Goal: Task Accomplishment & Management: Complete application form

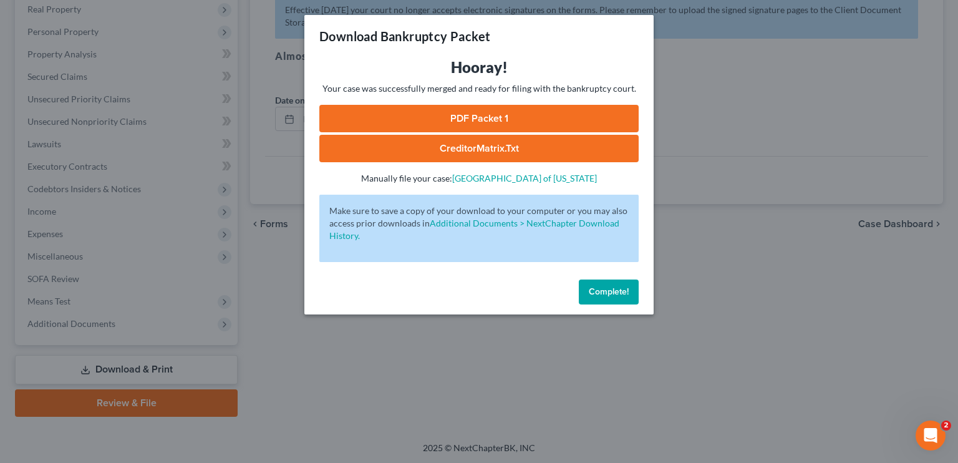
click at [609, 287] on span "Complete!" at bounding box center [609, 291] width 40 height 11
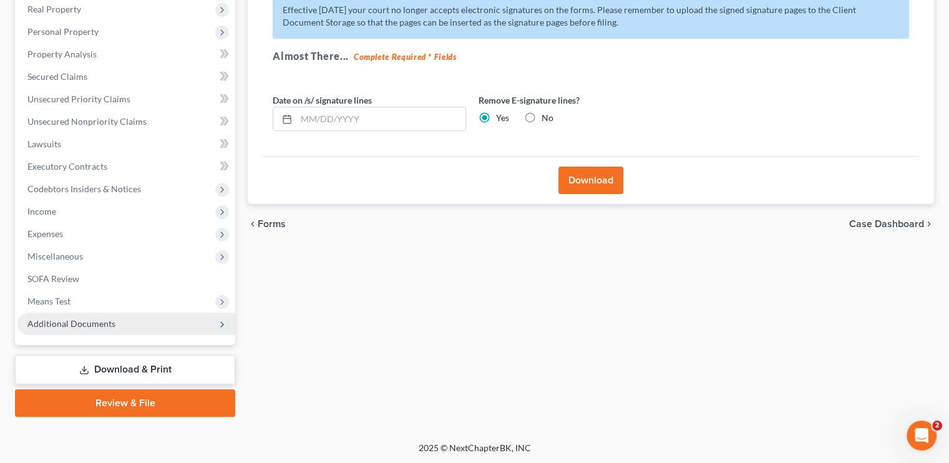
click at [70, 319] on span "Additional Documents" at bounding box center [71, 323] width 88 height 11
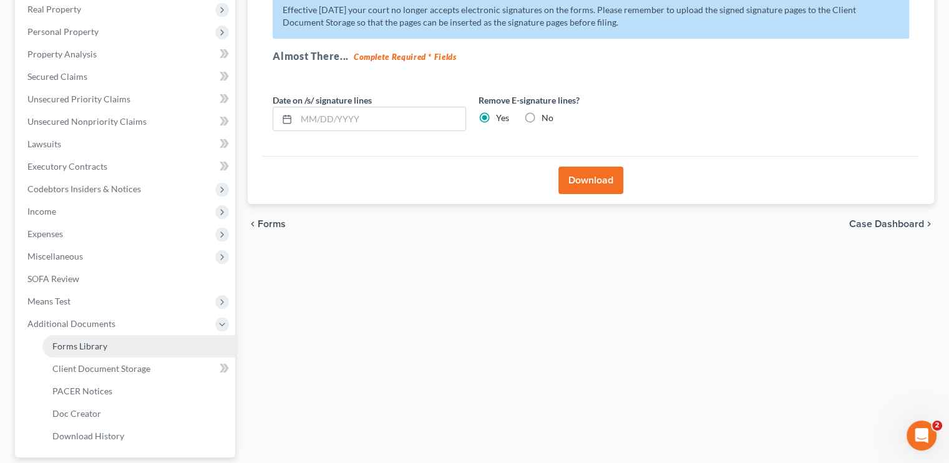
click at [76, 344] on span "Forms Library" at bounding box center [79, 346] width 55 height 11
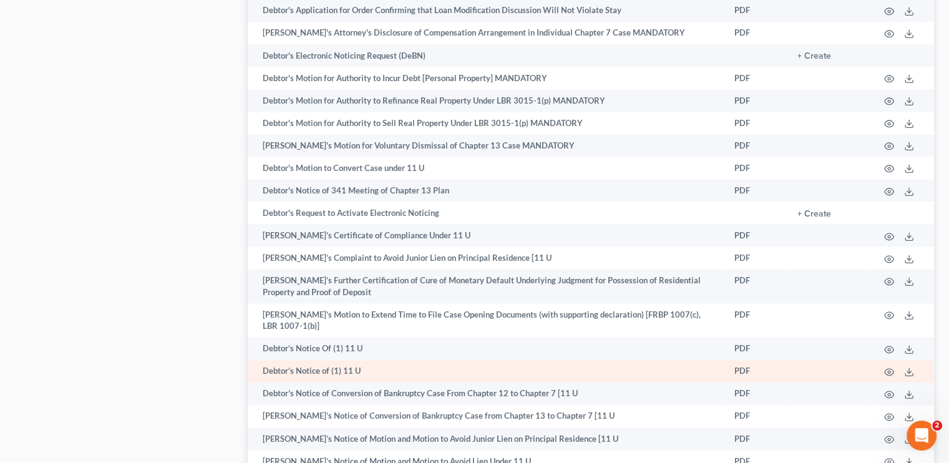
scroll to position [1562, 0]
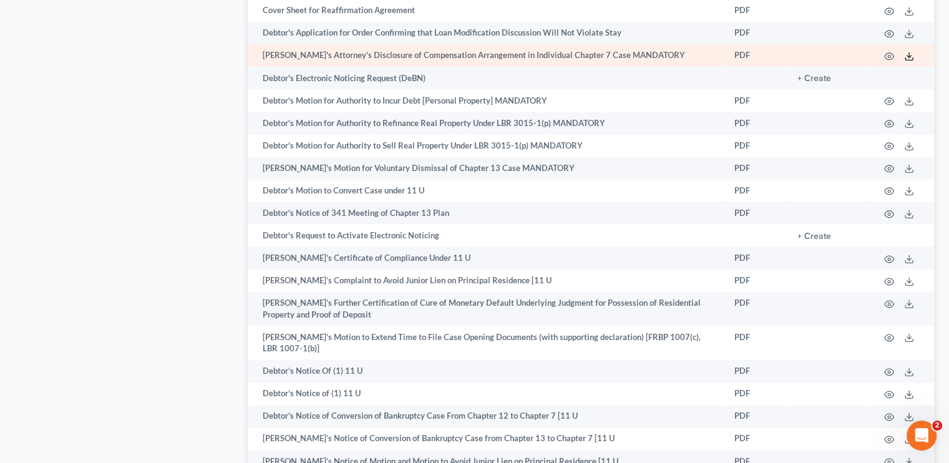
click at [906, 57] on icon at bounding box center [909, 56] width 10 height 10
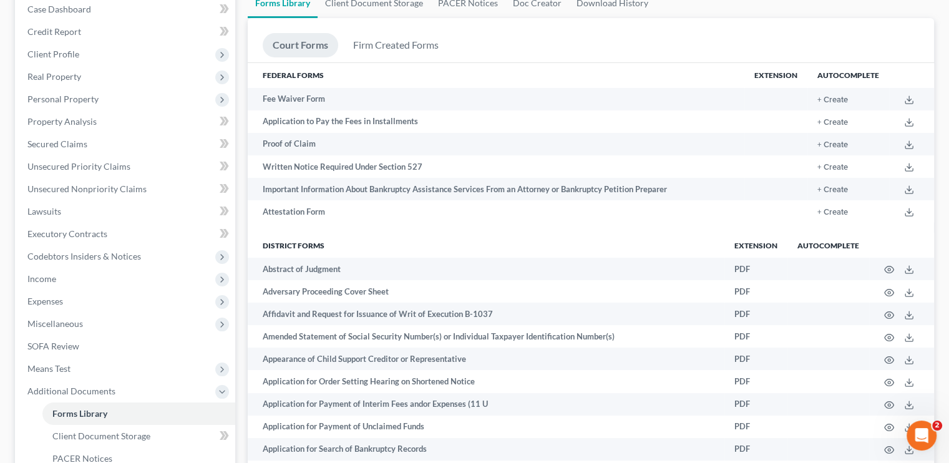
scroll to position [0, 0]
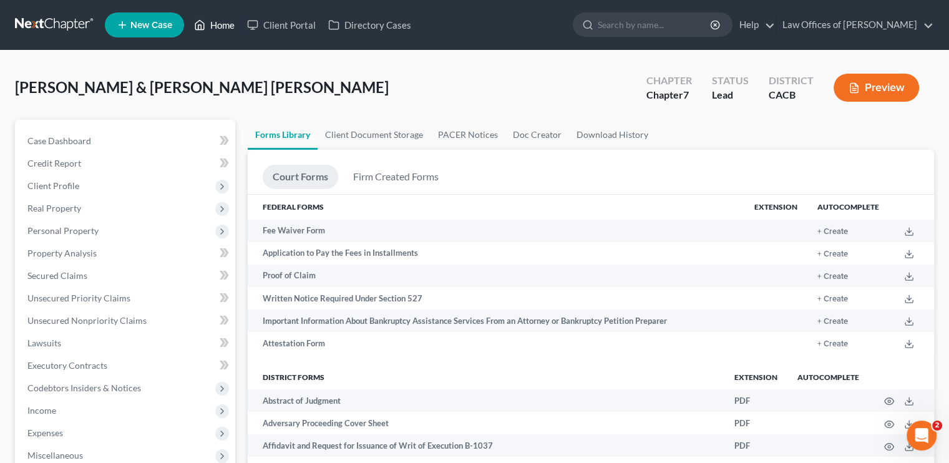
click at [227, 19] on link "Home" at bounding box center [214, 25] width 53 height 22
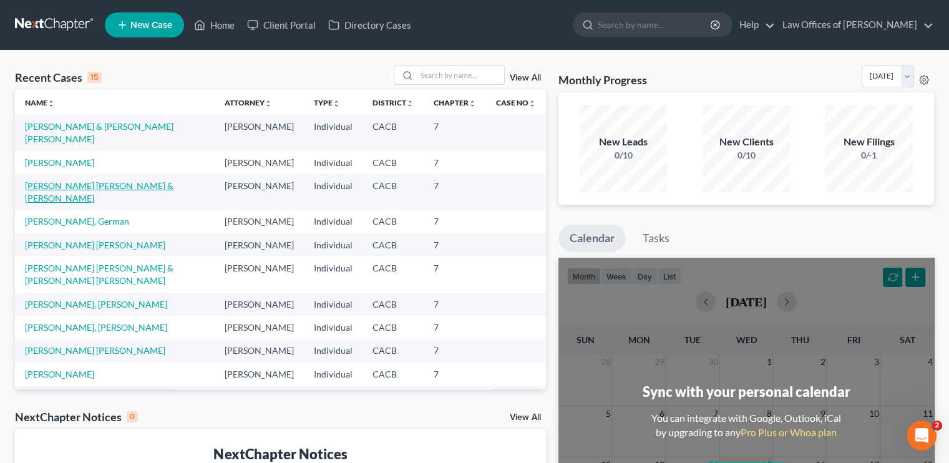
click at [94, 194] on link "[PERSON_NAME] [PERSON_NAME] & [PERSON_NAME]" at bounding box center [99, 191] width 148 height 23
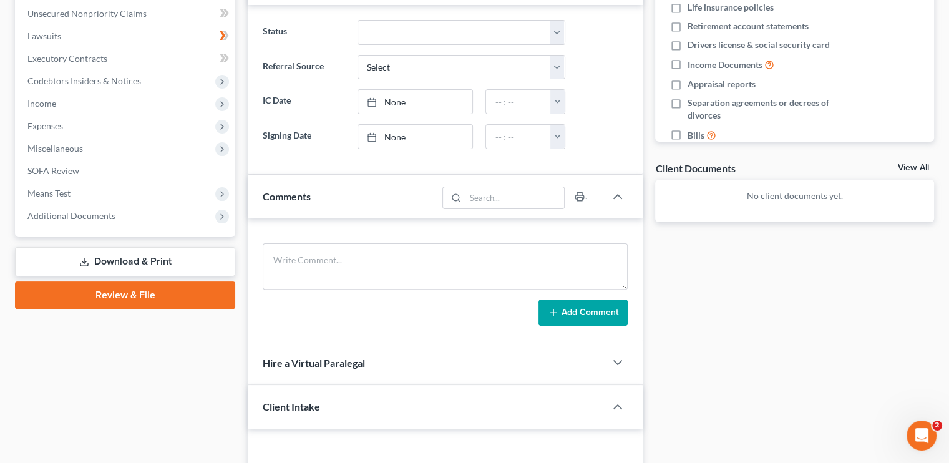
scroll to position [312, 0]
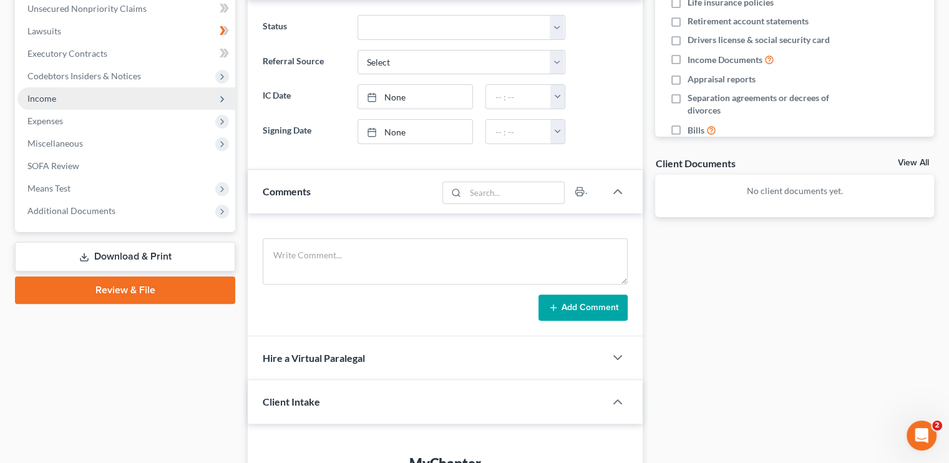
click at [60, 103] on span "Income" at bounding box center [126, 98] width 218 height 22
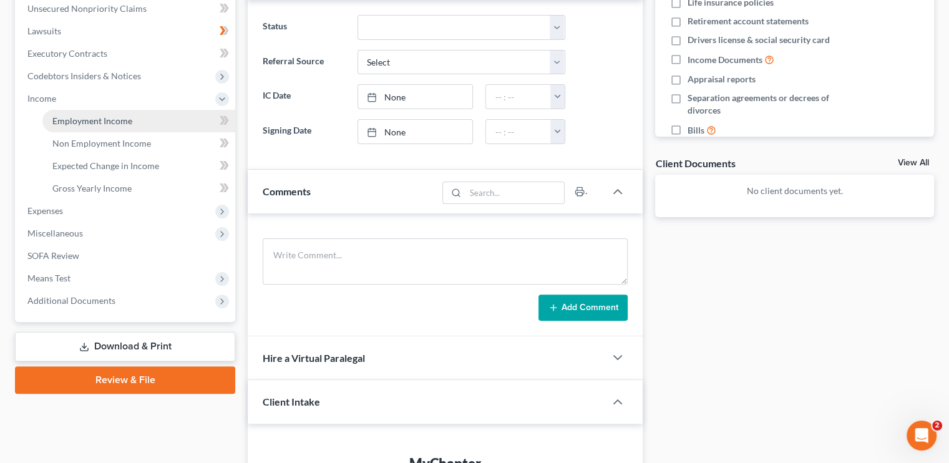
click at [72, 123] on span "Employment Income" at bounding box center [92, 120] width 80 height 11
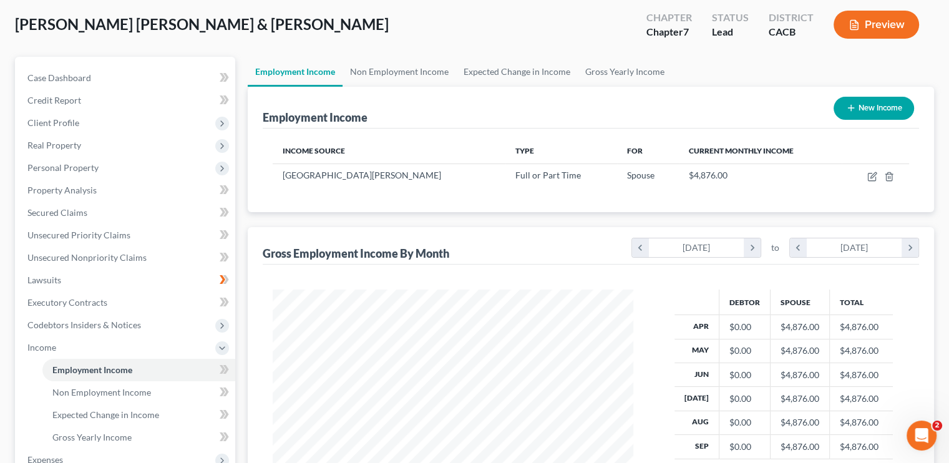
scroll to position [62, 0]
click at [392, 75] on link "Non Employment Income" at bounding box center [399, 72] width 114 height 30
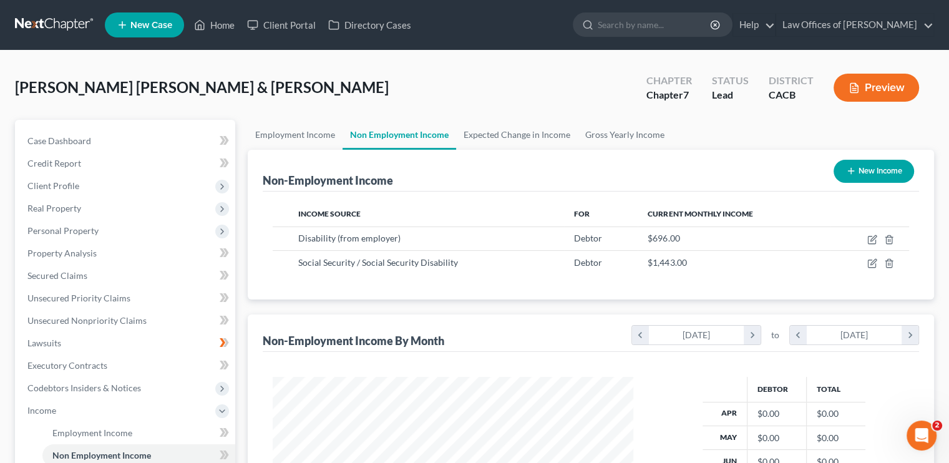
scroll to position [222, 385]
click at [496, 137] on link "Expected Change in Income" at bounding box center [517, 135] width 122 height 30
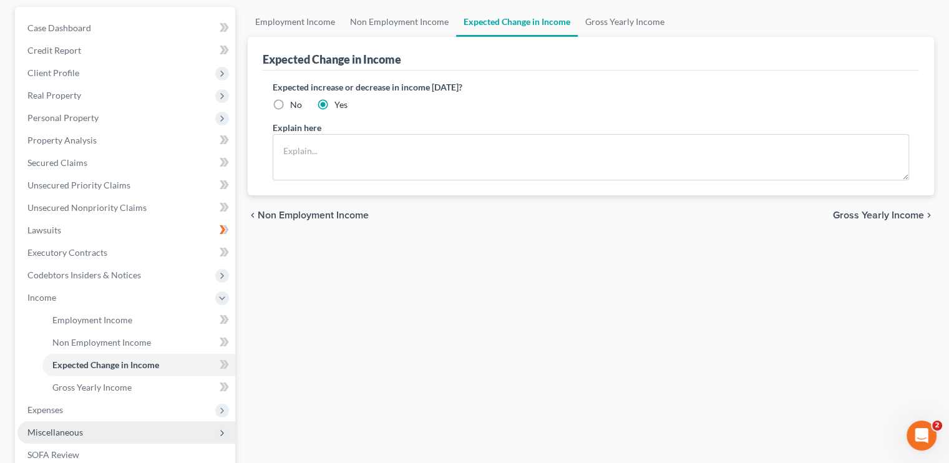
scroll to position [289, 0]
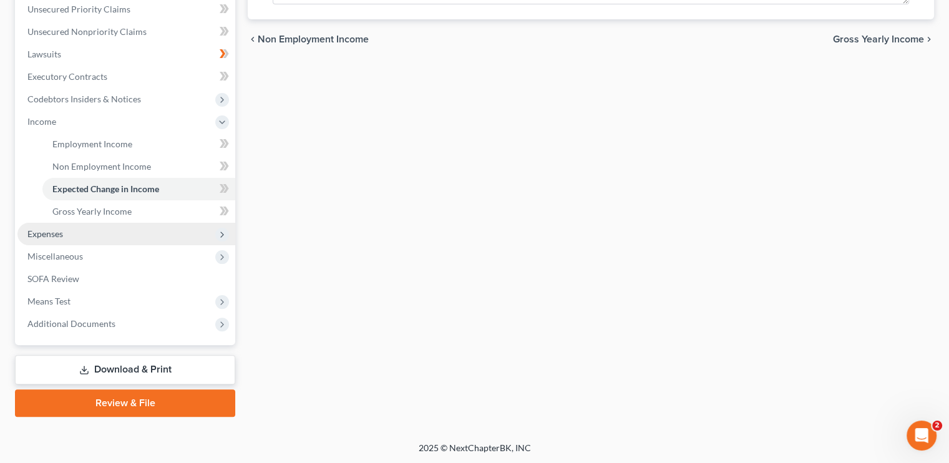
click at [62, 235] on span "Expenses" at bounding box center [45, 233] width 36 height 11
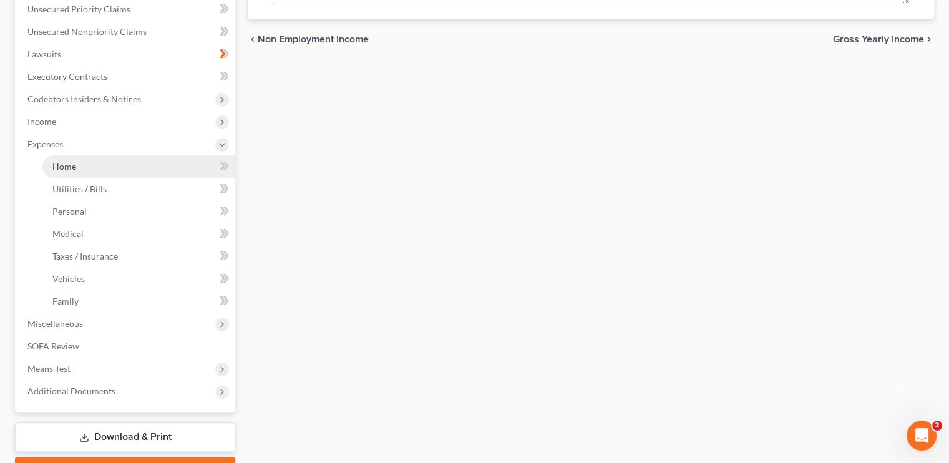
click at [79, 171] on link "Home" at bounding box center [138, 166] width 193 height 22
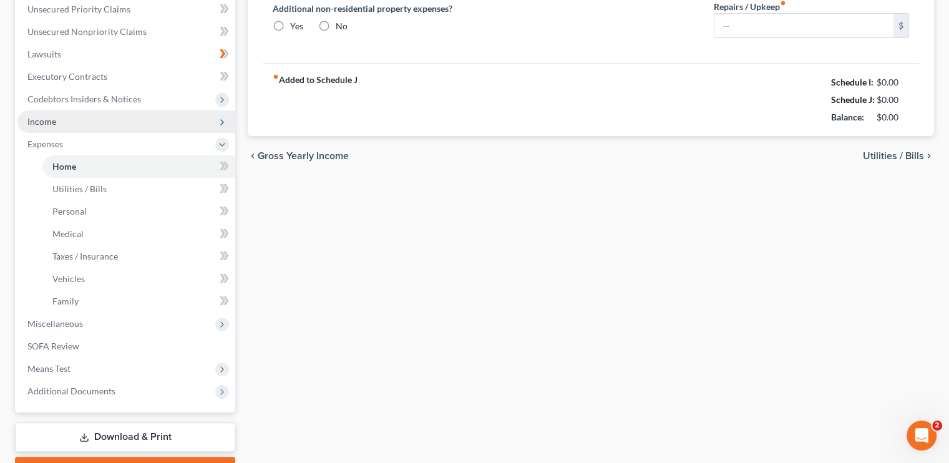
type input "1,780.00"
type input "0.00"
radio input "true"
type input "0.00"
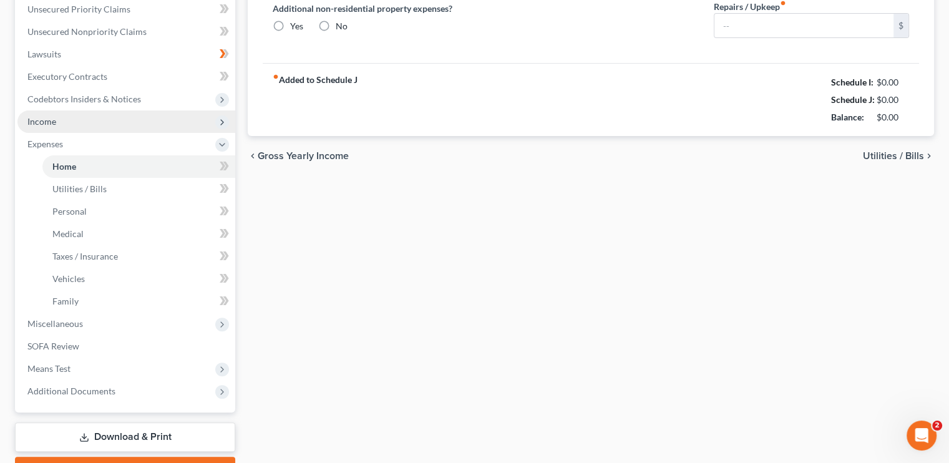
type input "0.00"
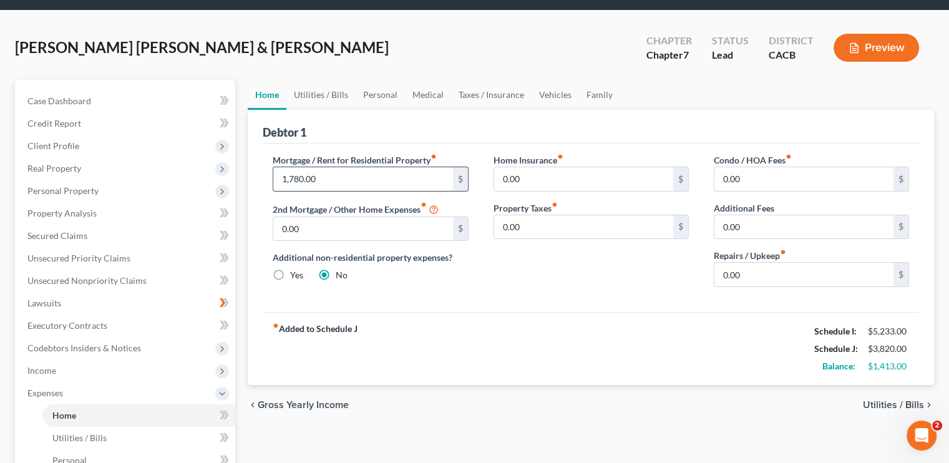
scroll to position [62, 0]
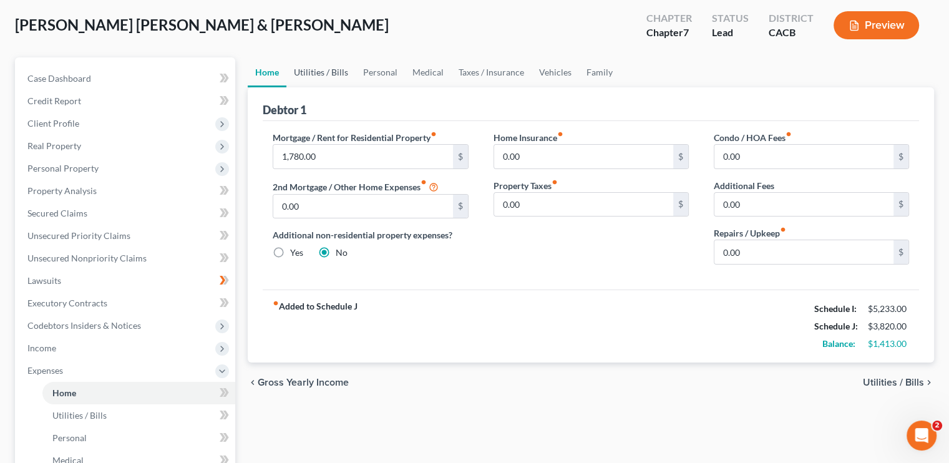
click at [312, 69] on link "Utilities / Bills" at bounding box center [320, 72] width 69 height 30
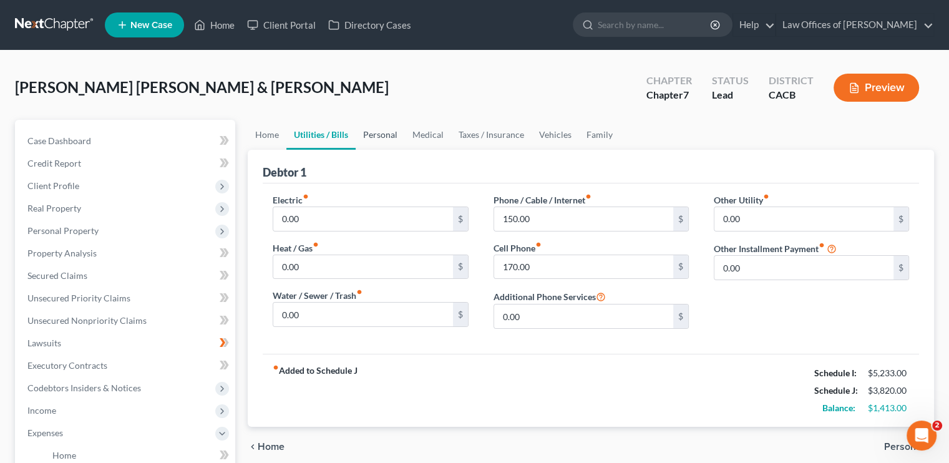
click at [379, 137] on link "Personal" at bounding box center [379, 135] width 49 height 30
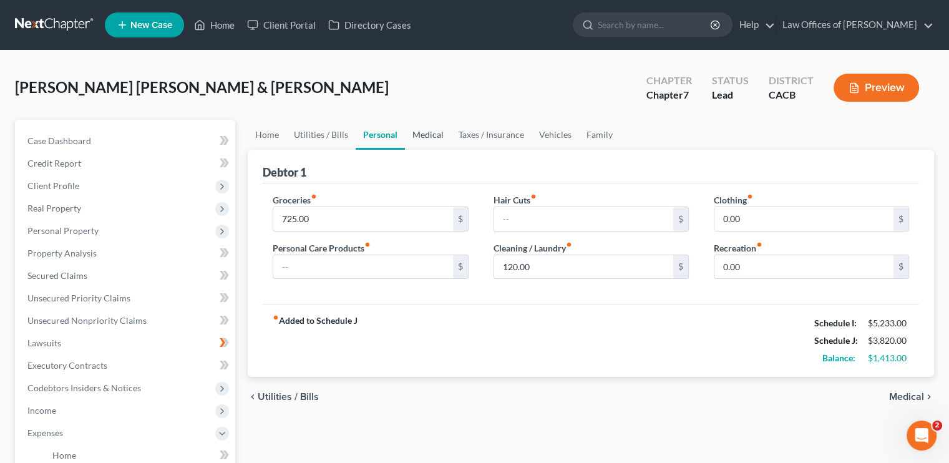
click at [427, 137] on link "Medical" at bounding box center [428, 135] width 46 height 30
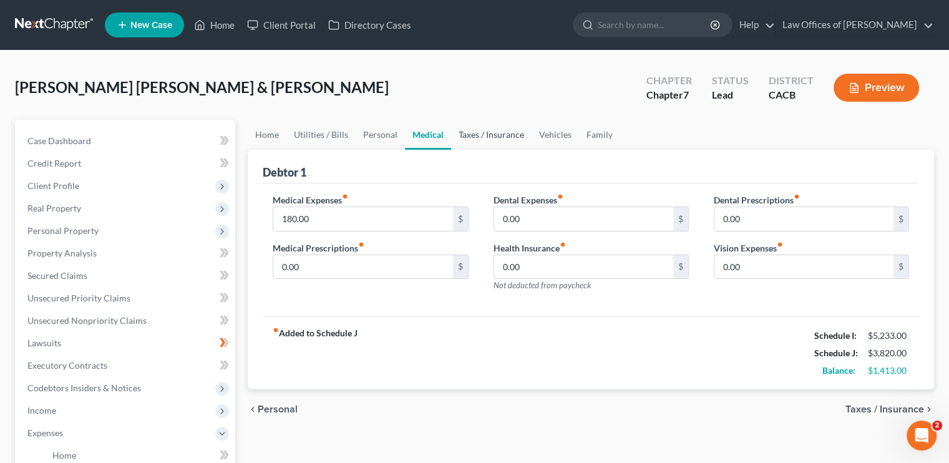
click at [488, 137] on link "Taxes / Insurance" at bounding box center [491, 135] width 80 height 30
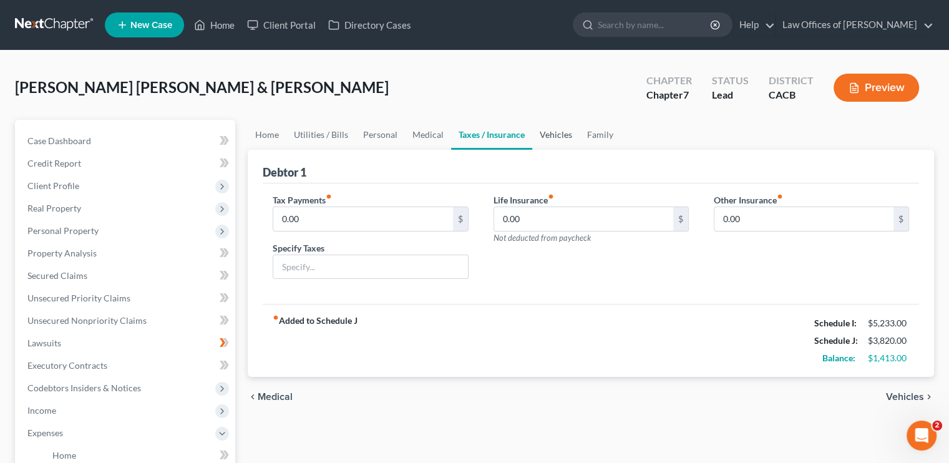
click at [551, 140] on link "Vehicles" at bounding box center [555, 135] width 47 height 30
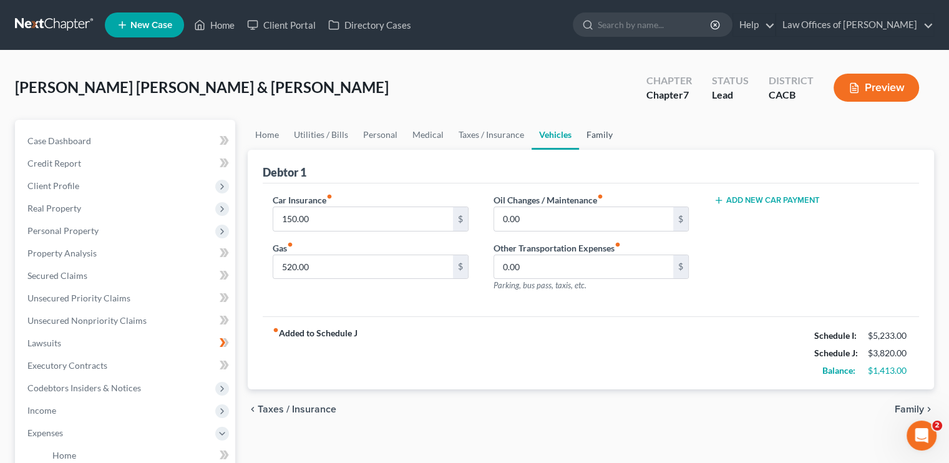
click at [588, 134] on link "Family" at bounding box center [599, 135] width 41 height 30
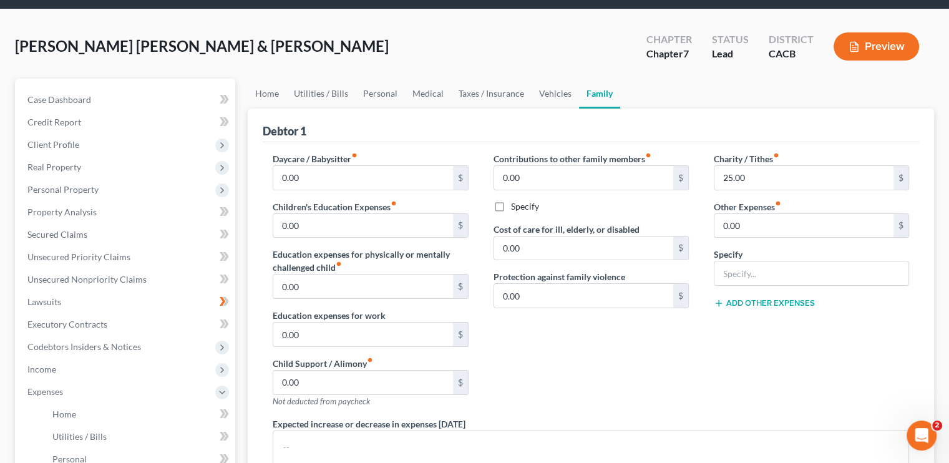
scroll to position [62, 0]
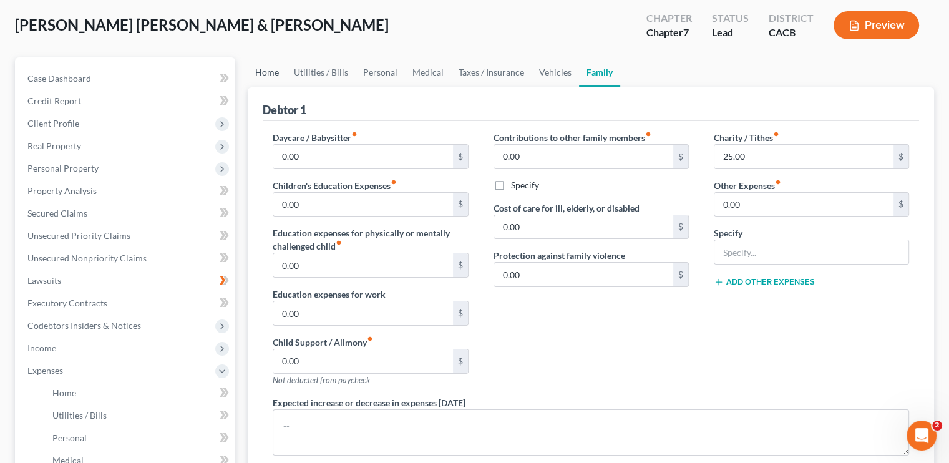
click at [266, 70] on link "Home" at bounding box center [267, 72] width 39 height 30
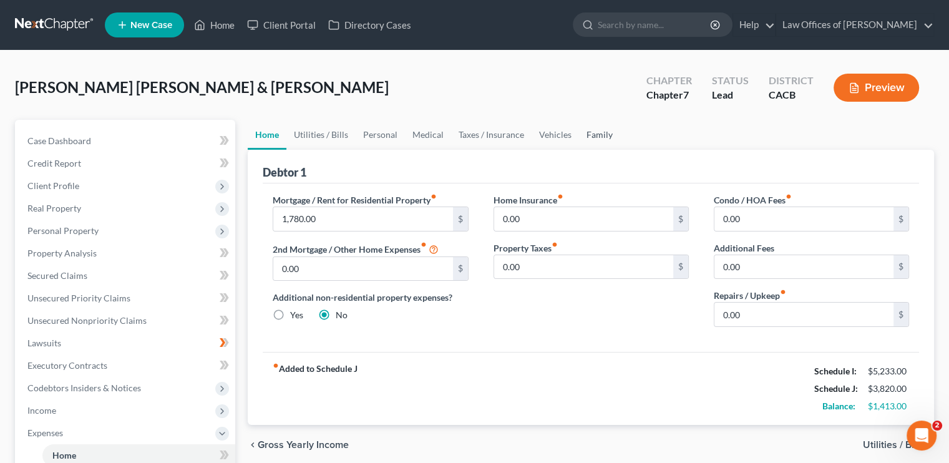
click at [599, 136] on link "Family" at bounding box center [599, 135] width 41 height 30
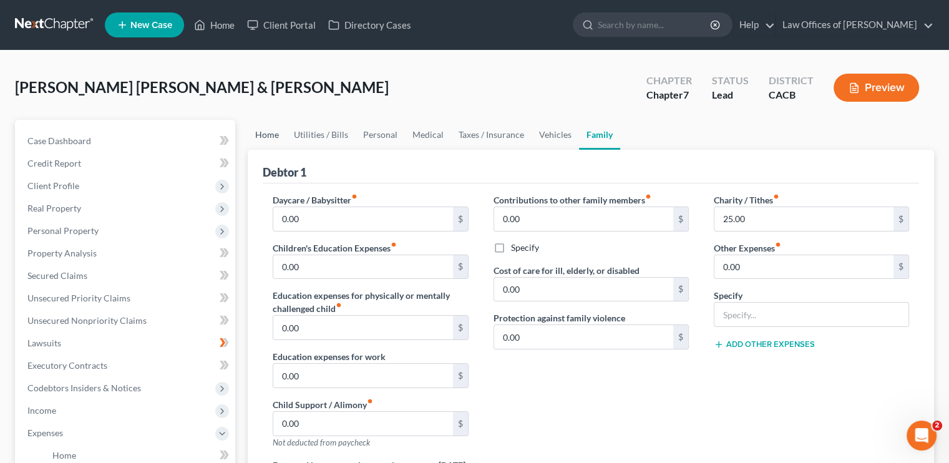
click at [272, 133] on link "Home" at bounding box center [267, 135] width 39 height 30
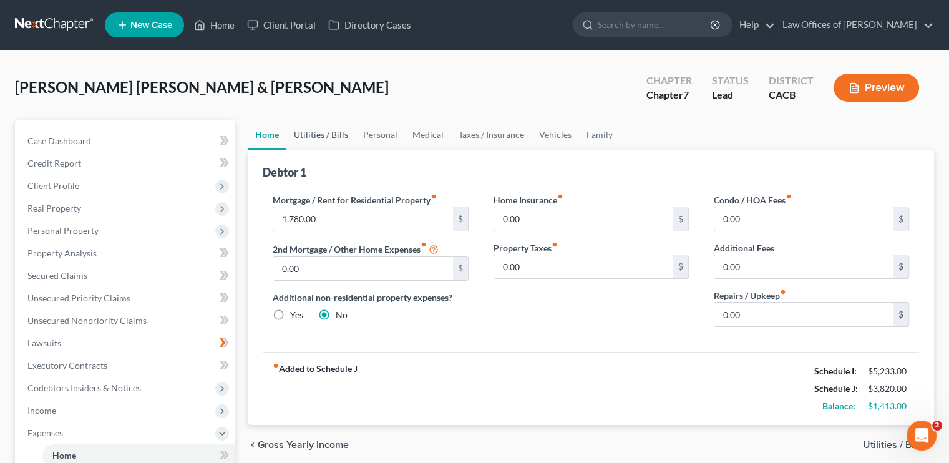
click at [314, 128] on link "Utilities / Bills" at bounding box center [320, 135] width 69 height 30
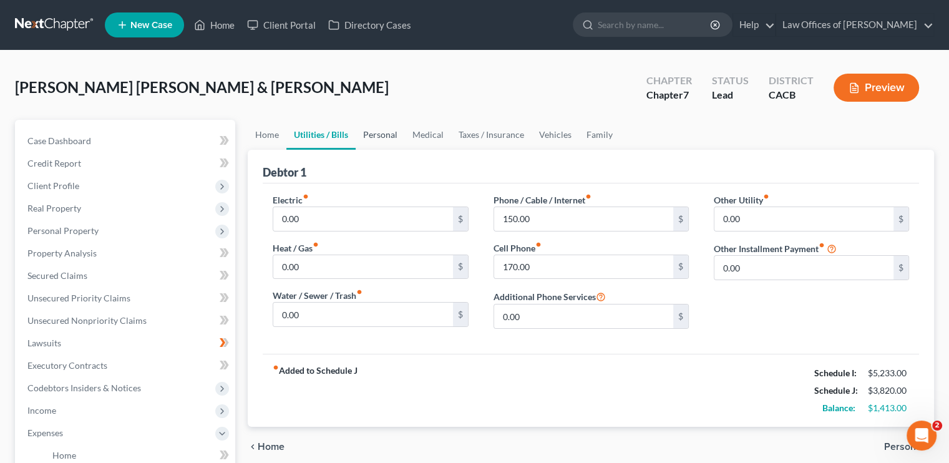
click at [389, 136] on link "Personal" at bounding box center [379, 135] width 49 height 30
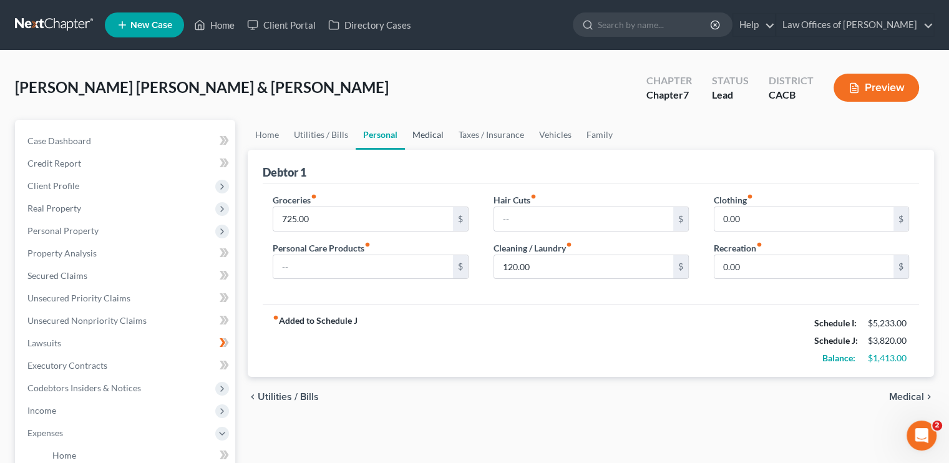
click at [426, 134] on link "Medical" at bounding box center [428, 135] width 46 height 30
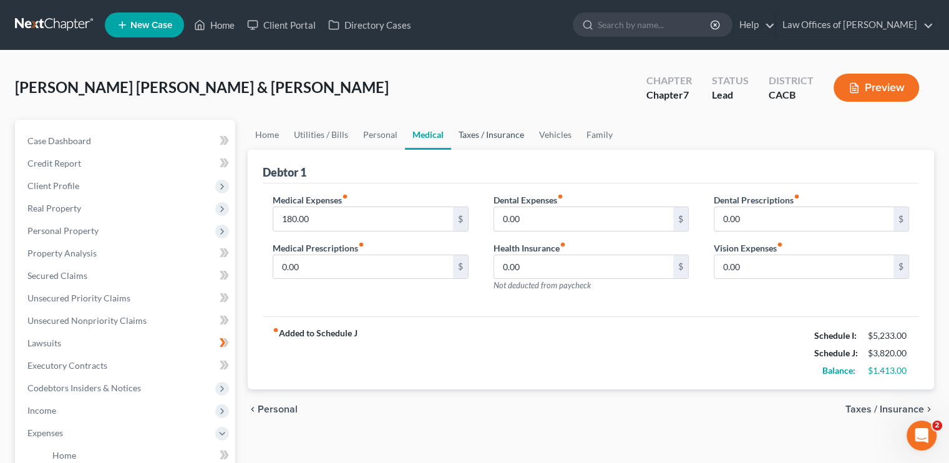
click at [498, 136] on link "Taxes / Insurance" at bounding box center [491, 135] width 80 height 30
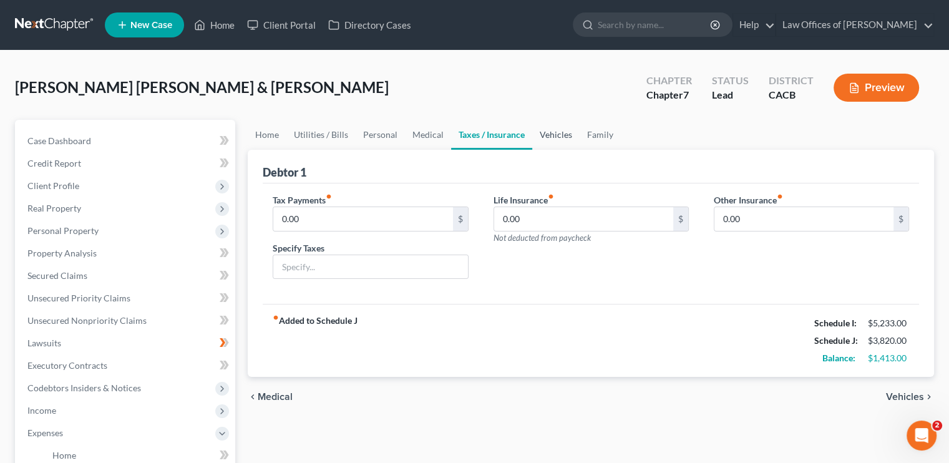
click at [546, 135] on link "Vehicles" at bounding box center [555, 135] width 47 height 30
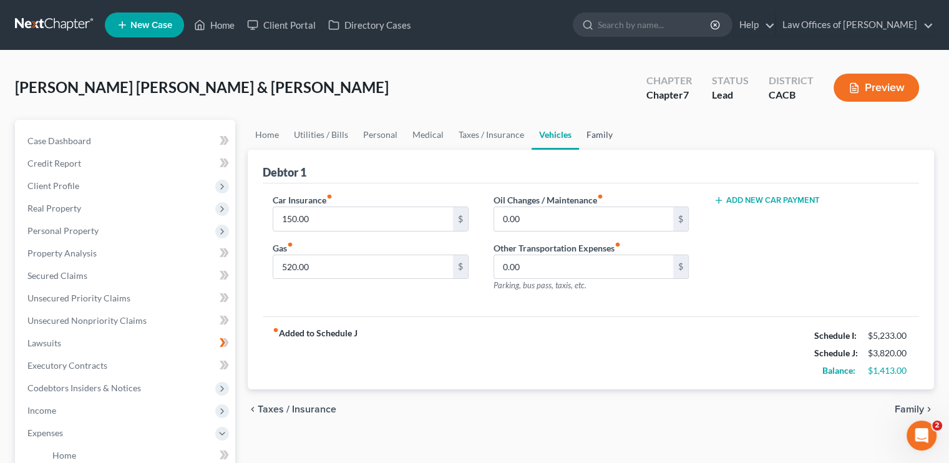
click at [595, 137] on link "Family" at bounding box center [599, 135] width 41 height 30
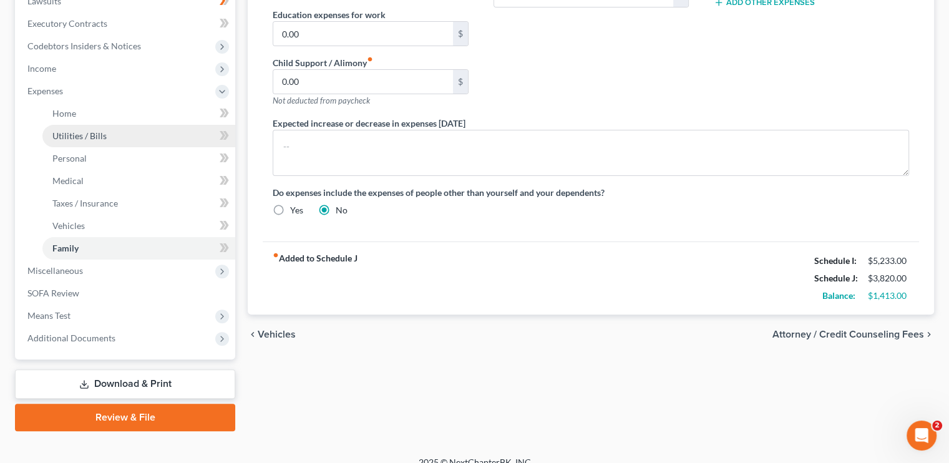
scroll to position [356, 0]
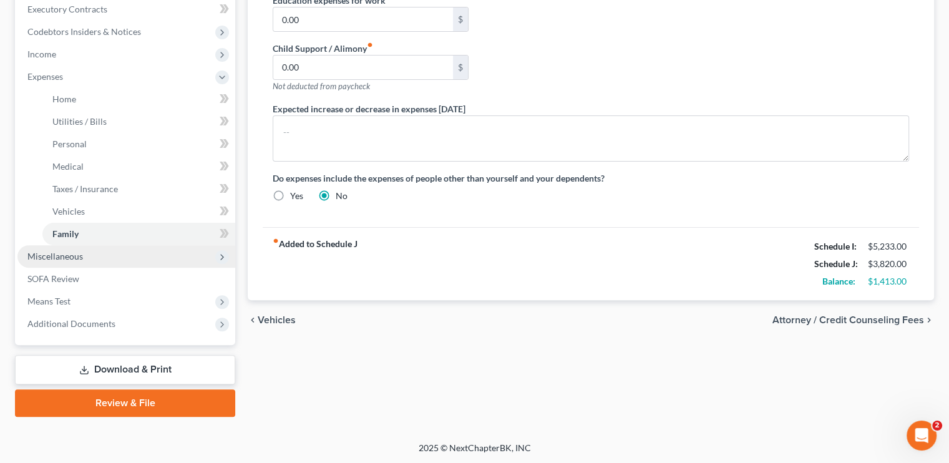
click at [65, 256] on span "Miscellaneous" at bounding box center [55, 256] width 56 height 11
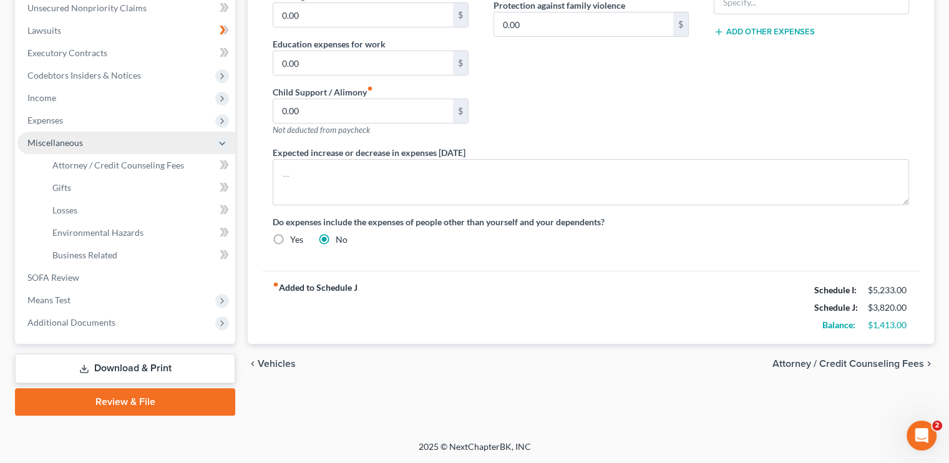
scroll to position [311, 0]
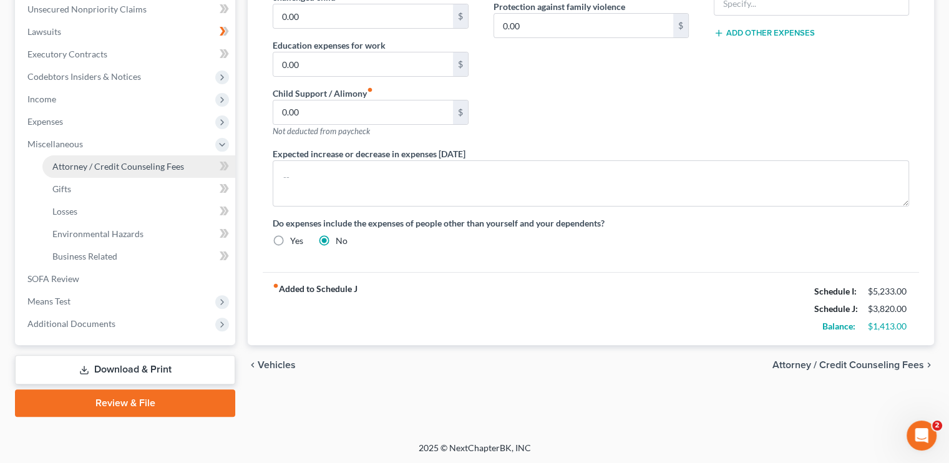
click at [132, 165] on span "Attorney / Credit Counseling Fees" at bounding box center [118, 166] width 132 height 11
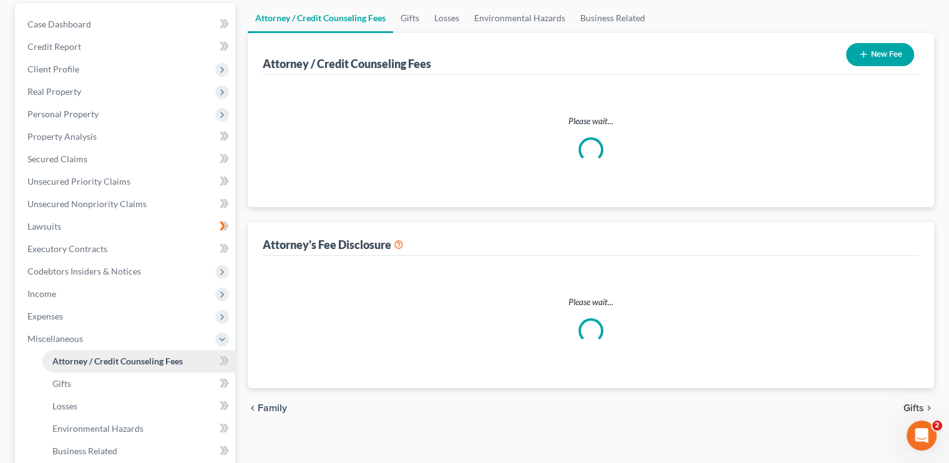
select select "0"
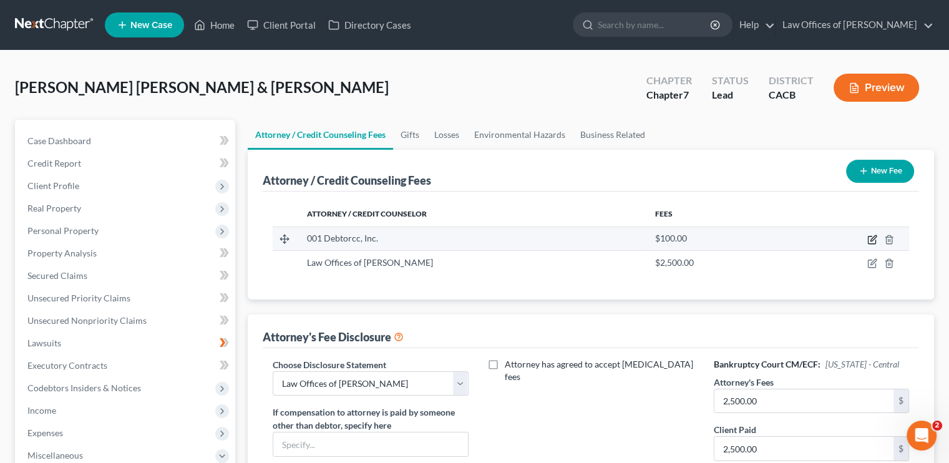
click at [873, 237] on icon "button" at bounding box center [872, 239] width 10 height 10
select select "4"
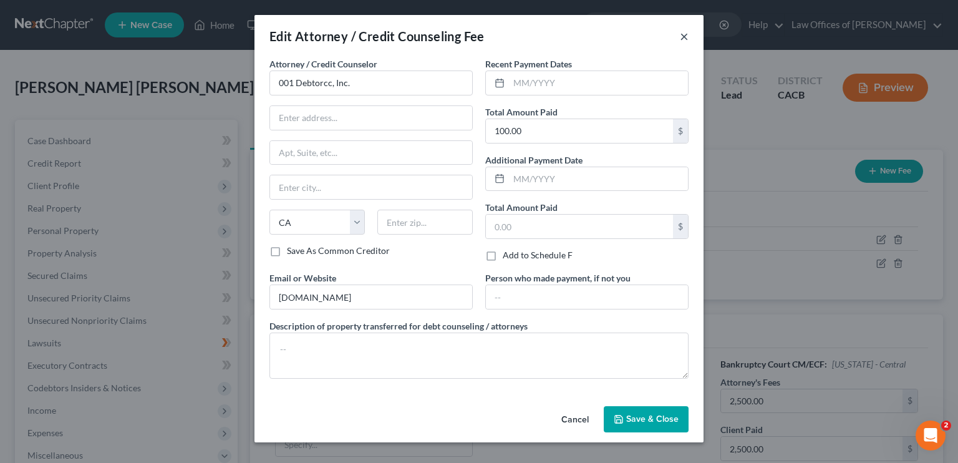
click at [684, 34] on button "×" at bounding box center [684, 36] width 9 height 15
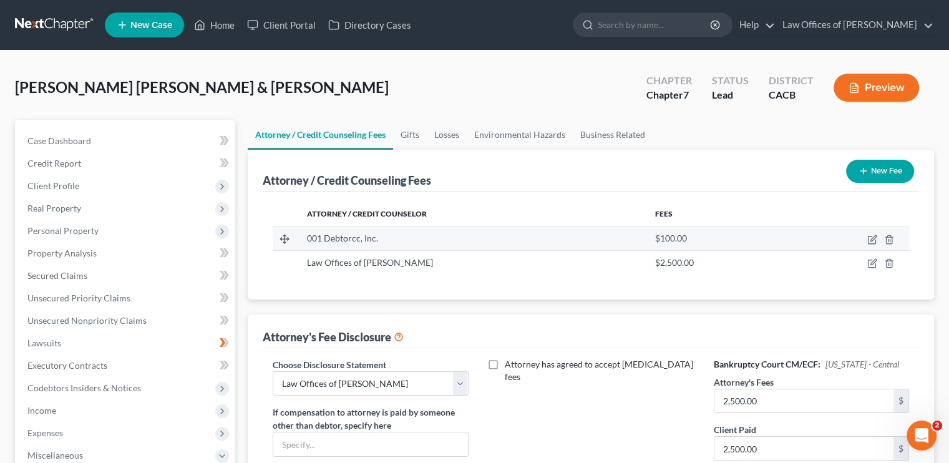
click at [865, 241] on td at bounding box center [846, 238] width 123 height 24
click at [866, 240] on td at bounding box center [846, 238] width 123 height 24
click at [868, 239] on icon "button" at bounding box center [872, 239] width 10 height 10
select select "4"
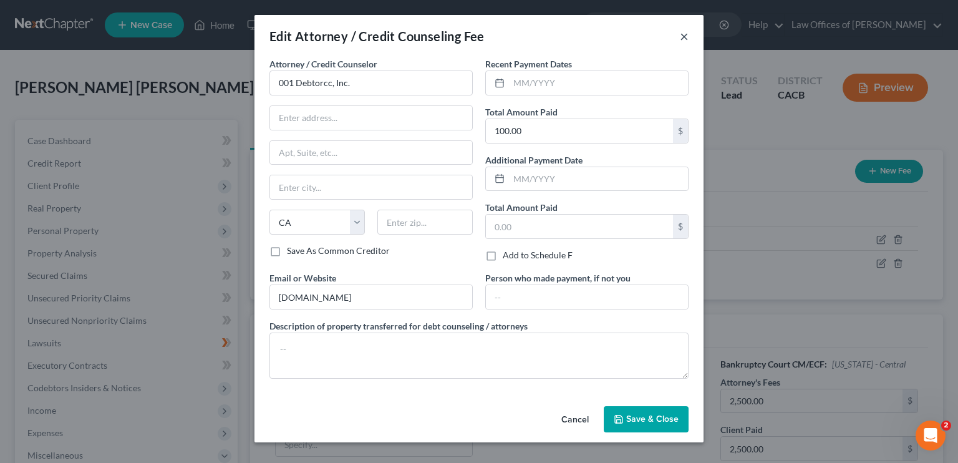
click at [686, 37] on button "×" at bounding box center [684, 36] width 9 height 15
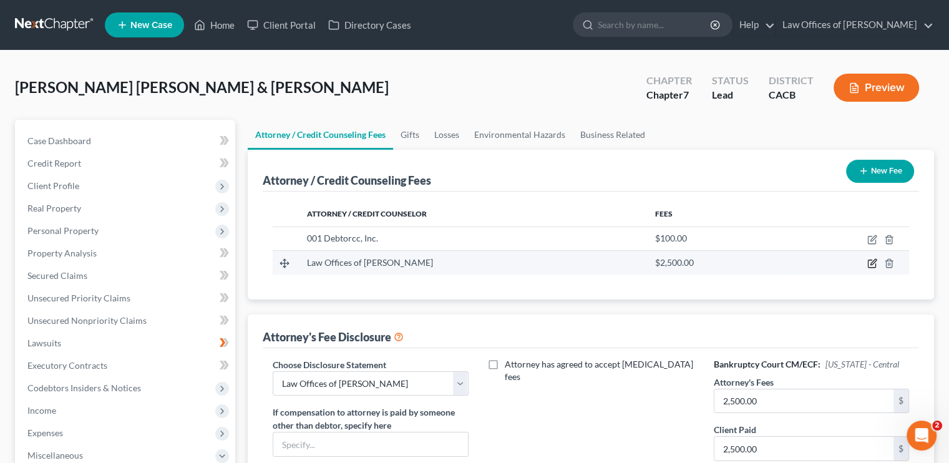
click at [872, 261] on icon "button" at bounding box center [873, 262] width 6 height 6
select select "4"
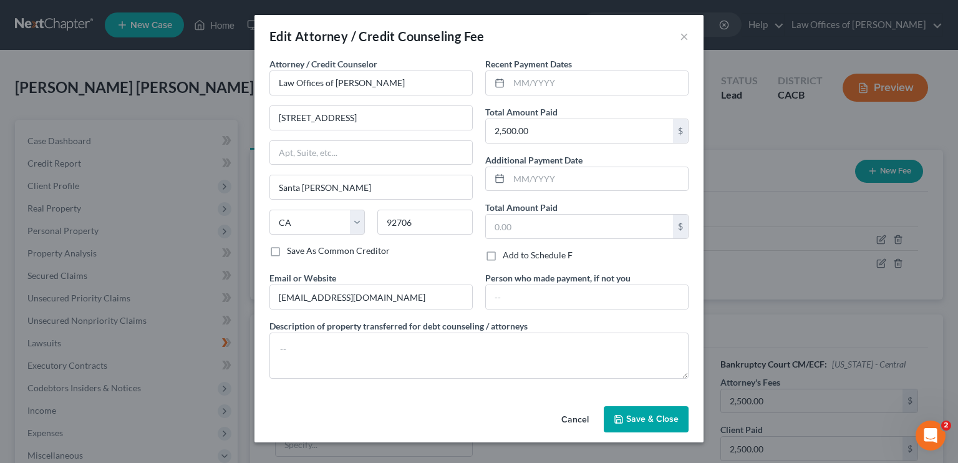
click at [689, 39] on div "Edit Attorney / Credit Counseling Fee ×" at bounding box center [478, 36] width 449 height 42
click at [684, 37] on button "×" at bounding box center [684, 36] width 9 height 15
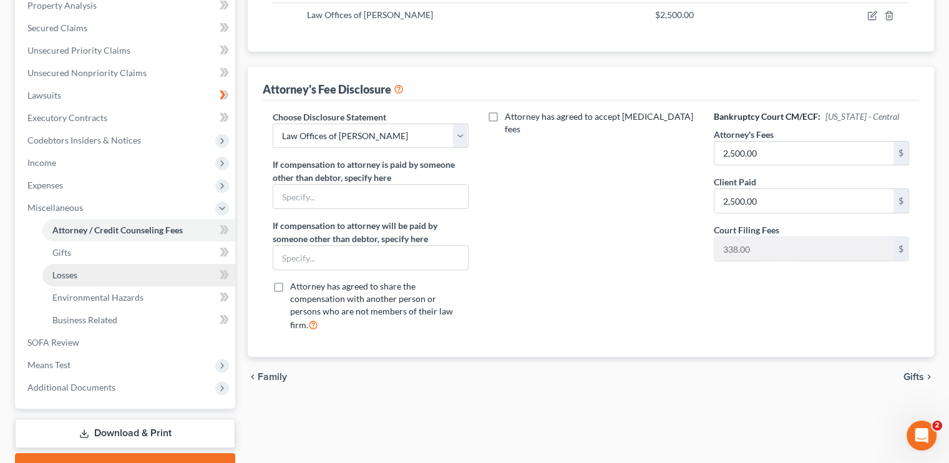
scroll to position [249, 0]
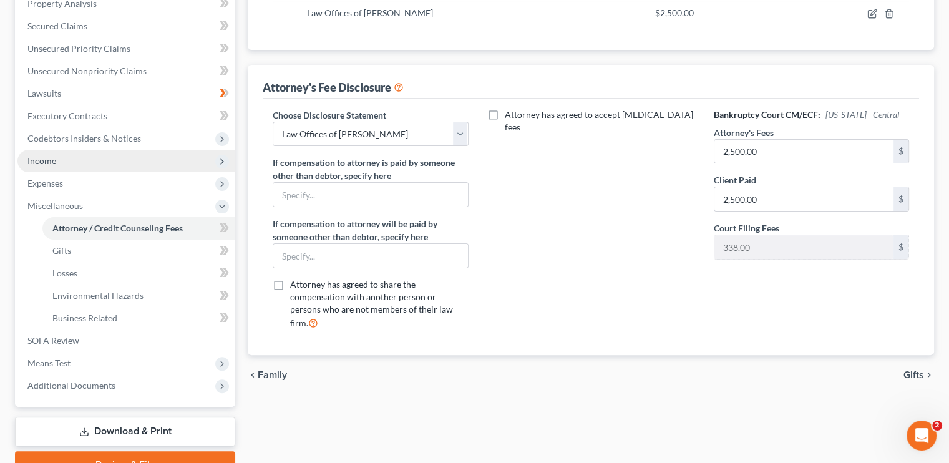
click at [55, 160] on span "Income" at bounding box center [41, 160] width 29 height 11
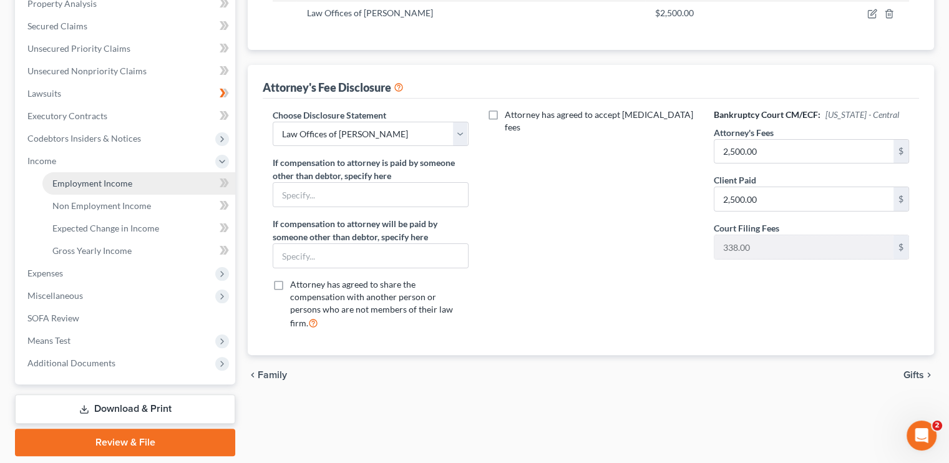
click at [91, 179] on span "Employment Income" at bounding box center [92, 183] width 80 height 11
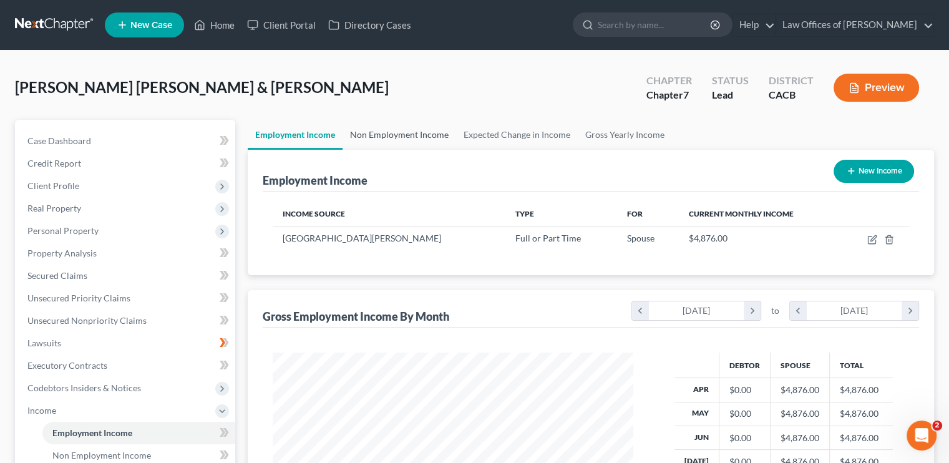
click at [411, 139] on link "Non Employment Income" at bounding box center [399, 135] width 114 height 30
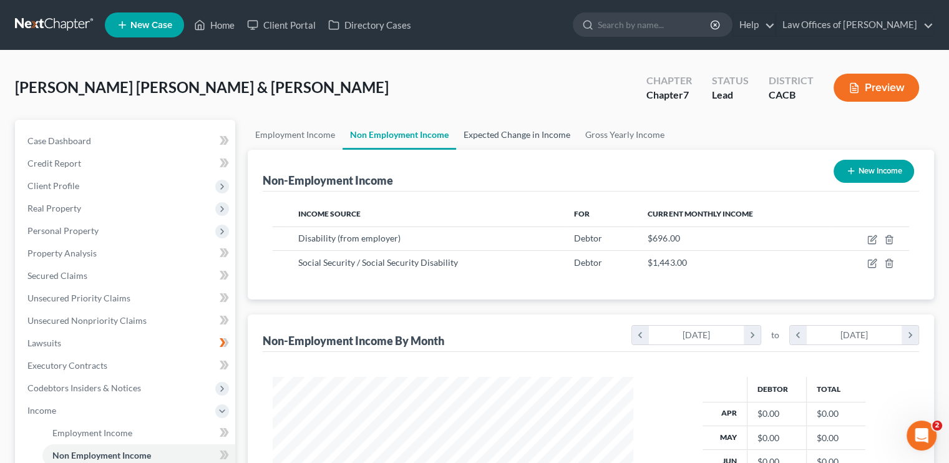
click at [524, 138] on link "Expected Change in Income" at bounding box center [517, 135] width 122 height 30
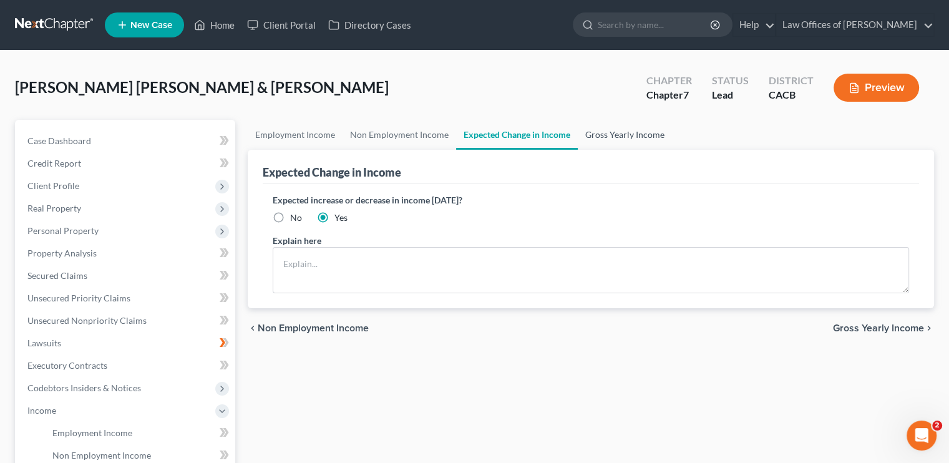
click at [610, 138] on link "Gross Yearly Income" at bounding box center [625, 135] width 94 height 30
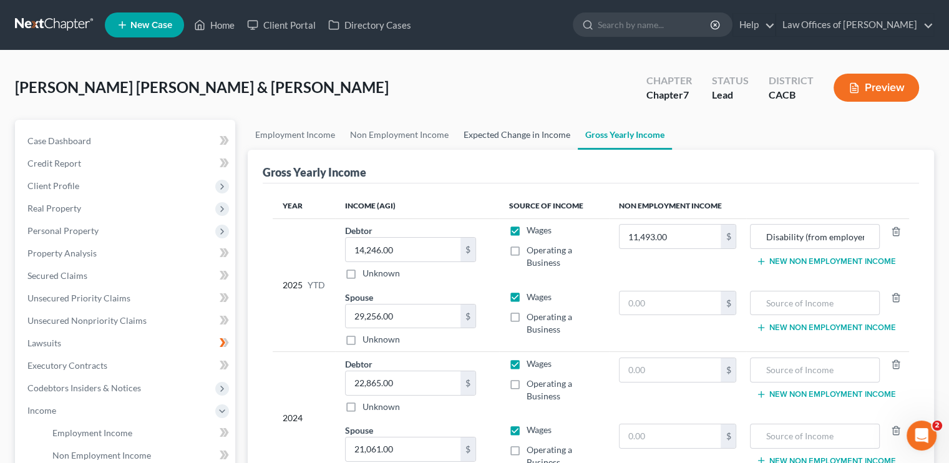
click at [525, 137] on link "Expected Change in Income" at bounding box center [517, 135] width 122 height 30
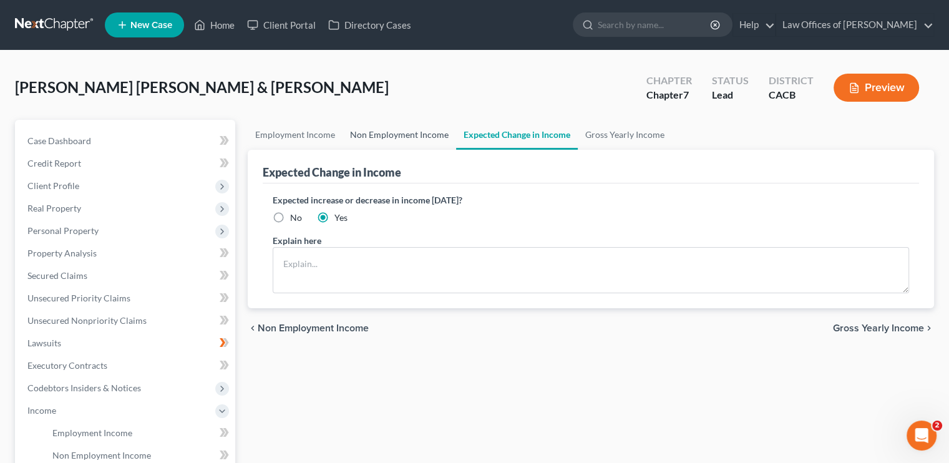
click at [396, 136] on link "Non Employment Income" at bounding box center [399, 135] width 114 height 30
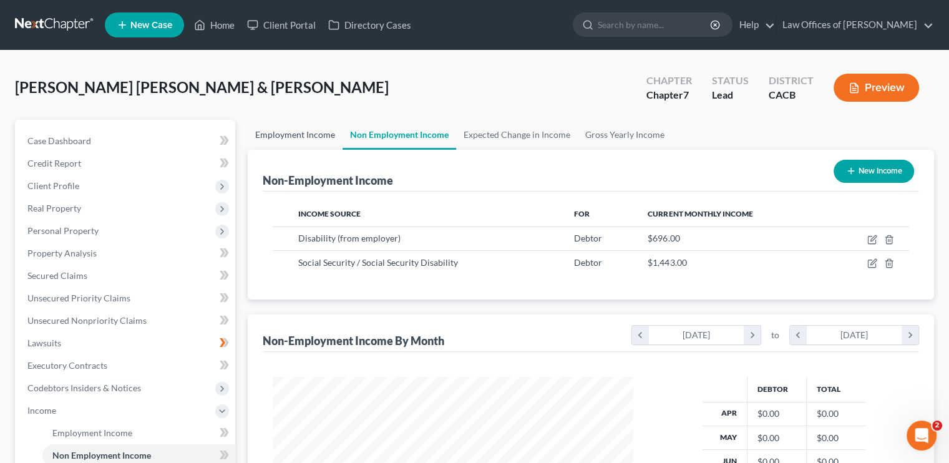
scroll to position [222, 385]
click at [273, 125] on link "Employment Income" at bounding box center [295, 135] width 95 height 30
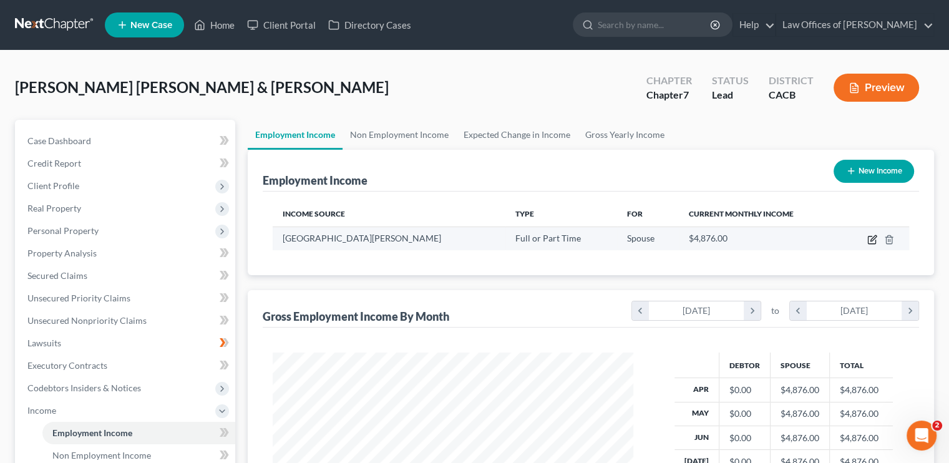
click at [874, 241] on icon "button" at bounding box center [872, 239] width 10 height 10
select select "0"
select select "4"
select select "0"
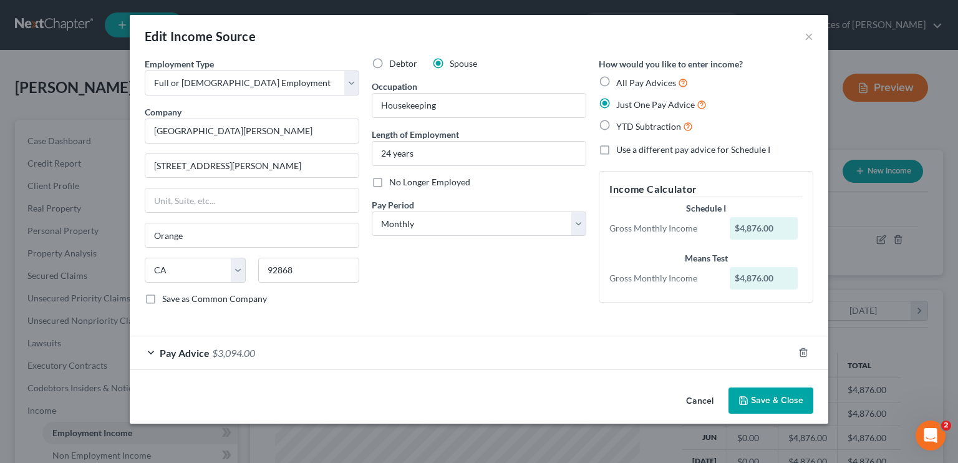
click at [244, 356] on span "$3,094.00" at bounding box center [233, 353] width 43 height 12
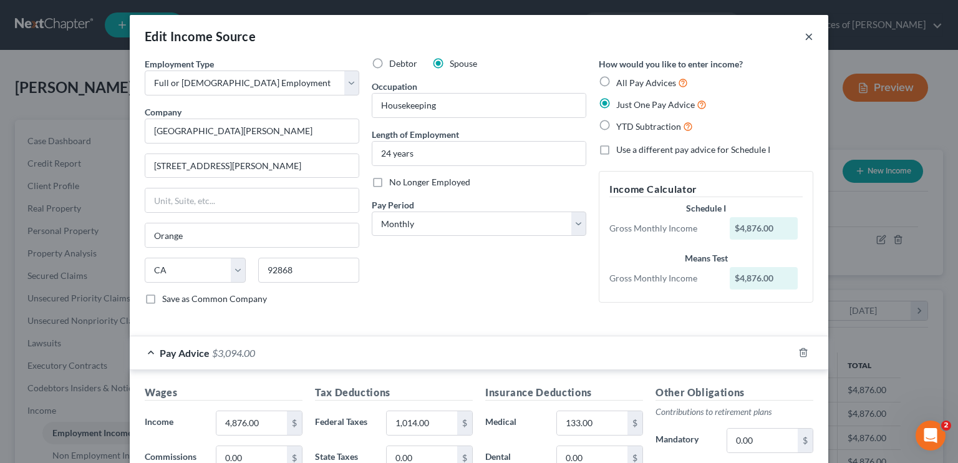
click at [807, 38] on button "×" at bounding box center [809, 36] width 9 height 15
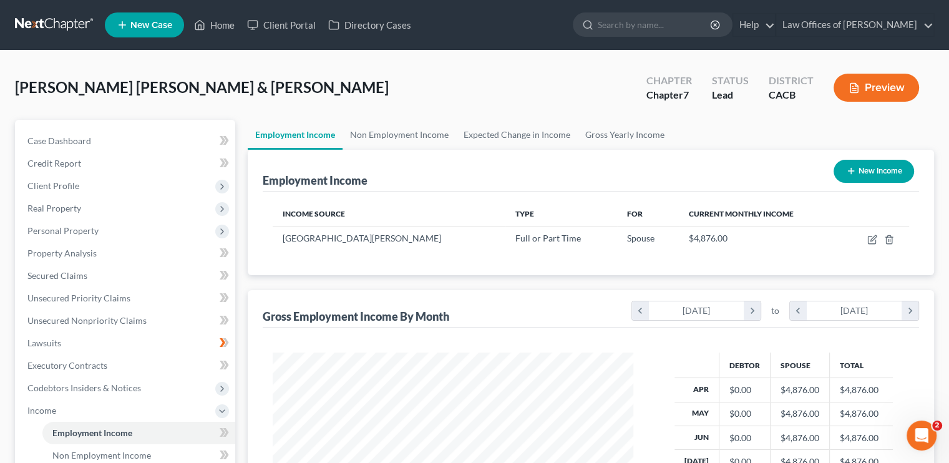
scroll to position [623428, 623265]
click at [412, 125] on link "Non Employment Income" at bounding box center [399, 135] width 114 height 30
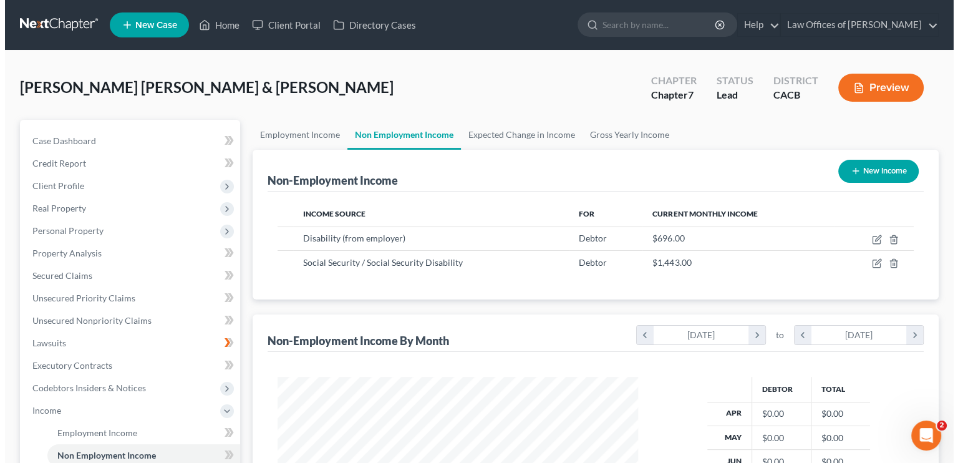
scroll to position [222, 385]
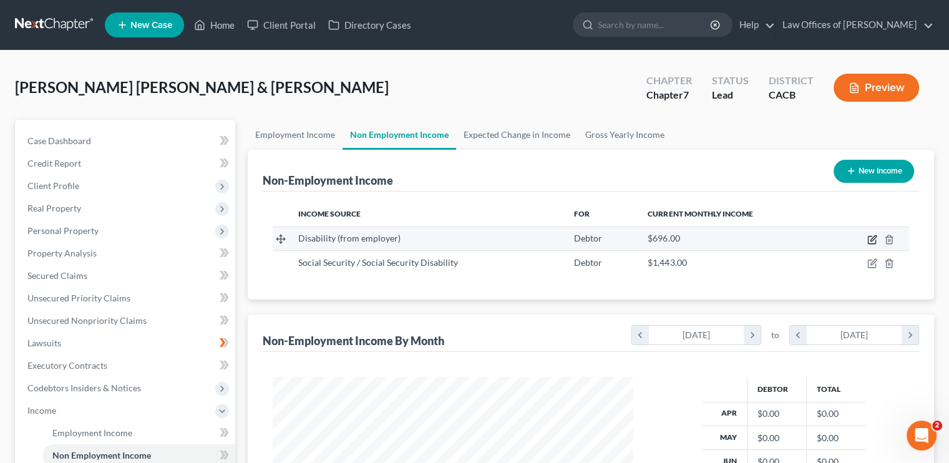
click at [876, 239] on icon "button" at bounding box center [872, 239] width 10 height 10
select select "1"
select select "0"
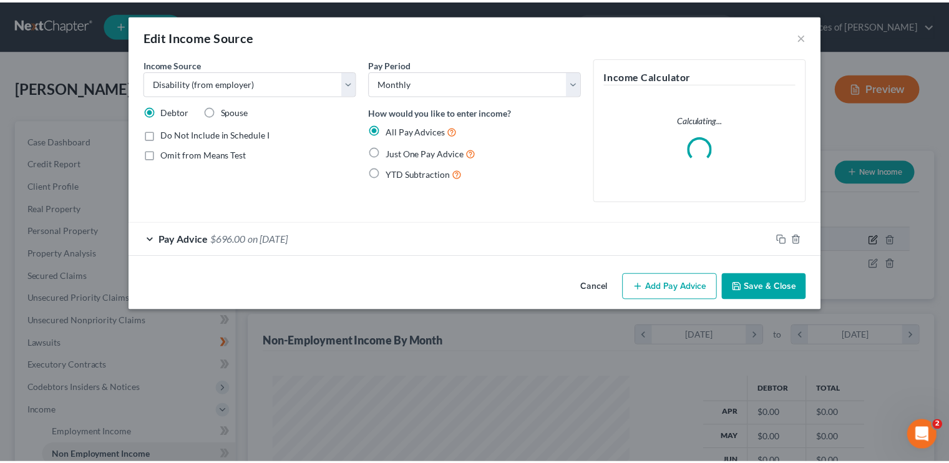
scroll to position [222, 389]
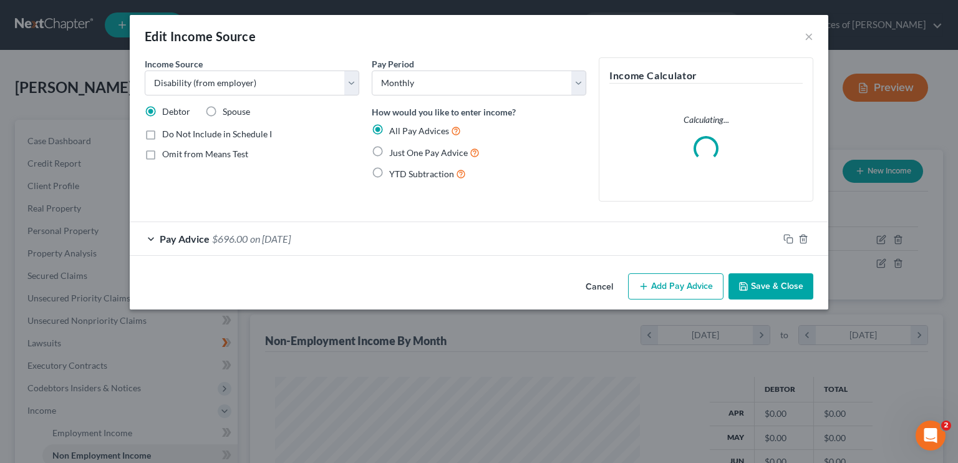
click at [291, 241] on span "on 07/21/2025" at bounding box center [270, 239] width 41 height 12
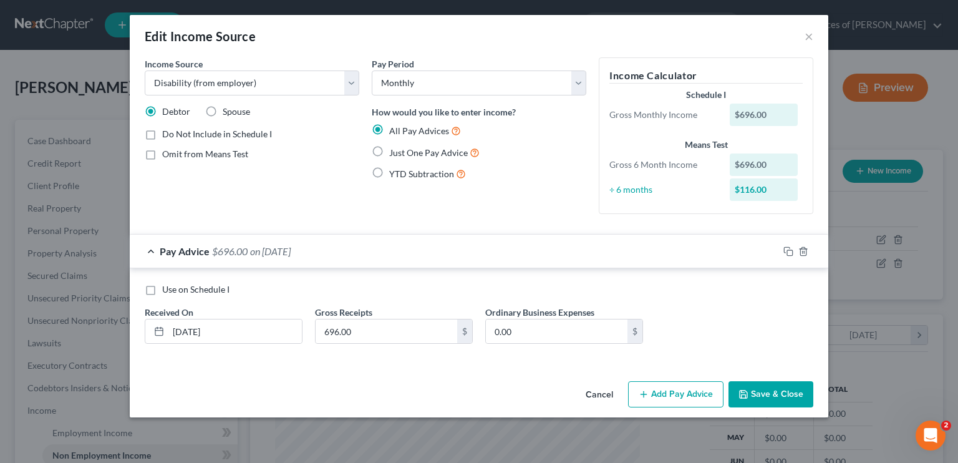
click at [813, 34] on div "Edit Income Source ×" at bounding box center [479, 36] width 698 height 42
click at [805, 39] on button "×" at bounding box center [809, 36] width 9 height 15
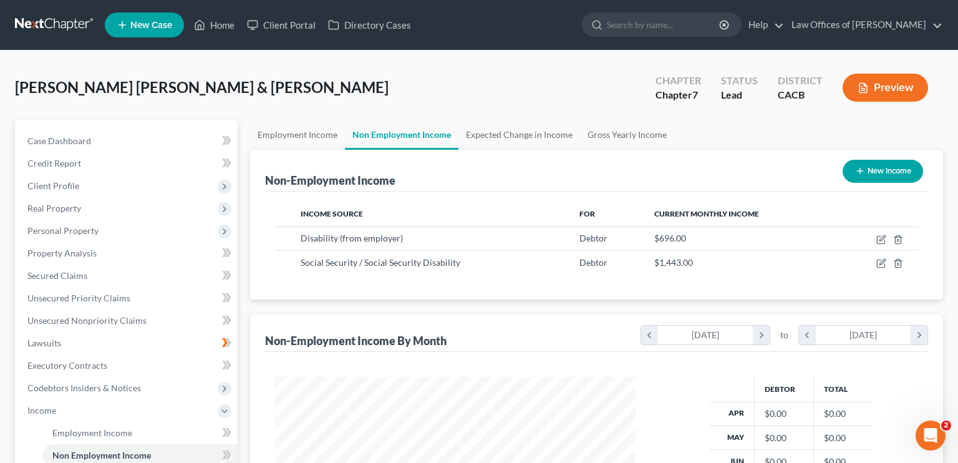
scroll to position [623428, 623265]
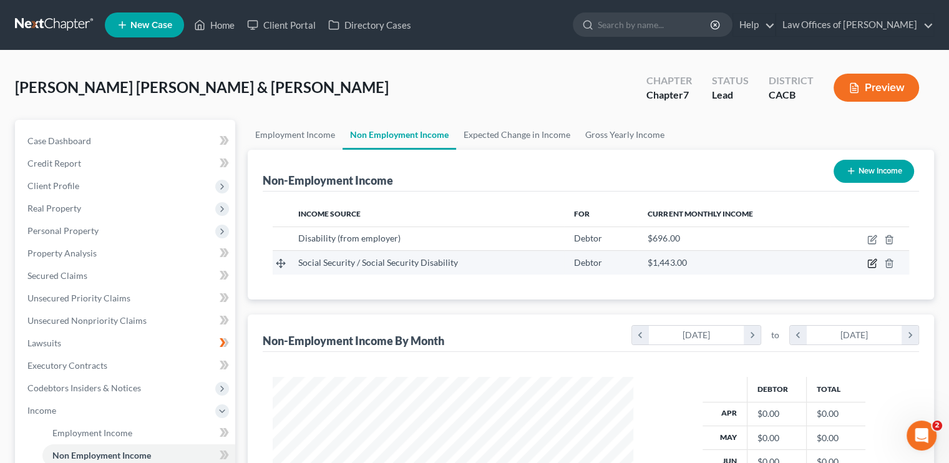
click at [871, 260] on icon "button" at bounding box center [872, 263] width 10 height 10
select select "4"
select select "0"
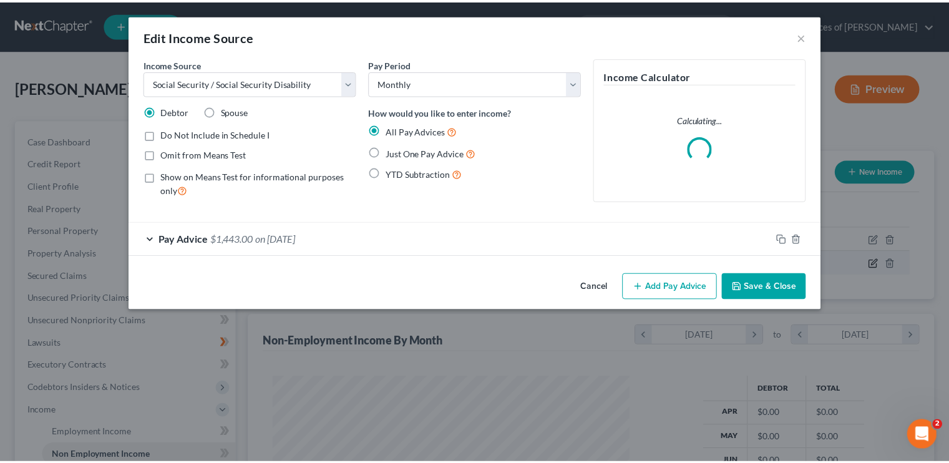
scroll to position [222, 389]
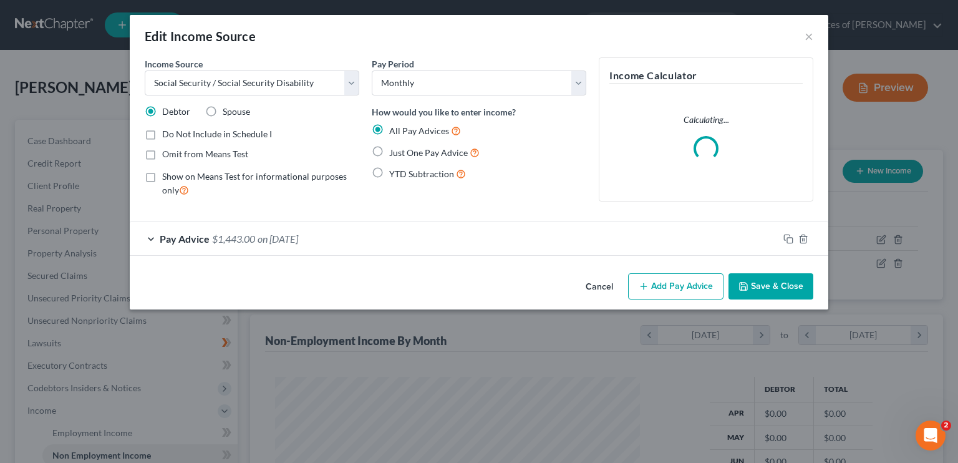
click at [338, 246] on div "Pay Advice $1,443.00 on 07/01/2025" at bounding box center [454, 238] width 649 height 33
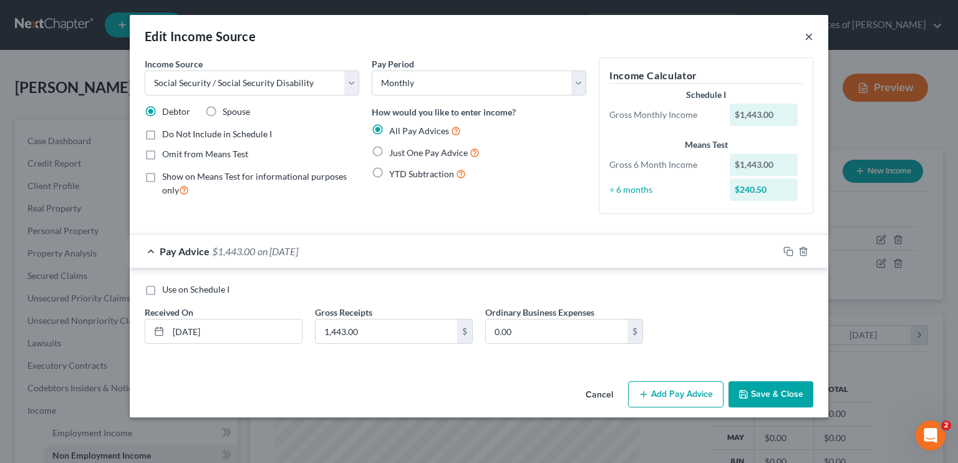
click at [809, 39] on button "×" at bounding box center [809, 36] width 9 height 15
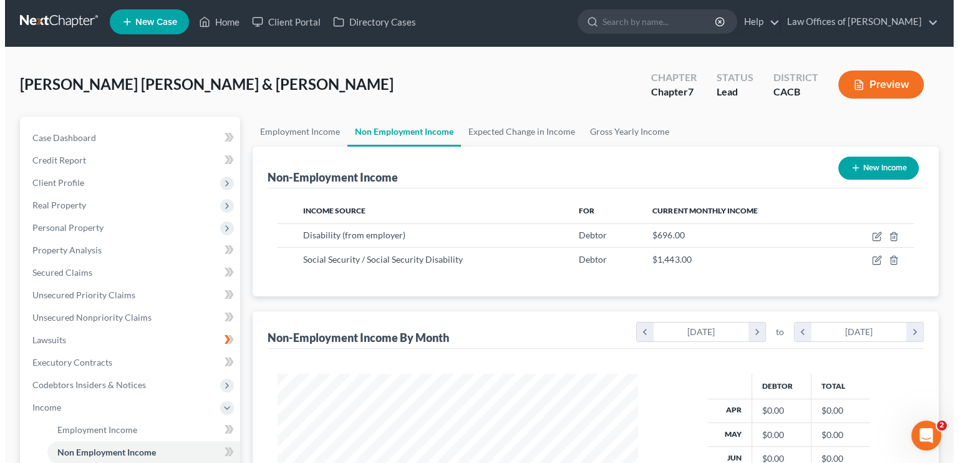
scroll to position [0, 0]
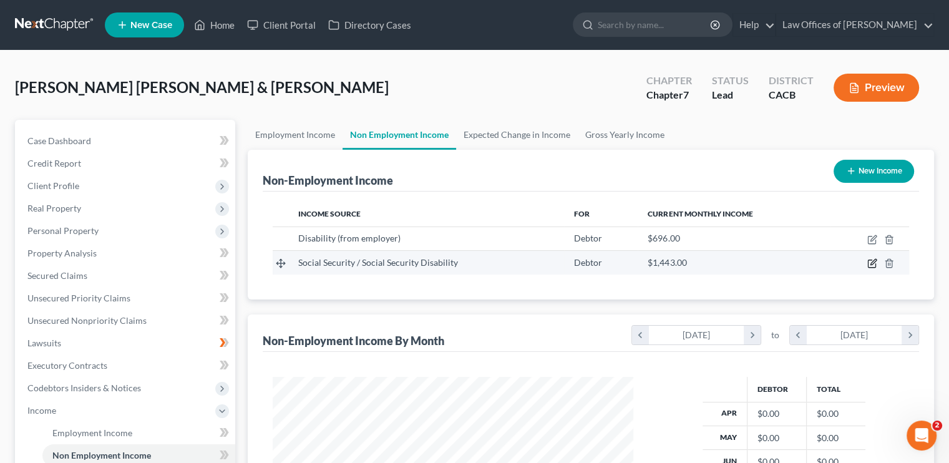
click at [875, 262] on icon "button" at bounding box center [872, 263] width 10 height 10
select select "4"
select select "0"
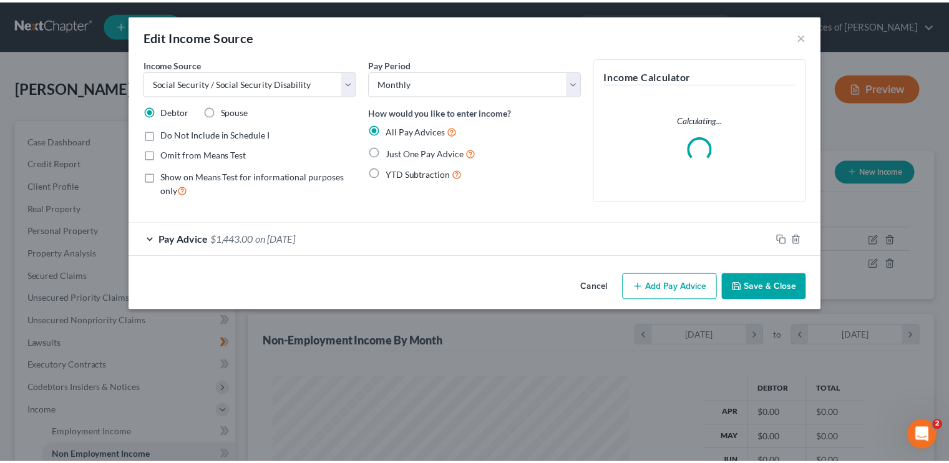
scroll to position [222, 389]
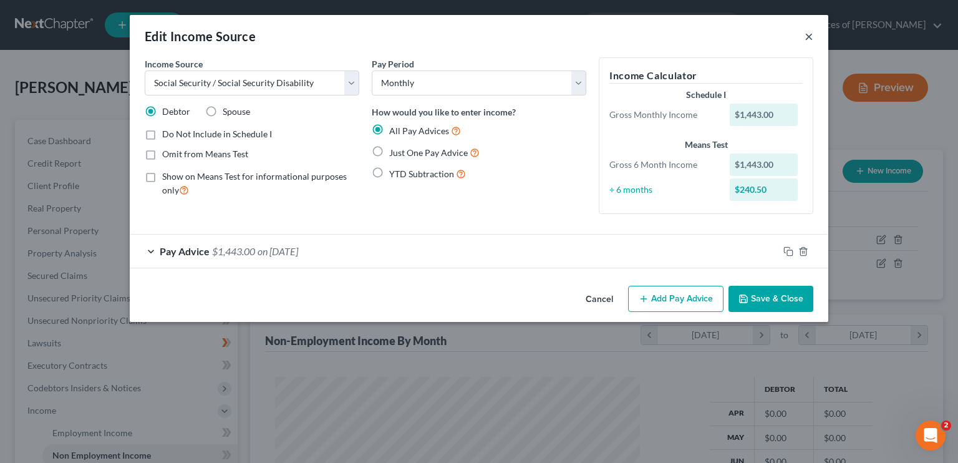
click at [811, 37] on button "×" at bounding box center [809, 36] width 9 height 15
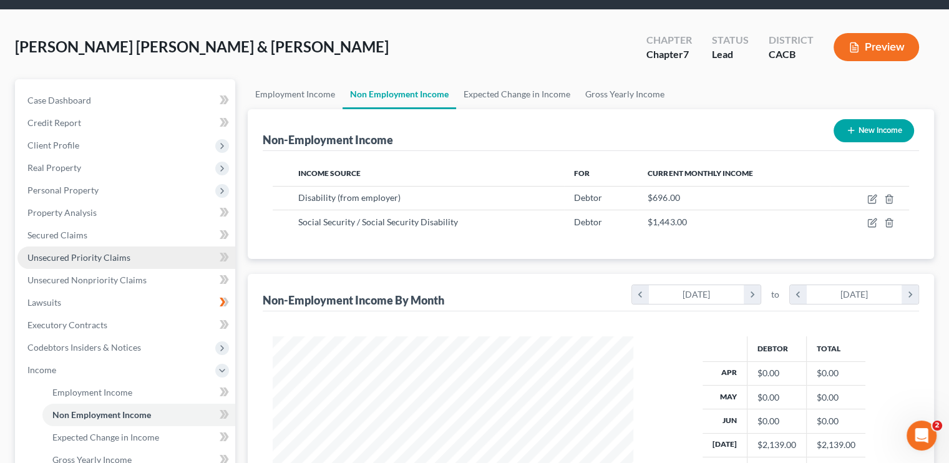
scroll to position [62, 0]
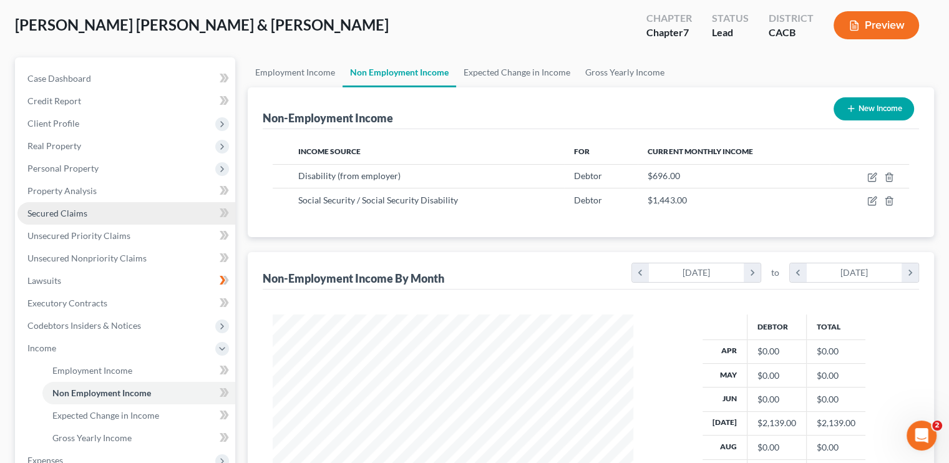
click at [67, 208] on span "Secured Claims" at bounding box center [57, 213] width 60 height 11
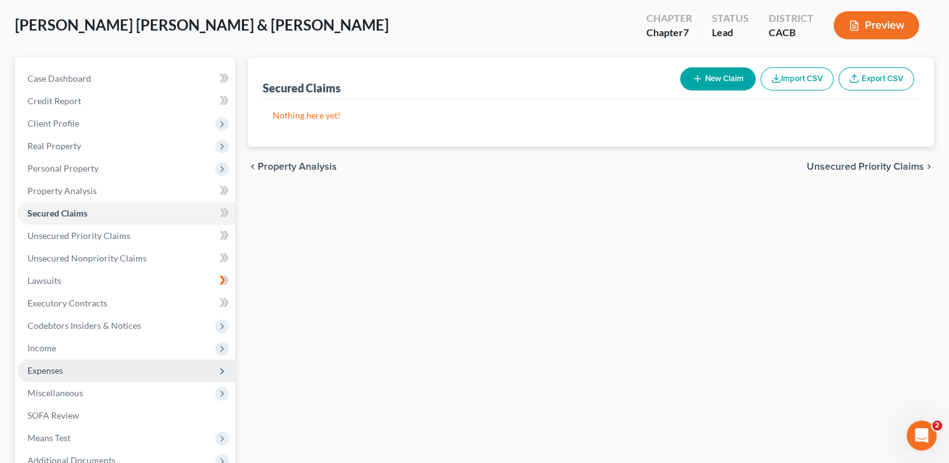
scroll to position [187, 0]
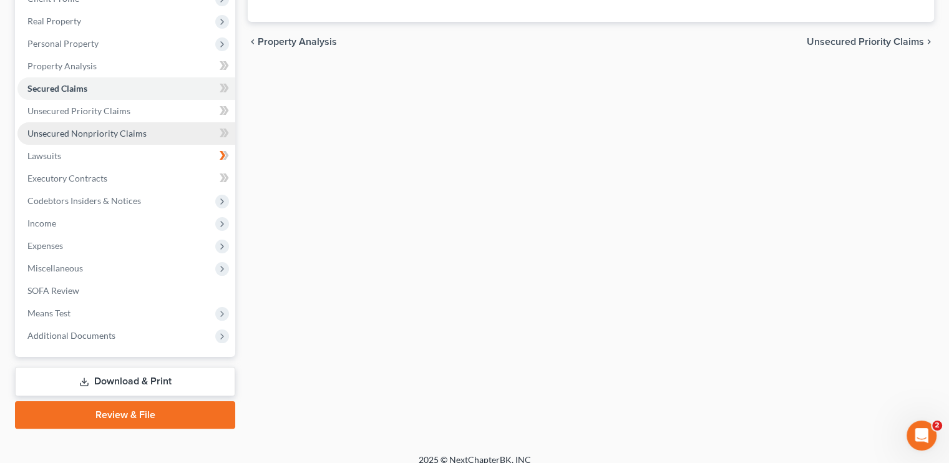
click at [100, 138] on span "Unsecured Nonpriority Claims" at bounding box center [86, 133] width 119 height 11
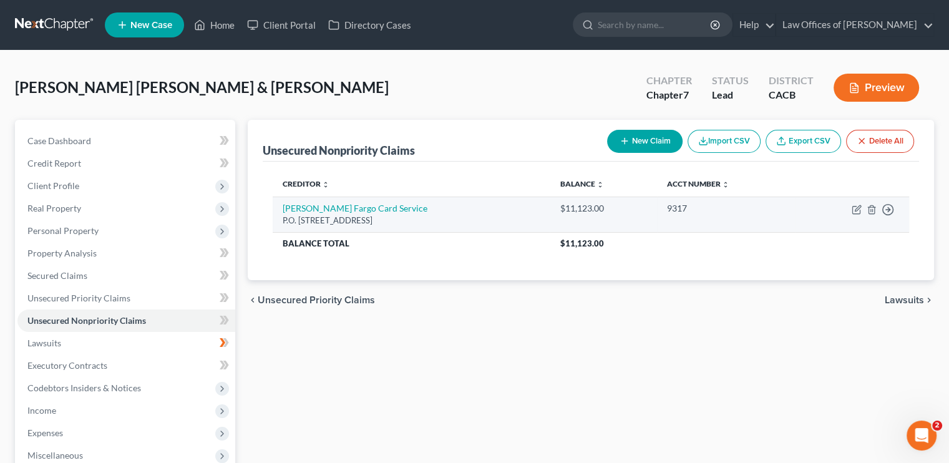
scroll to position [62, 0]
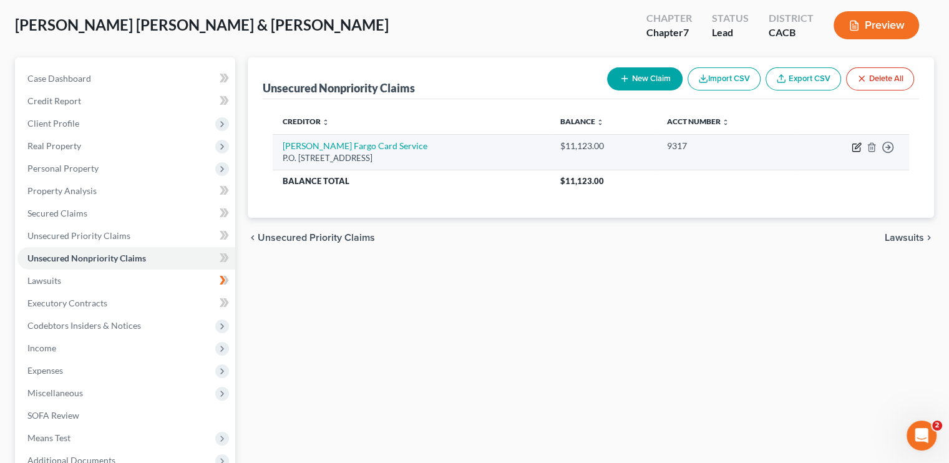
click at [856, 147] on icon "button" at bounding box center [856, 147] width 10 height 10
select select "16"
select select "2"
select select "1"
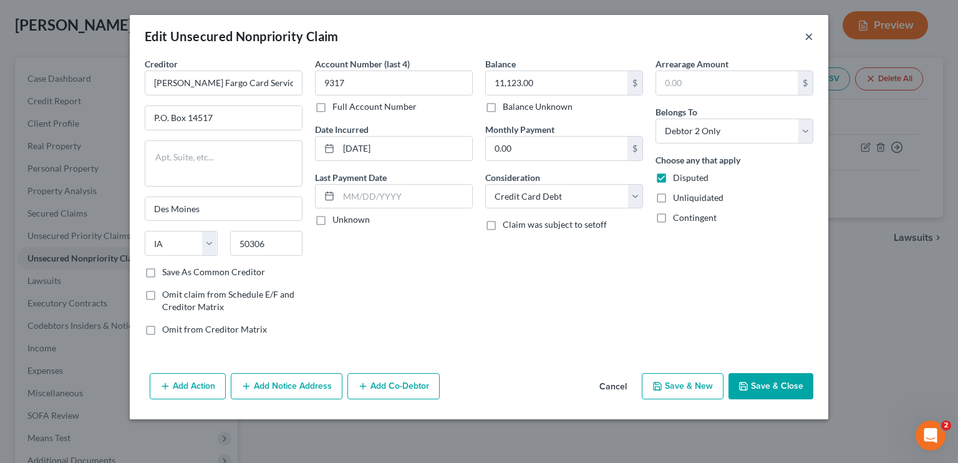
click at [812, 36] on button "×" at bounding box center [809, 36] width 9 height 15
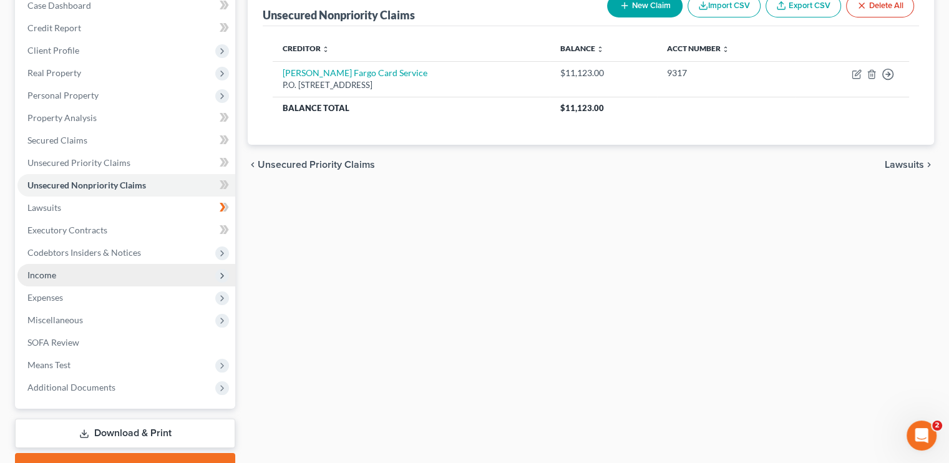
scroll to position [187, 0]
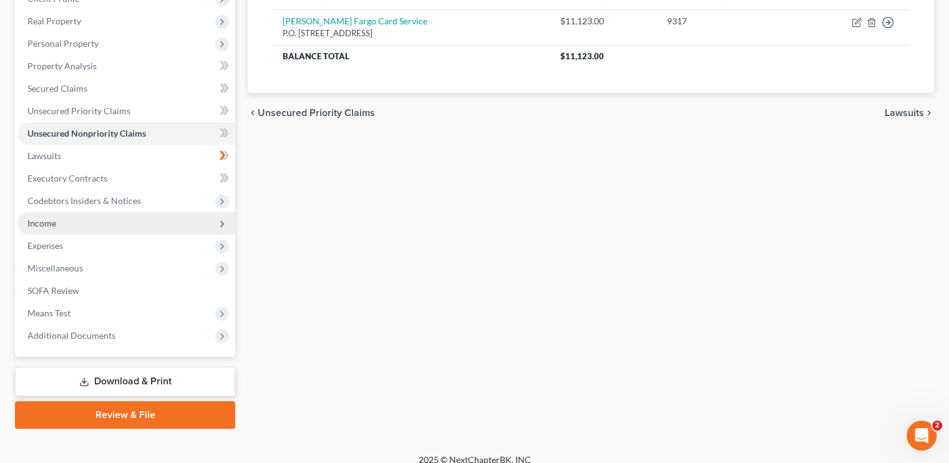
click at [59, 226] on span "Income" at bounding box center [126, 223] width 218 height 22
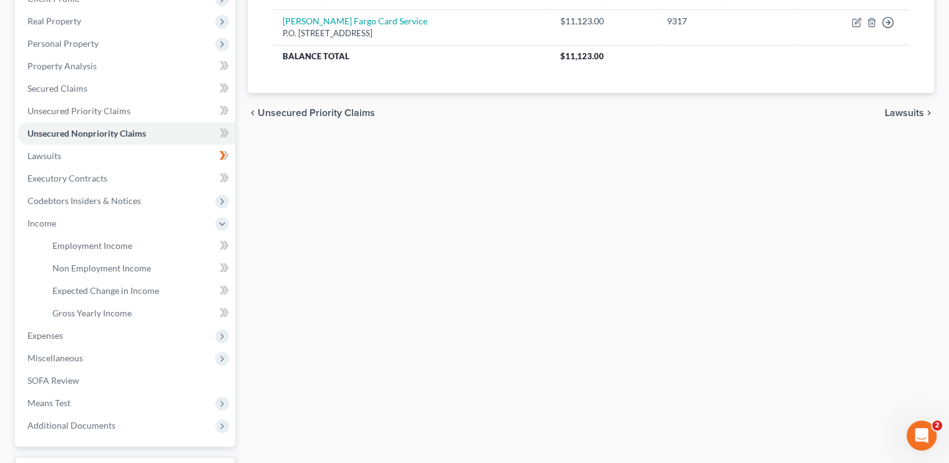
scroll to position [0, 0]
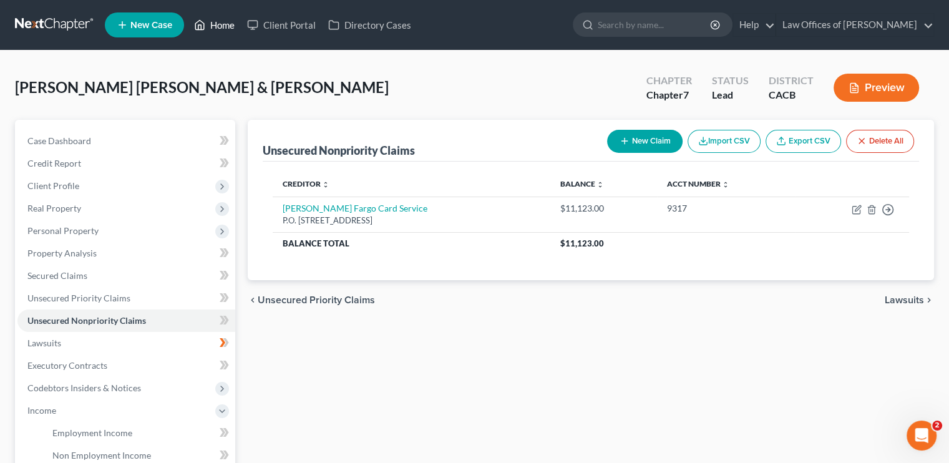
click at [221, 27] on link "Home" at bounding box center [214, 25] width 53 height 22
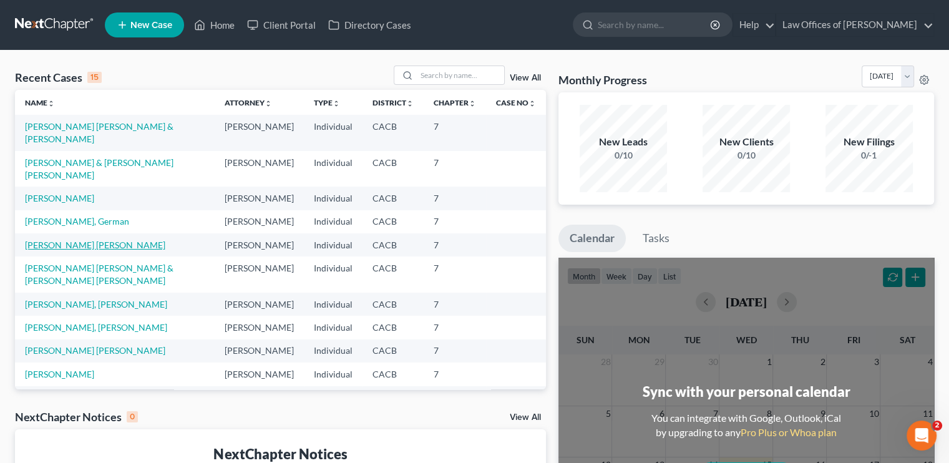
click at [94, 250] on link "[PERSON_NAME] [PERSON_NAME]" at bounding box center [95, 244] width 140 height 11
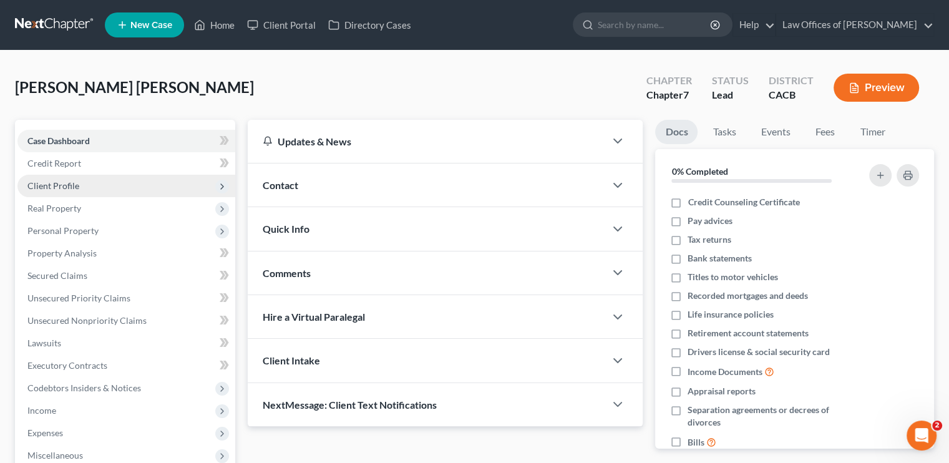
click at [67, 184] on span "Client Profile" at bounding box center [53, 185] width 52 height 11
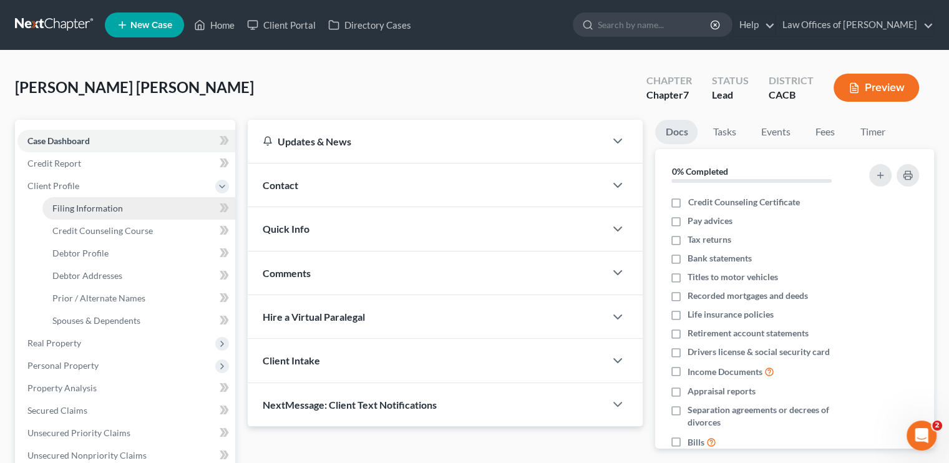
click at [110, 206] on span "Filing Information" at bounding box center [87, 208] width 70 height 11
select select "1"
select select "0"
select select "4"
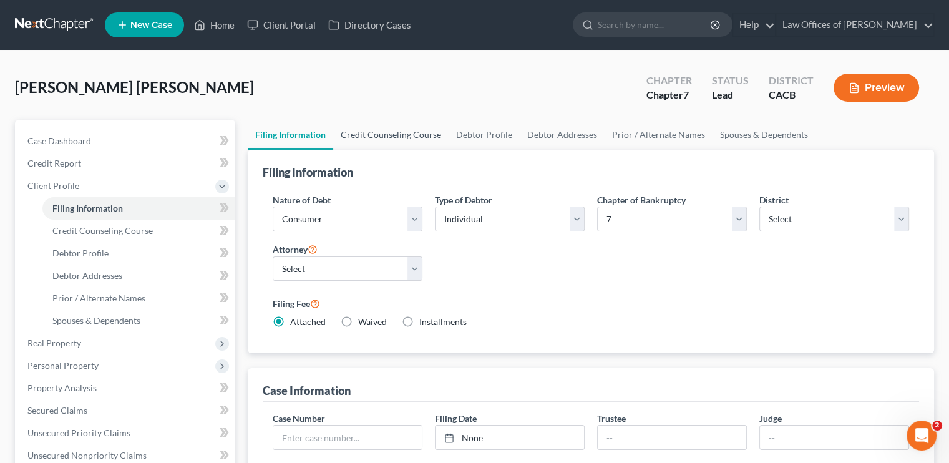
click at [399, 137] on link "Credit Counseling Course" at bounding box center [390, 135] width 115 height 30
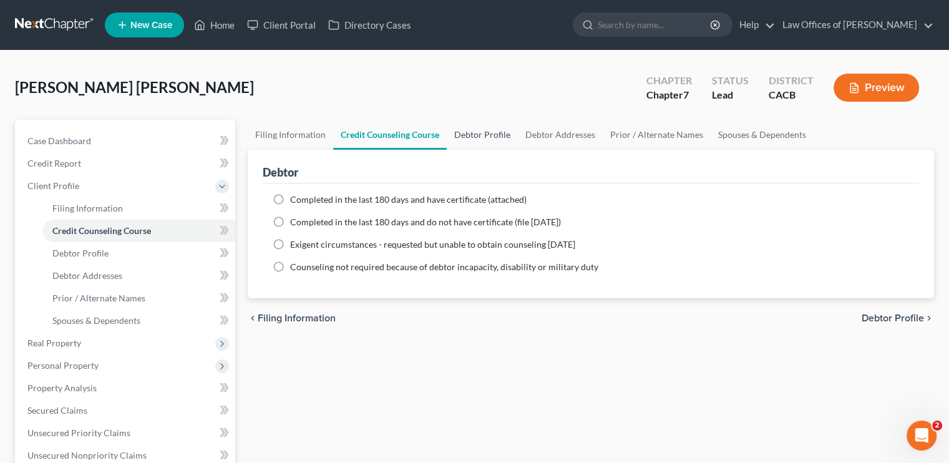
click at [480, 134] on link "Debtor Profile" at bounding box center [482, 135] width 71 height 30
select select "0"
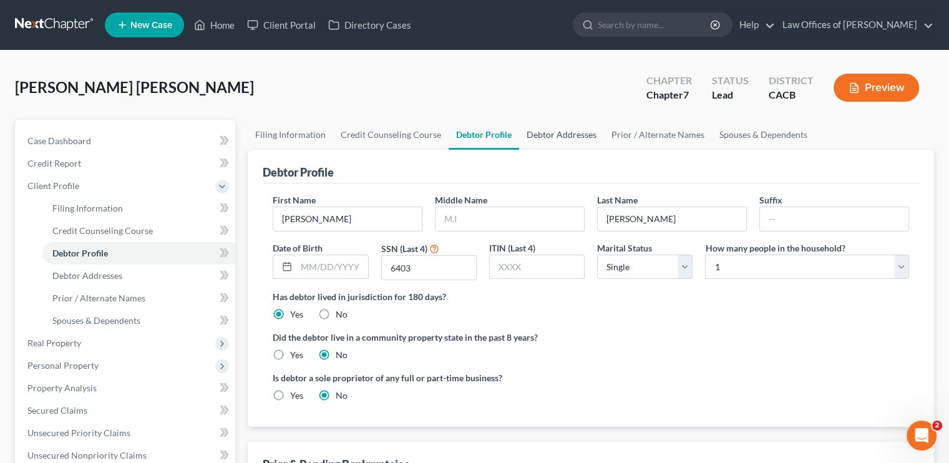
click at [574, 135] on link "Debtor Addresses" at bounding box center [561, 135] width 85 height 30
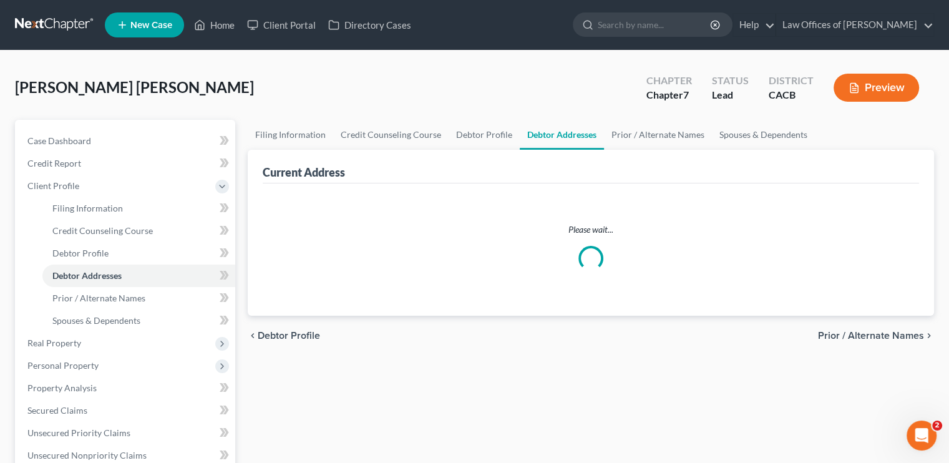
select select "0"
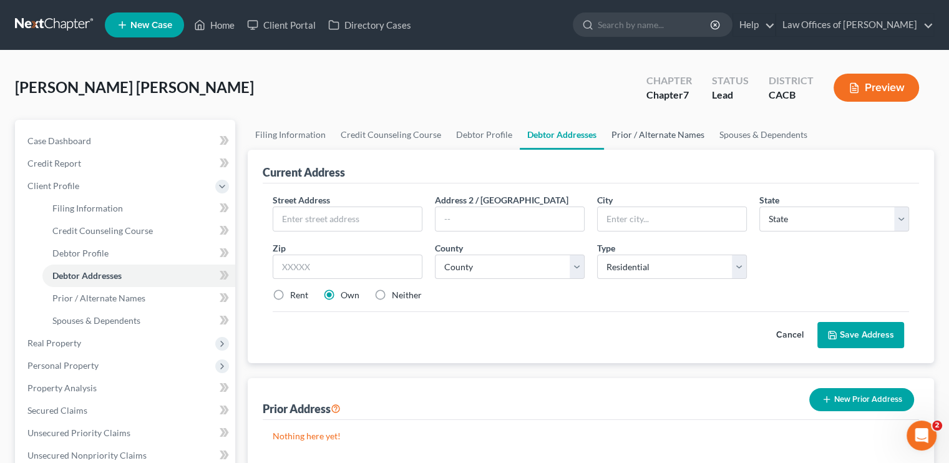
click at [647, 137] on link "Prior / Alternate Names" at bounding box center [658, 135] width 108 height 30
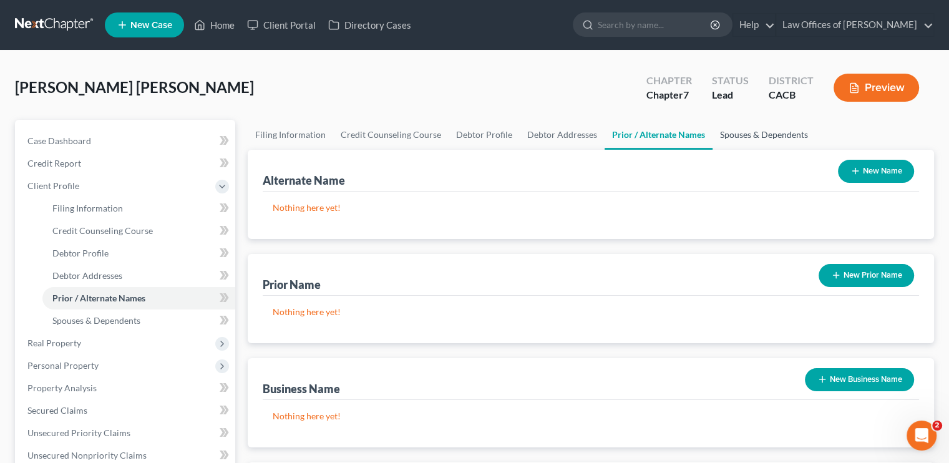
click at [733, 135] on link "Spouses & Dependents" at bounding box center [763, 135] width 103 height 30
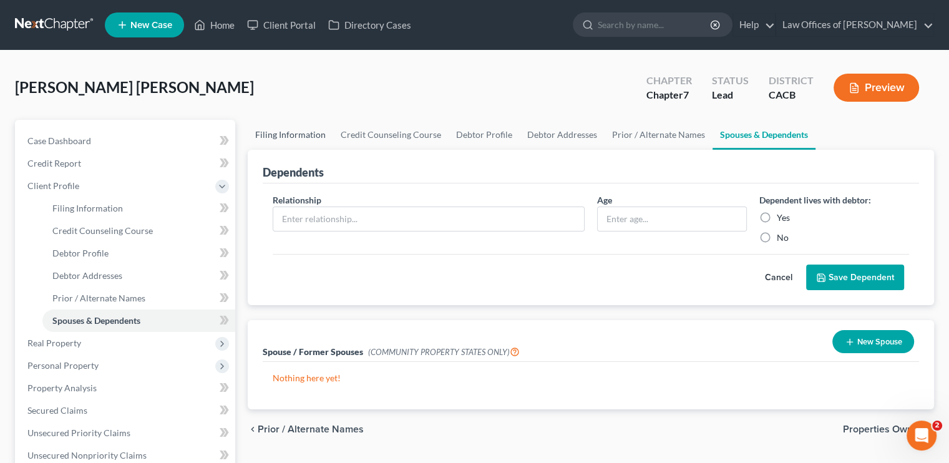
click at [289, 135] on link "Filing Information" at bounding box center [290, 135] width 85 height 30
select select "1"
select select "0"
select select "7"
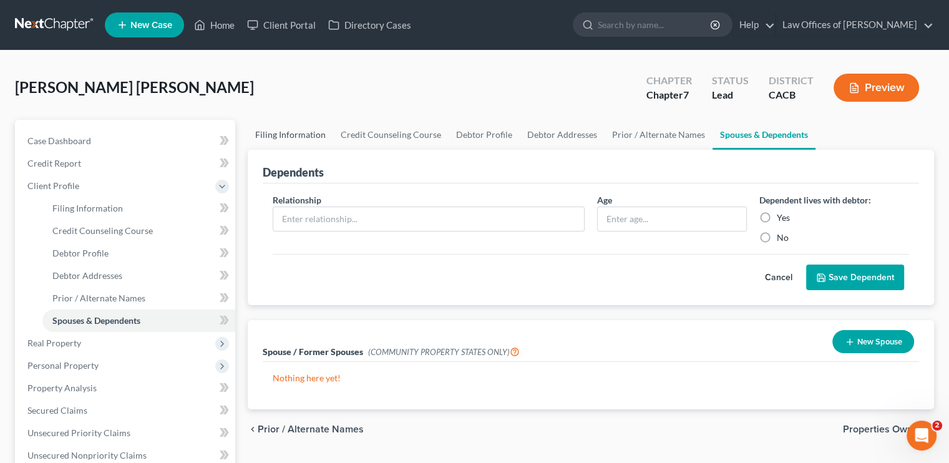
select select "0"
select select "4"
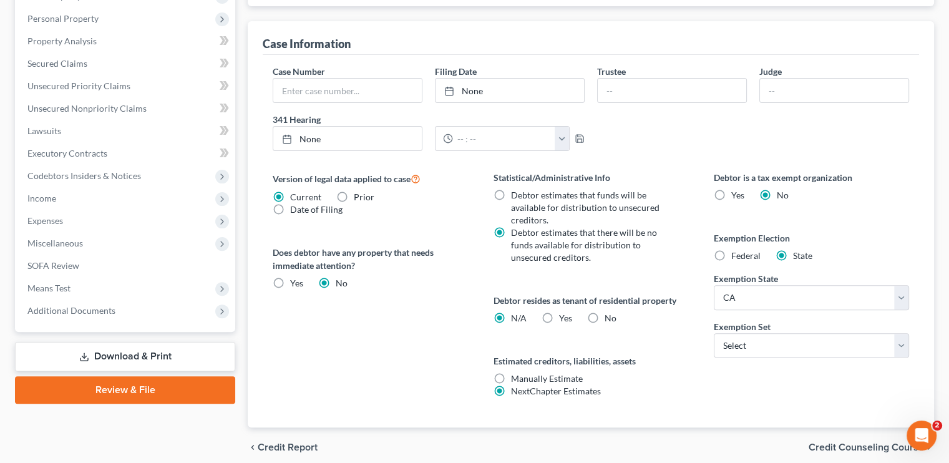
scroll to position [374, 0]
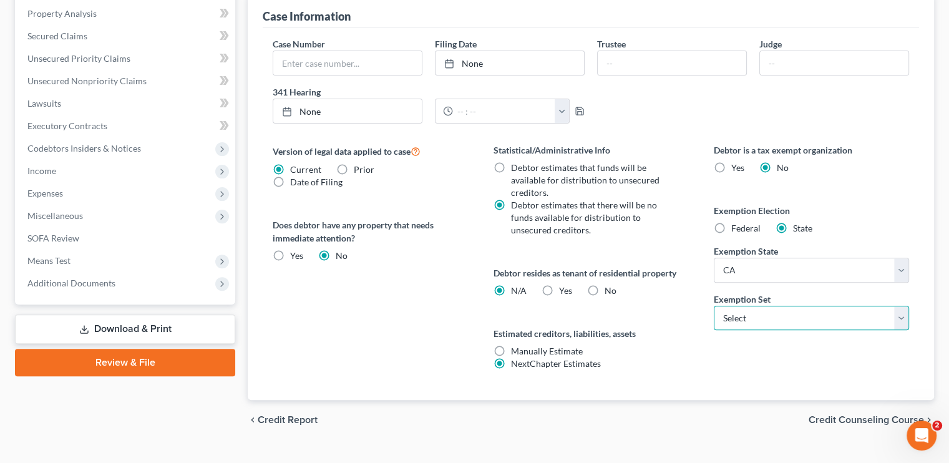
click at [758, 314] on select "Select 703 704" at bounding box center [810, 318] width 195 height 25
select select "0"
click at [713, 306] on select "Select 703 704" at bounding box center [810, 318] width 195 height 25
click at [559, 288] on label "Yes Yes" at bounding box center [565, 290] width 13 height 12
click at [564, 288] on input "Yes Yes" at bounding box center [568, 288] width 8 height 8
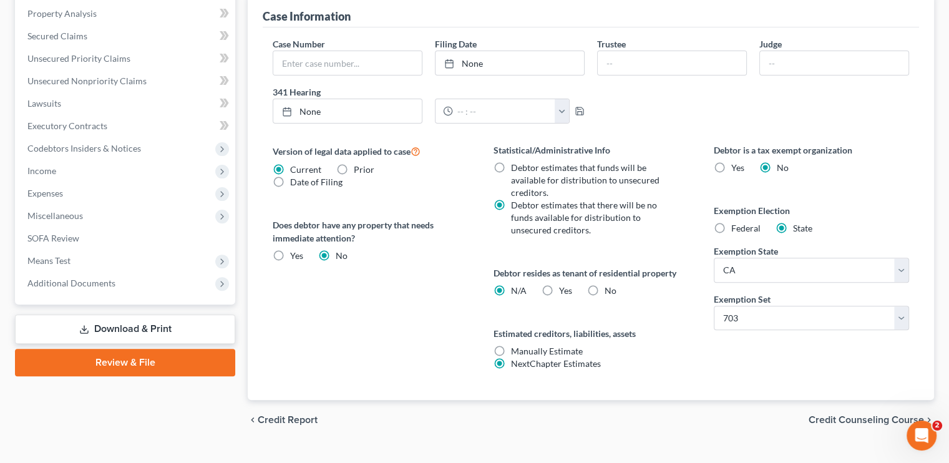
radio input "true"
radio input "false"
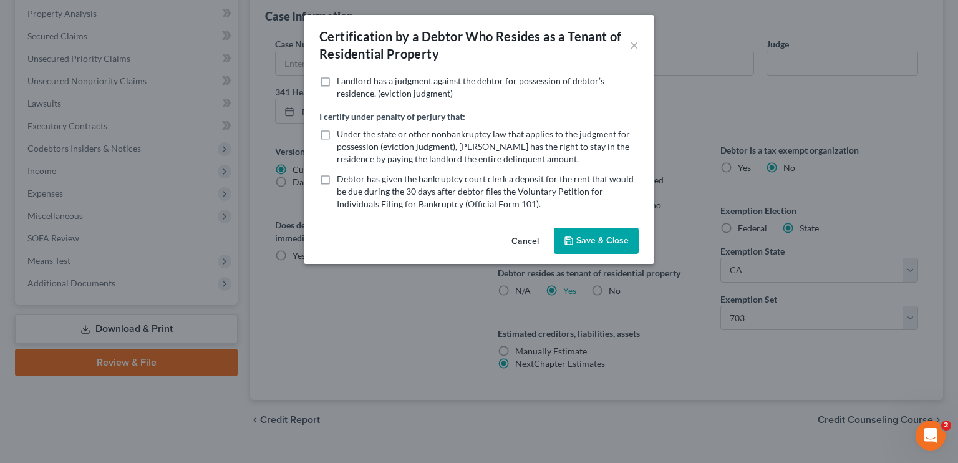
click at [602, 236] on button "Save & Close" at bounding box center [596, 241] width 85 height 26
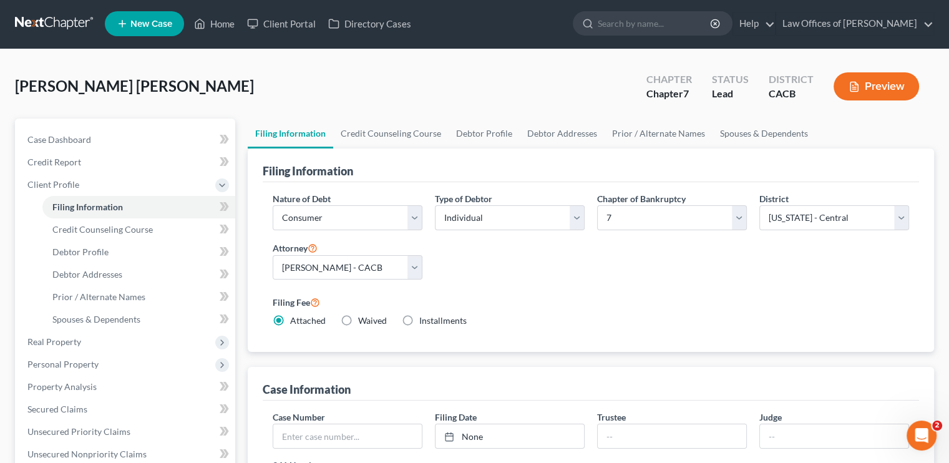
scroll to position [0, 0]
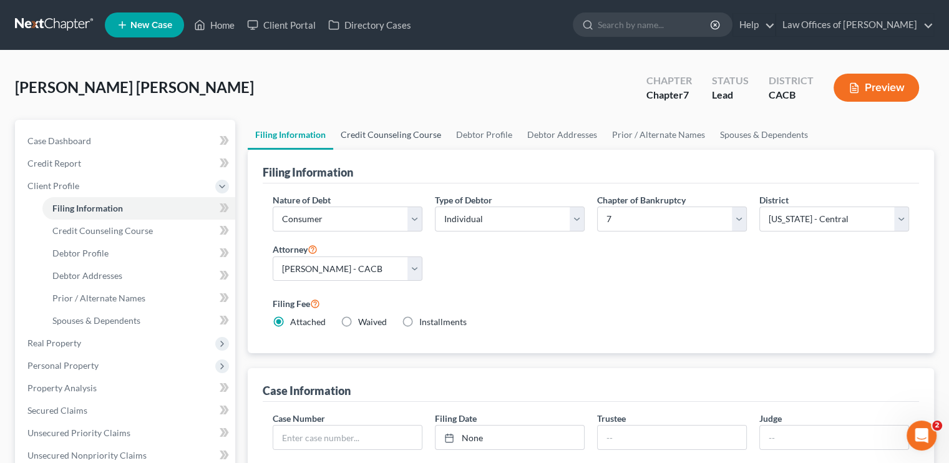
click at [374, 136] on link "Credit Counseling Course" at bounding box center [390, 135] width 115 height 30
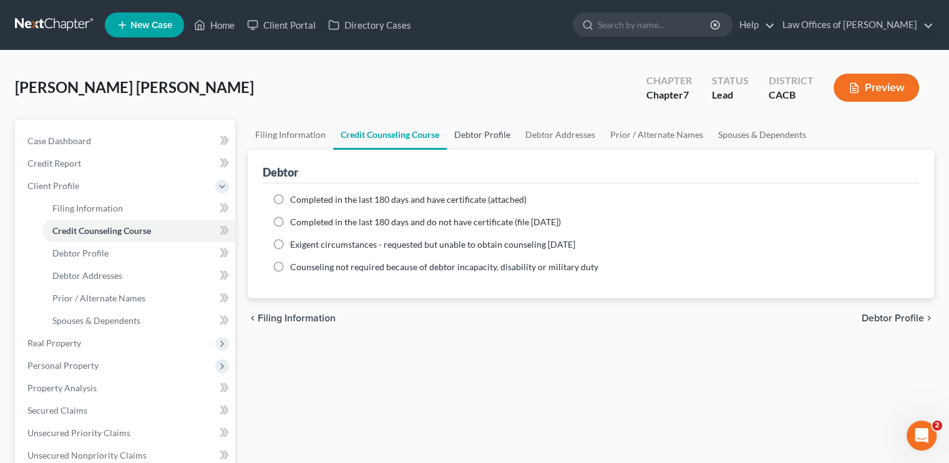
click at [489, 135] on link "Debtor Profile" at bounding box center [482, 135] width 71 height 30
select select "0"
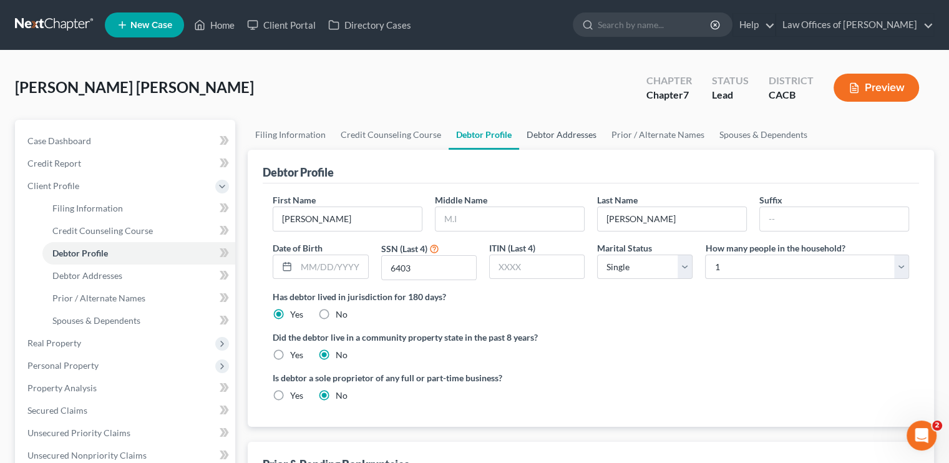
click at [561, 137] on link "Debtor Addresses" at bounding box center [561, 135] width 85 height 30
select select "0"
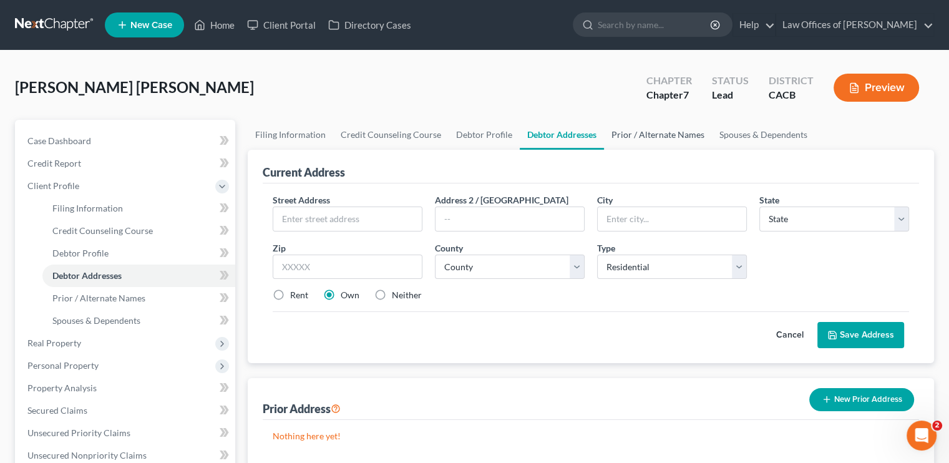
click at [660, 140] on link "Prior / Alternate Names" at bounding box center [658, 135] width 108 height 30
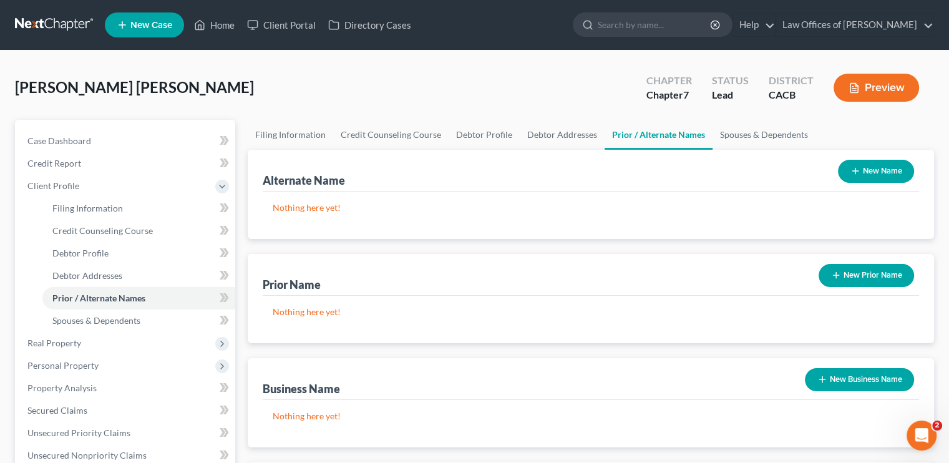
click at [883, 178] on button "New Name" at bounding box center [876, 171] width 76 height 23
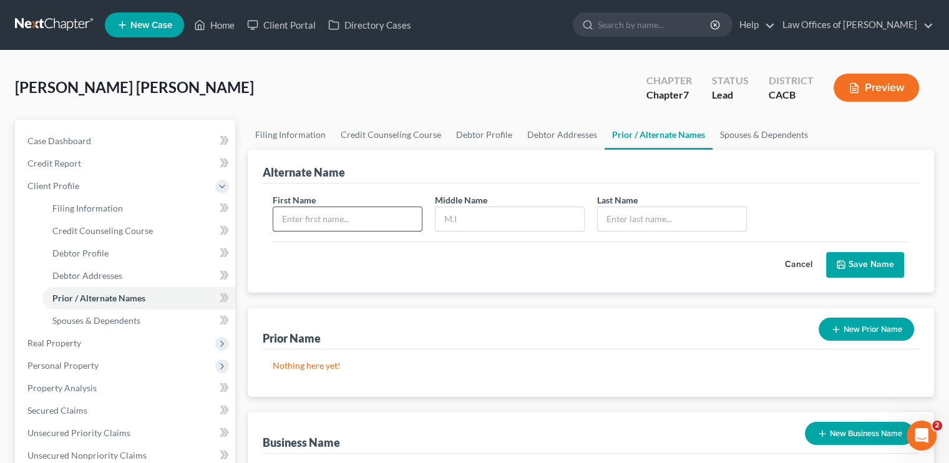
click at [325, 223] on input "text" at bounding box center [347, 219] width 148 height 24
type input "Manuela"
type input "Torres"
click at [871, 258] on button "Save Name" at bounding box center [865, 265] width 78 height 26
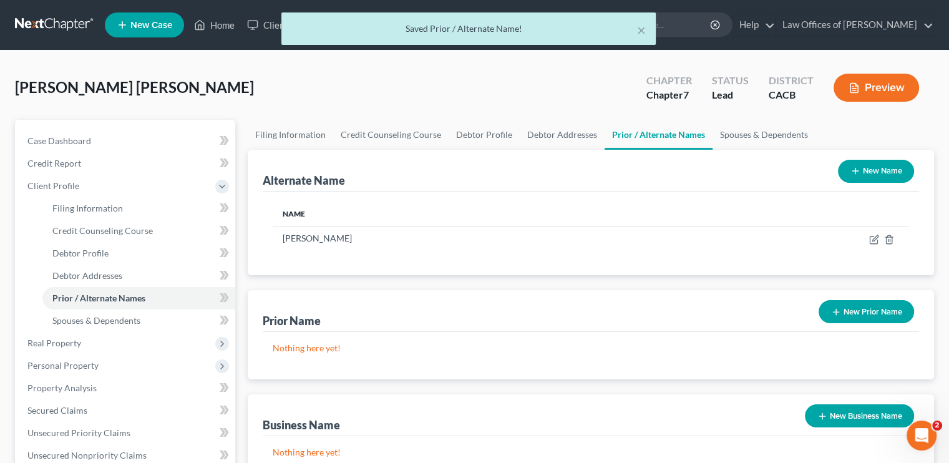
click at [226, 17] on div "× Saved Prior / Alternate Name!" at bounding box center [468, 31] width 949 height 39
click at [228, 22] on div "× Saved Prior / Alternate Name!" at bounding box center [468, 31] width 949 height 39
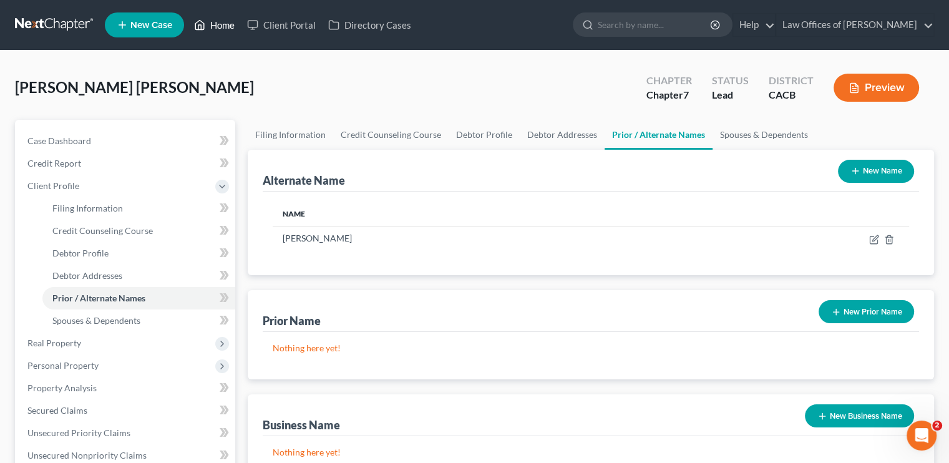
click at [229, 24] on link "Home" at bounding box center [214, 25] width 53 height 22
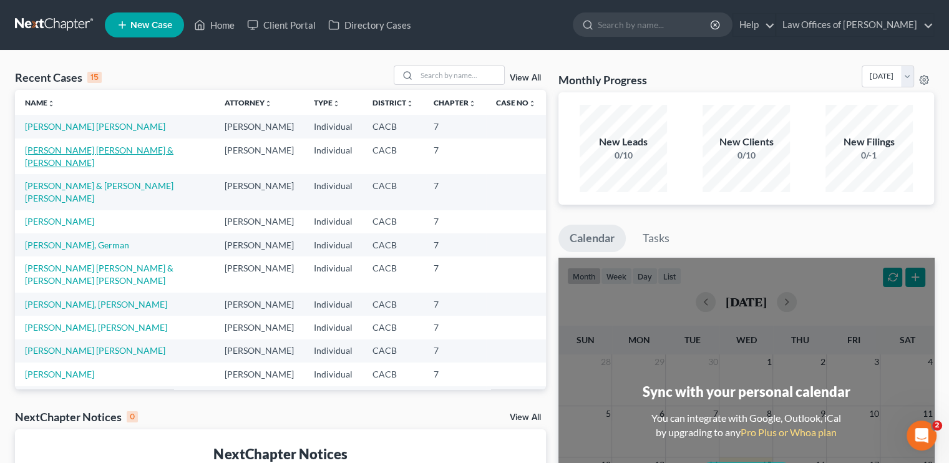
click at [92, 162] on link "[PERSON_NAME] [PERSON_NAME] & [PERSON_NAME]" at bounding box center [99, 156] width 148 height 23
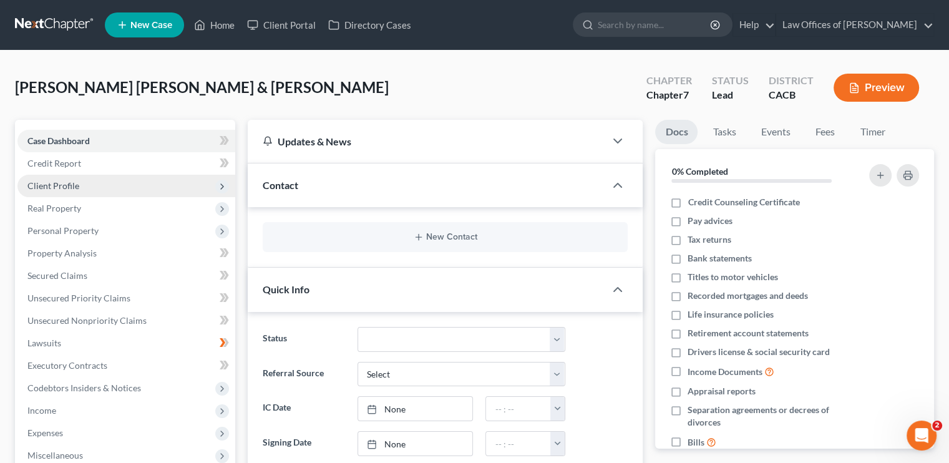
click at [57, 186] on span "Client Profile" at bounding box center [53, 185] width 52 height 11
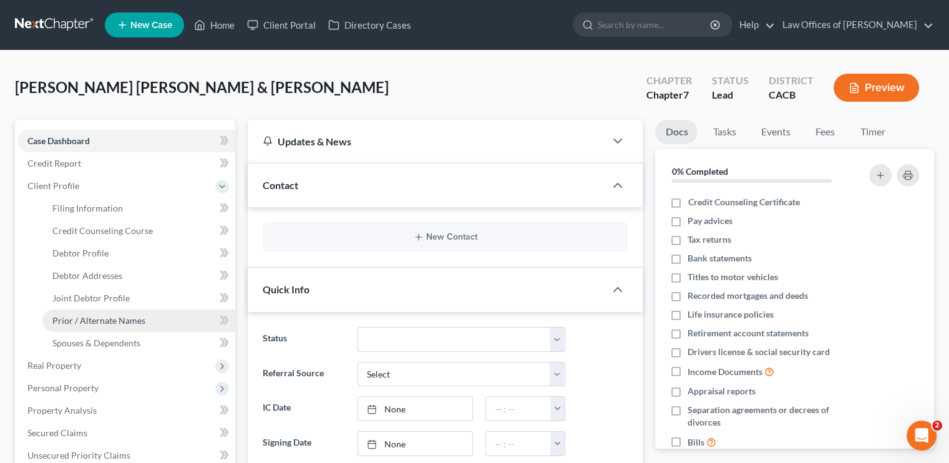
click at [97, 321] on span "Prior / Alternate Names" at bounding box center [98, 320] width 93 height 11
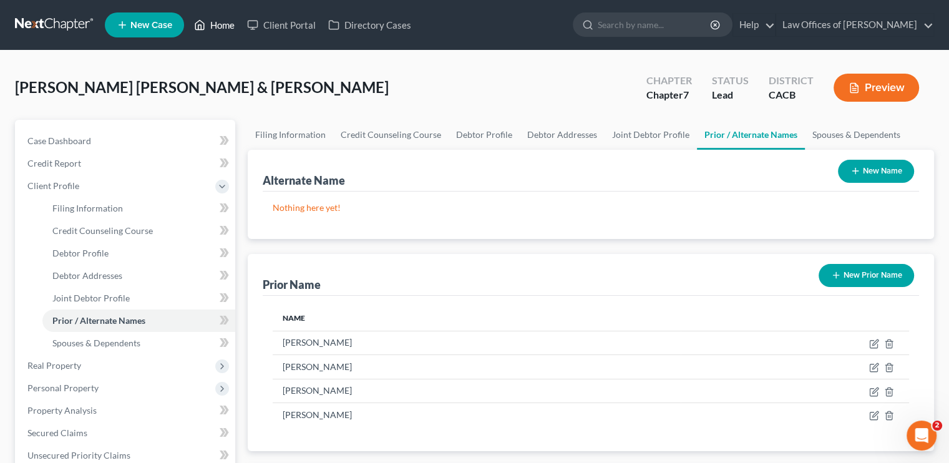
click at [225, 27] on link "Home" at bounding box center [214, 25] width 53 height 22
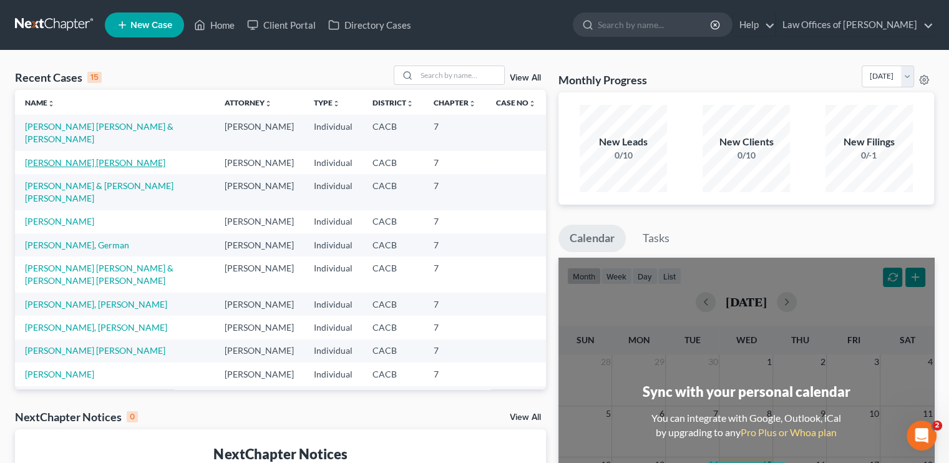
click at [60, 158] on link "[PERSON_NAME] [PERSON_NAME]" at bounding box center [95, 162] width 140 height 11
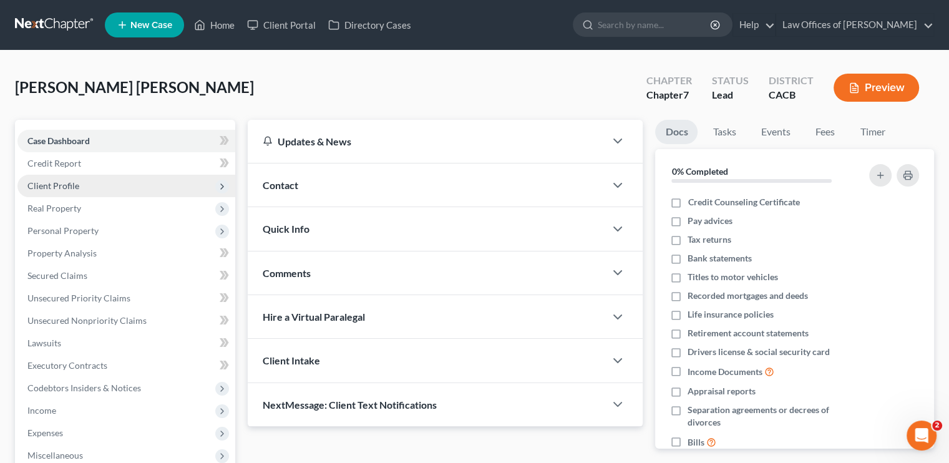
click at [65, 186] on span "Client Profile" at bounding box center [53, 185] width 52 height 11
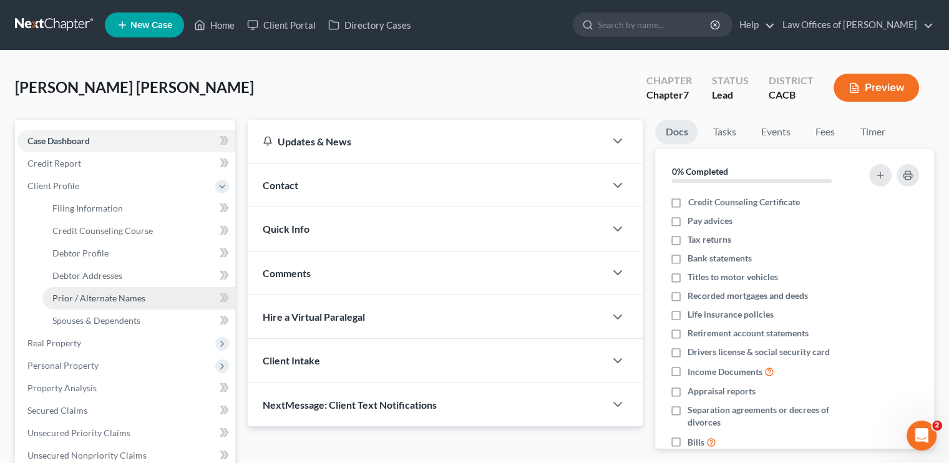
click at [115, 298] on span "Prior / Alternate Names" at bounding box center [98, 297] width 93 height 11
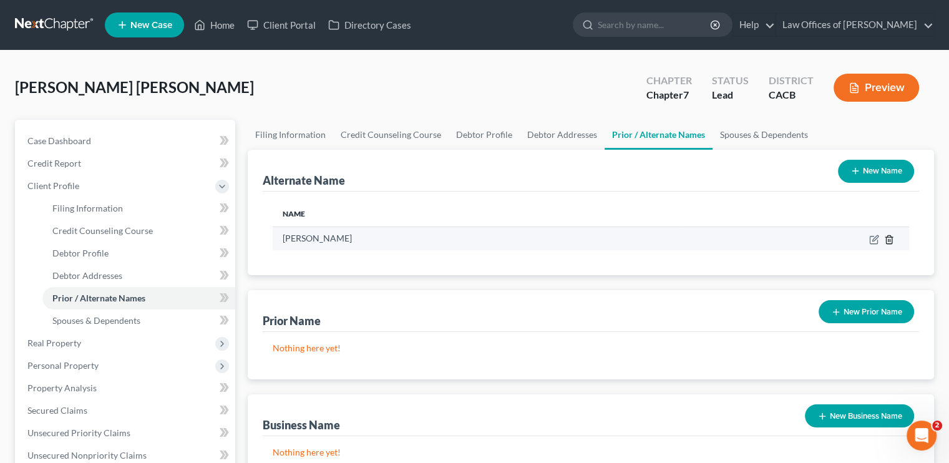
click at [886, 239] on icon at bounding box center [889, 239] width 10 height 10
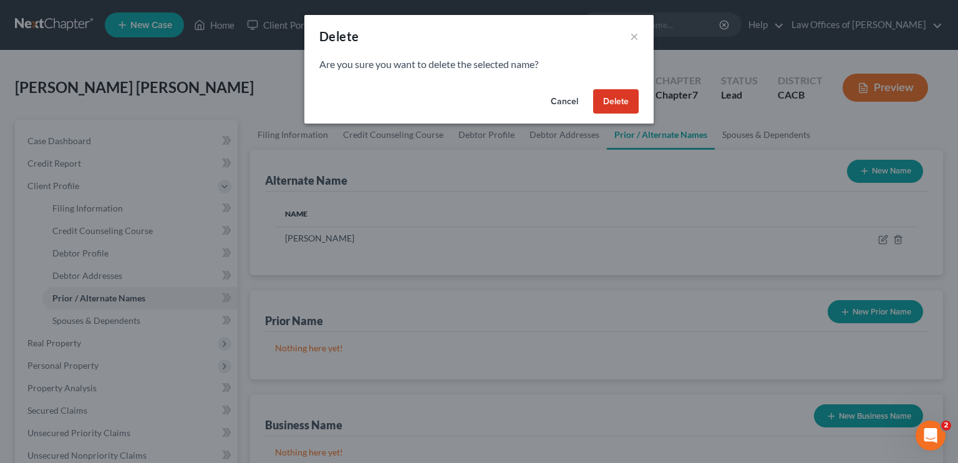
click at [607, 89] on button "Delete" at bounding box center [616, 101] width 46 height 25
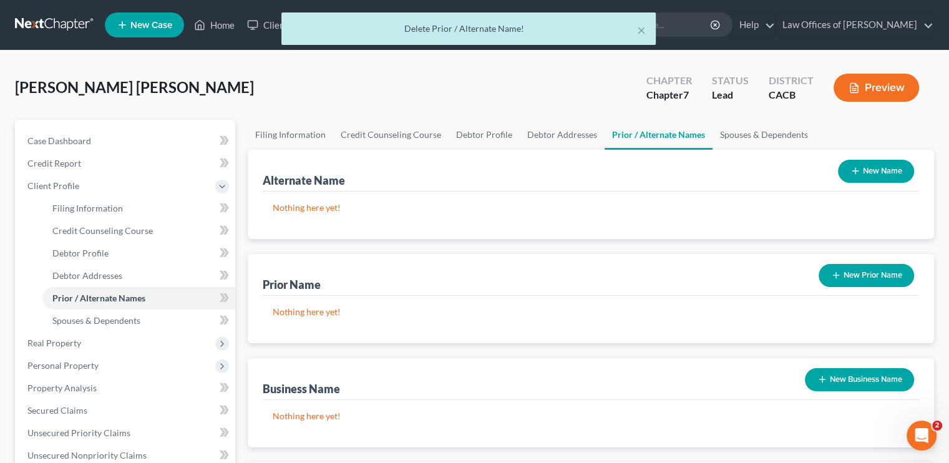
click at [842, 268] on button "New Prior Name" at bounding box center [865, 275] width 95 height 23
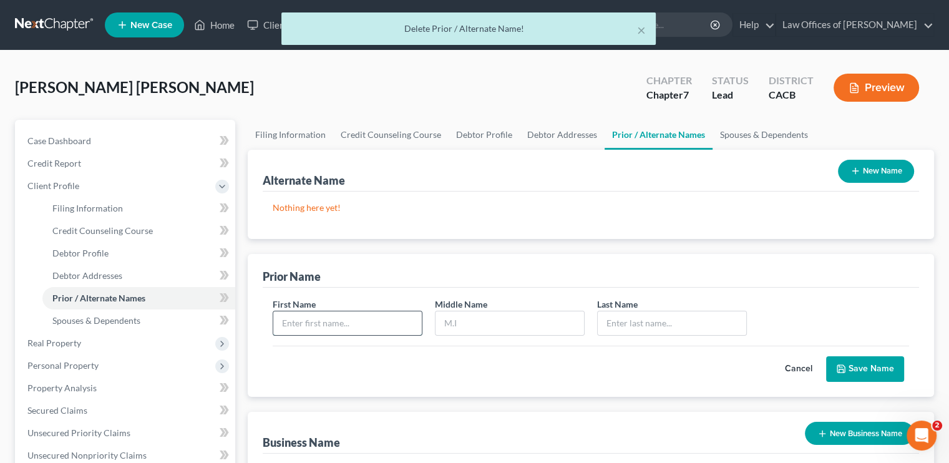
click at [342, 322] on input "text" at bounding box center [347, 323] width 148 height 24
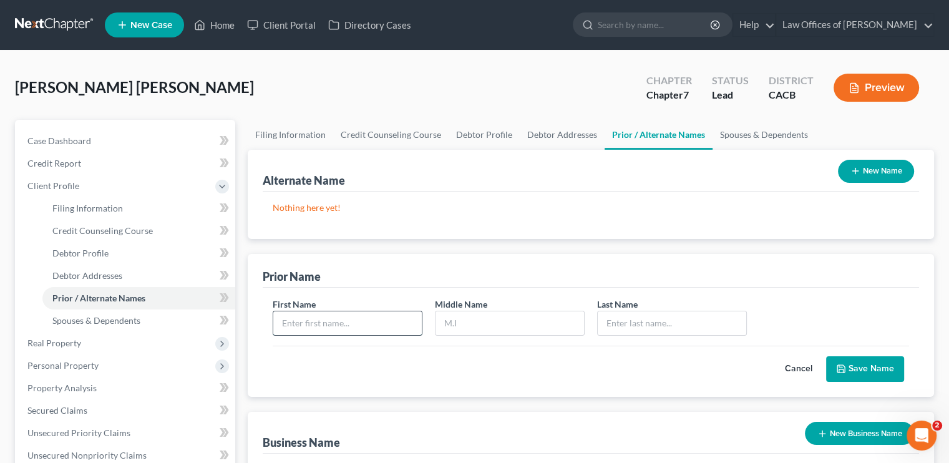
type input "N"
type input "Manuela"
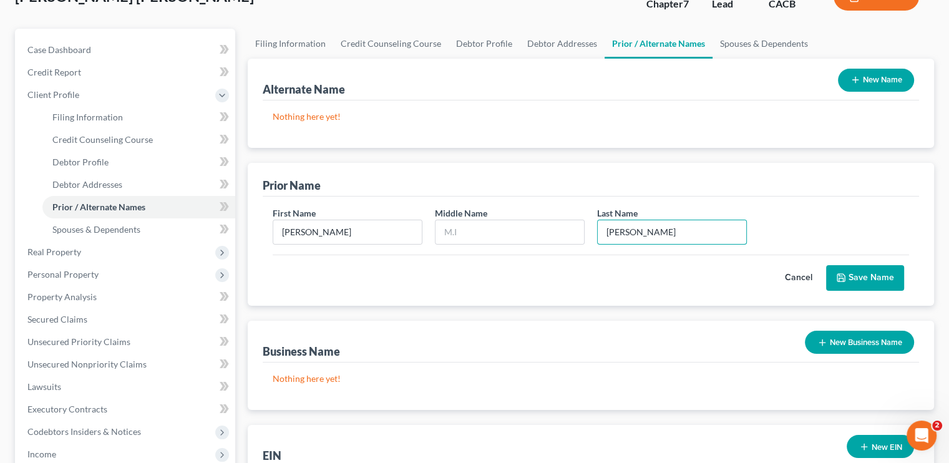
scroll to position [62, 0]
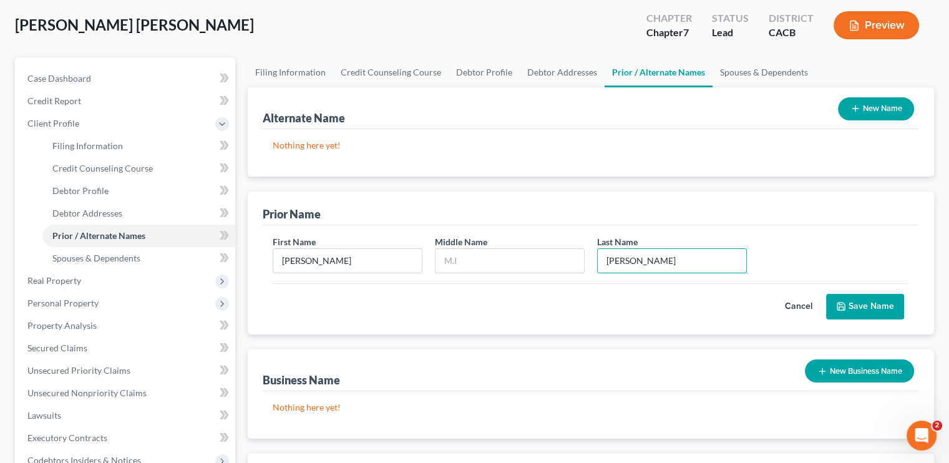
type input "Torres"
click at [867, 309] on button "Save Name" at bounding box center [865, 307] width 78 height 26
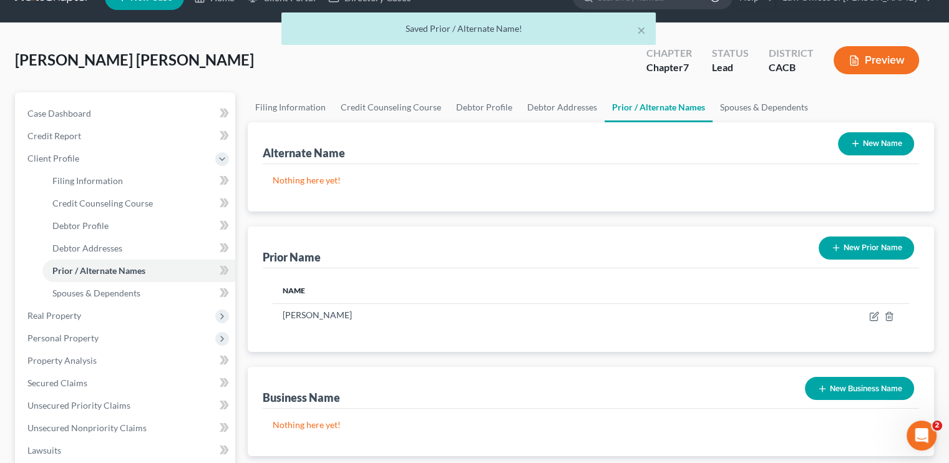
scroll to position [0, 0]
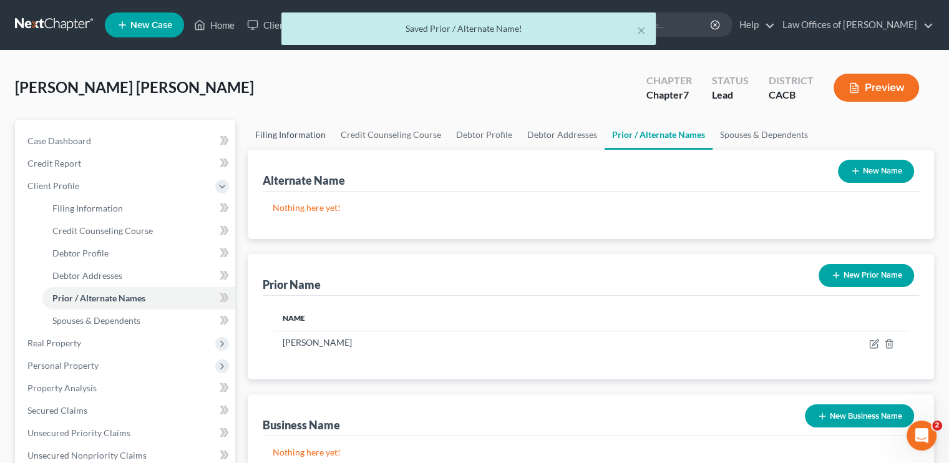
drag, startPoint x: 277, startPoint y: 133, endPoint x: 301, endPoint y: 140, distance: 24.7
click at [278, 133] on link "Filing Information" at bounding box center [290, 135] width 85 height 30
select select "1"
select select "0"
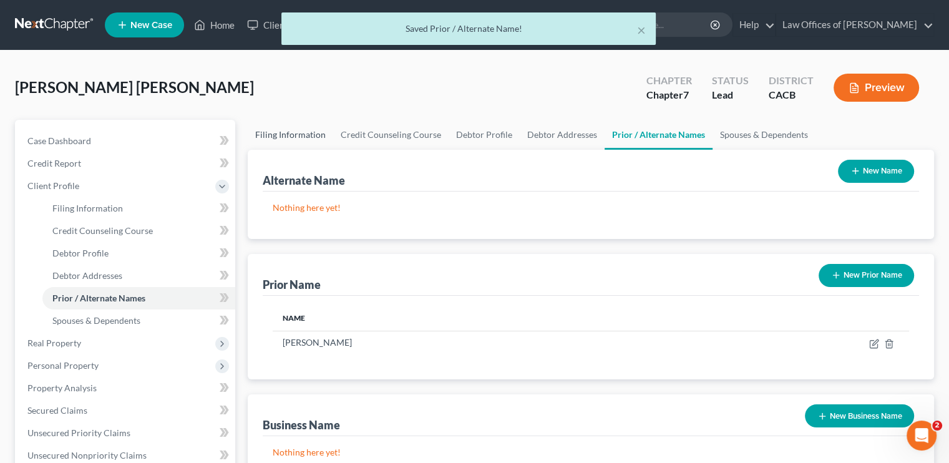
select select "7"
select select "0"
select select "4"
select select "0"
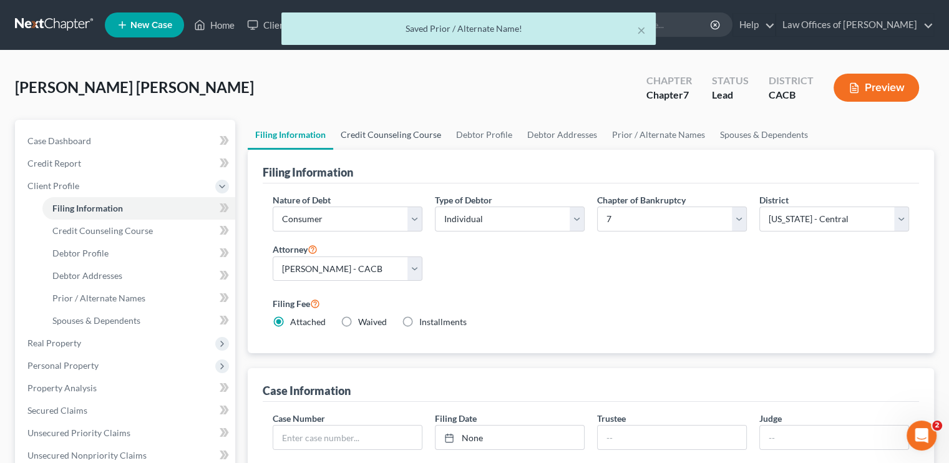
click at [387, 134] on link "Credit Counseling Course" at bounding box center [390, 135] width 115 height 30
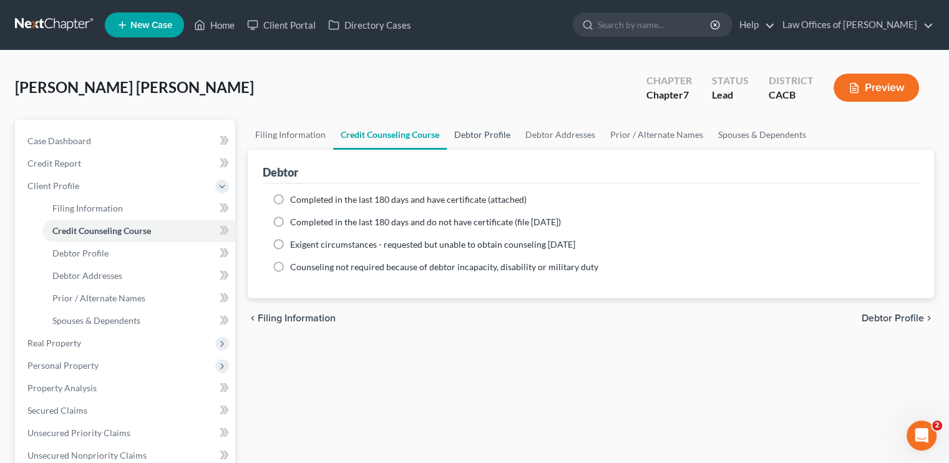
click at [457, 132] on link "Debtor Profile" at bounding box center [482, 135] width 71 height 30
select select "0"
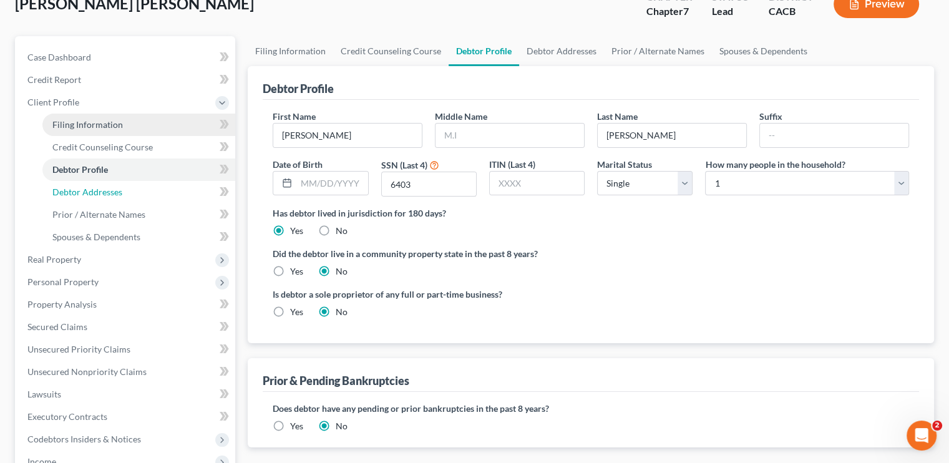
click at [89, 141] on ul "Filing Information Credit Counseling Course Debtor Profile Debtor Addresses" at bounding box center [126, 181] width 218 height 135
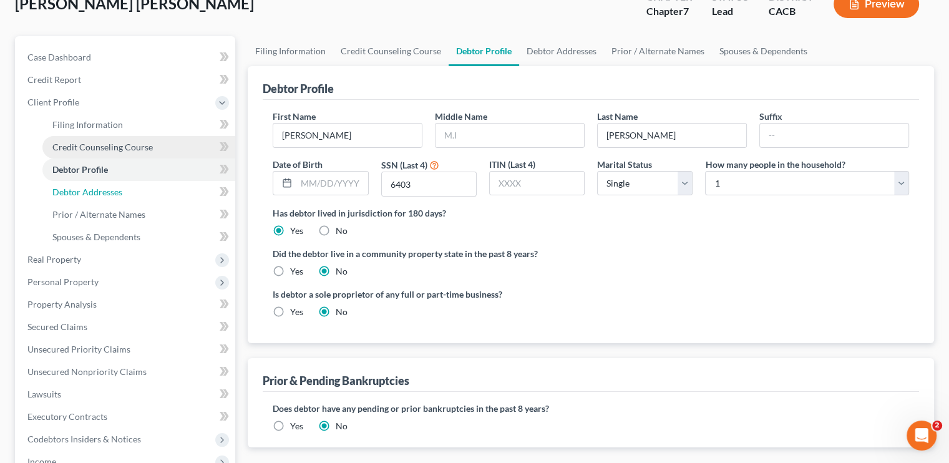
scroll to position [62, 0]
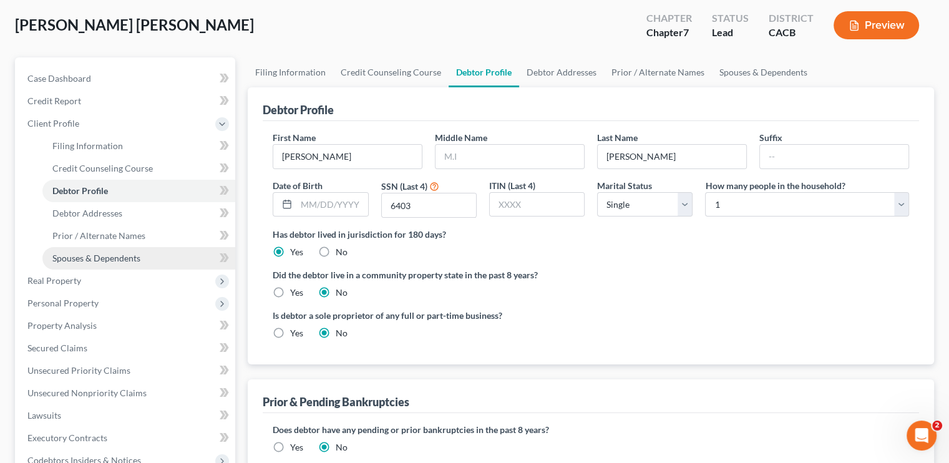
click at [97, 255] on span "Spouses & Dependents" at bounding box center [96, 258] width 88 height 11
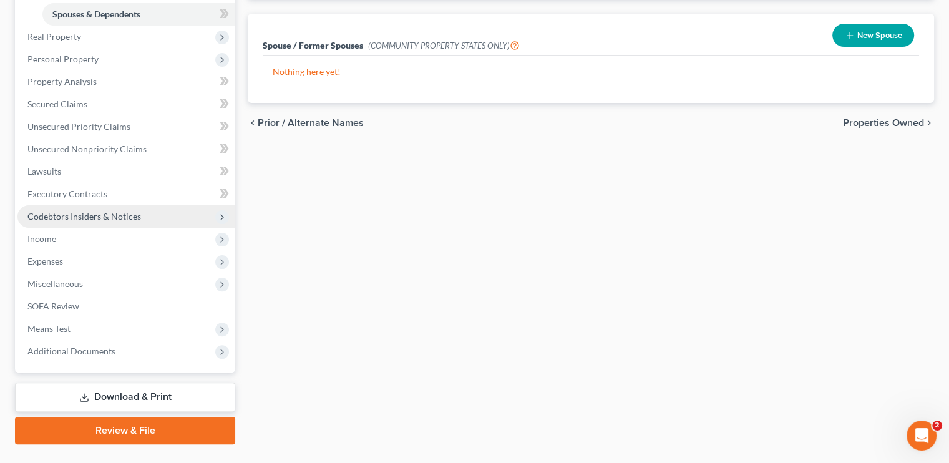
scroll to position [312, 0]
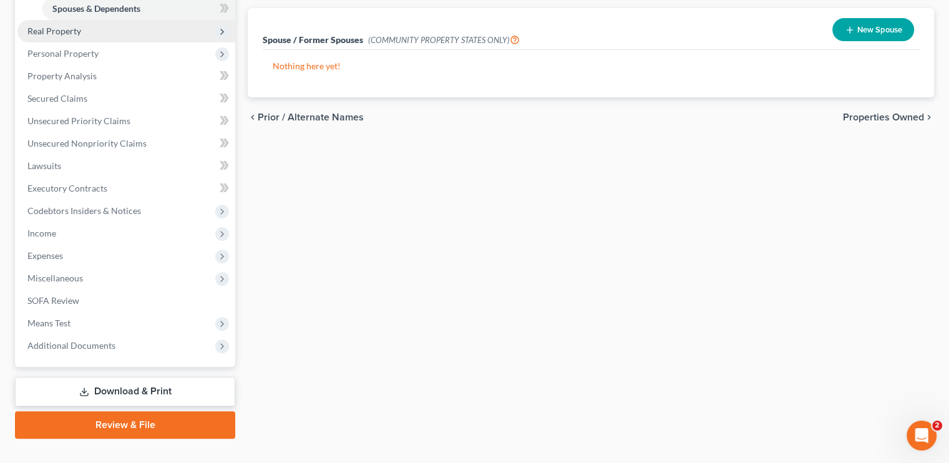
click at [61, 27] on span "Real Property" at bounding box center [54, 31] width 54 height 11
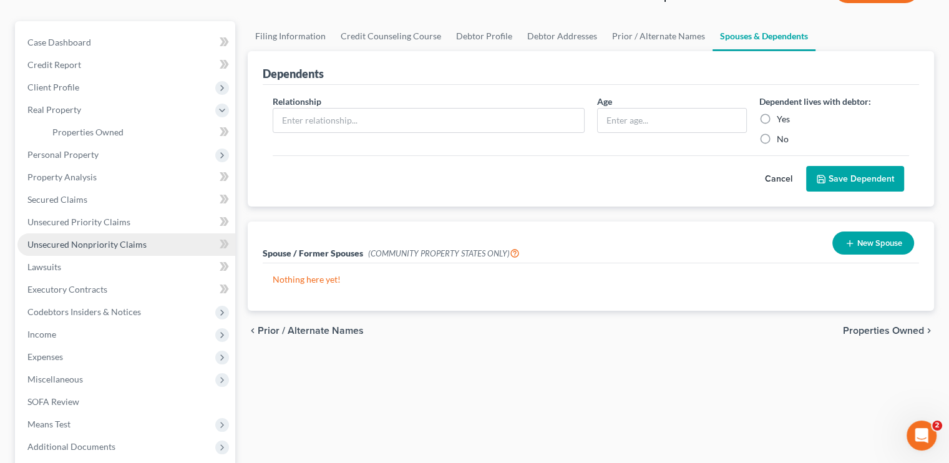
scroll to position [159, 0]
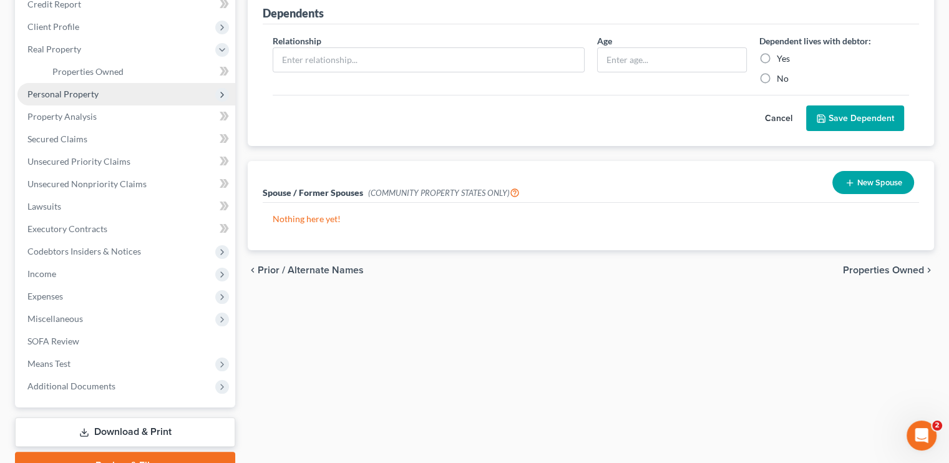
click at [63, 92] on span "Personal Property" at bounding box center [62, 94] width 71 height 11
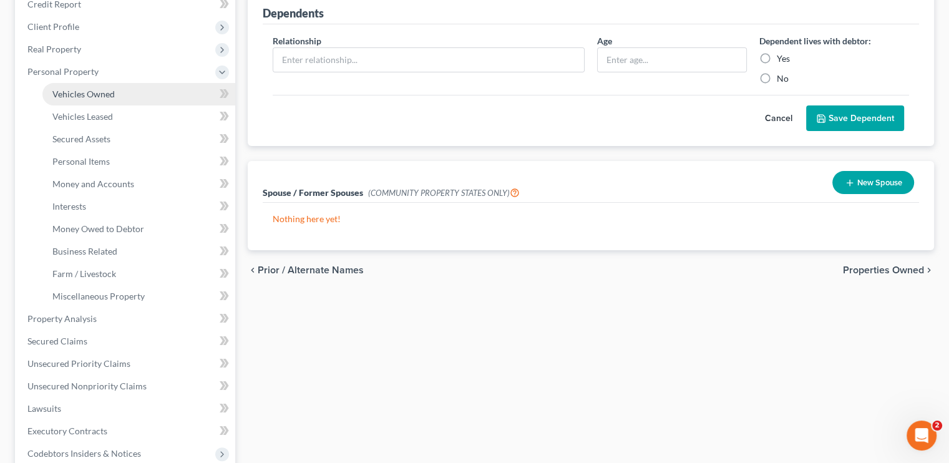
click at [90, 95] on span "Vehicles Owned" at bounding box center [83, 94] width 62 height 11
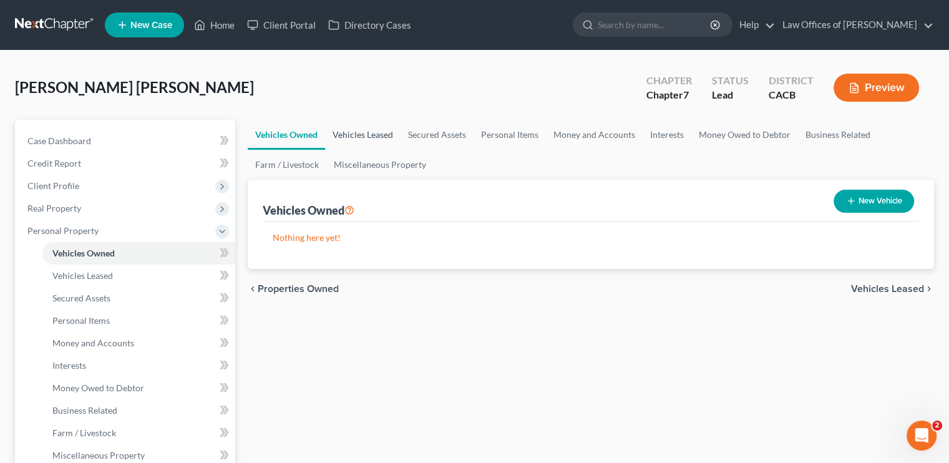
click at [368, 132] on link "Vehicles Leased" at bounding box center [362, 135] width 75 height 30
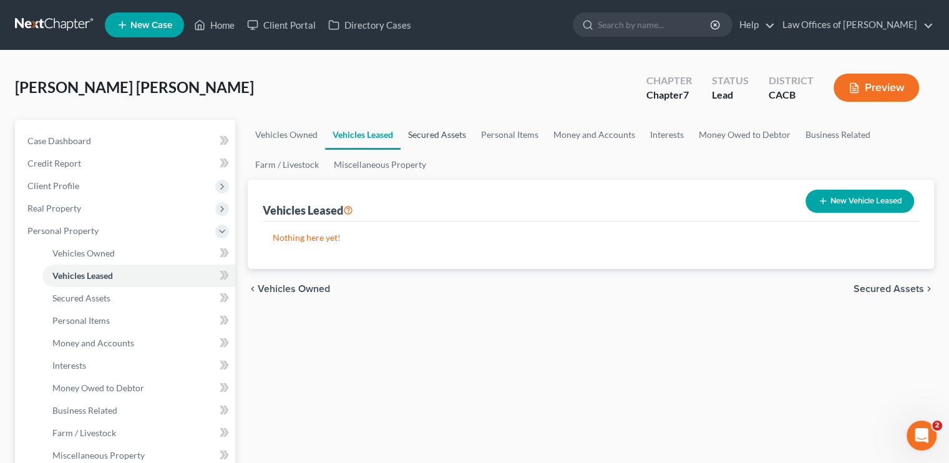
click at [417, 132] on link "Secured Assets" at bounding box center [436, 135] width 73 height 30
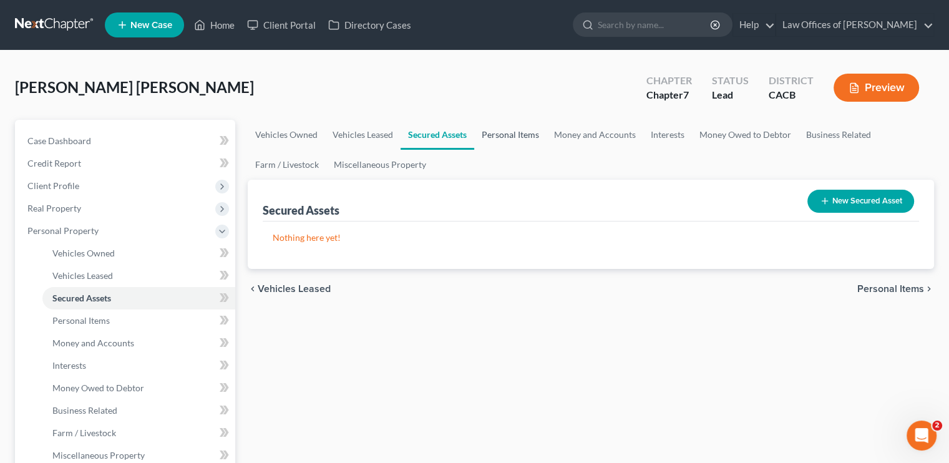
click at [511, 134] on link "Personal Items" at bounding box center [510, 135] width 72 height 30
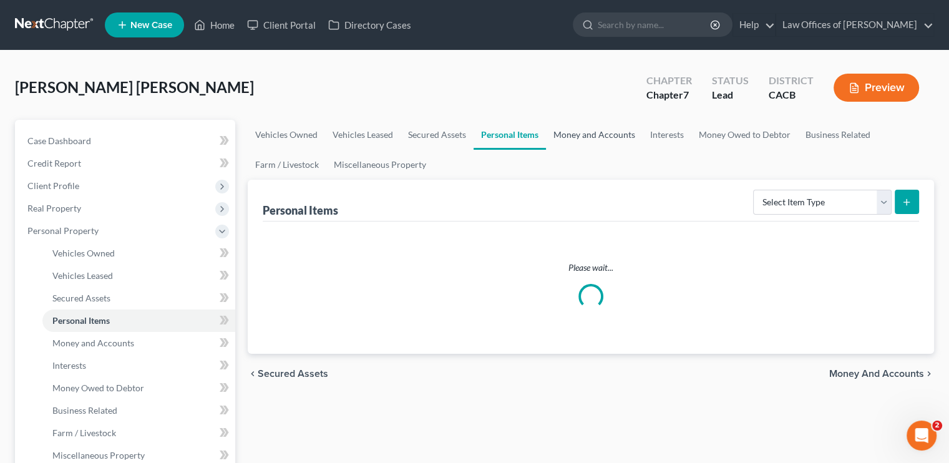
click at [581, 136] on link "Money and Accounts" at bounding box center [594, 135] width 97 height 30
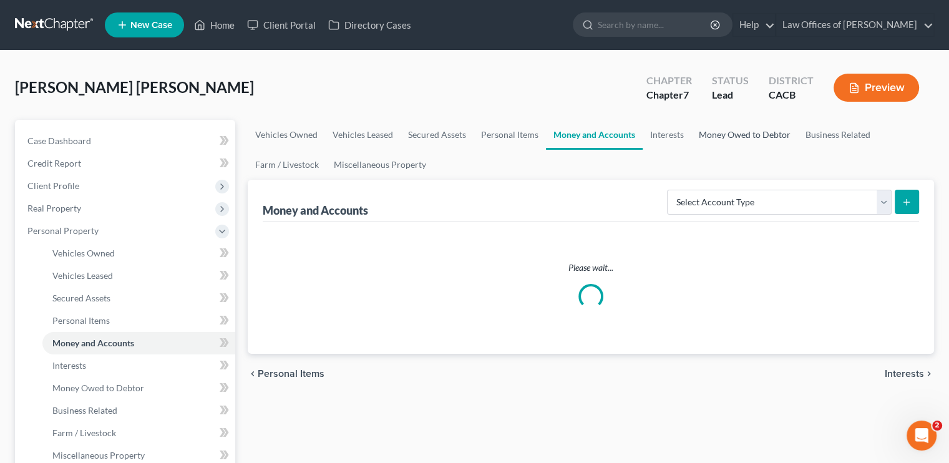
drag, startPoint x: 701, startPoint y: 129, endPoint x: 668, endPoint y: 131, distance: 33.1
click at [701, 129] on link "Money Owed to Debtor" at bounding box center [744, 135] width 107 height 30
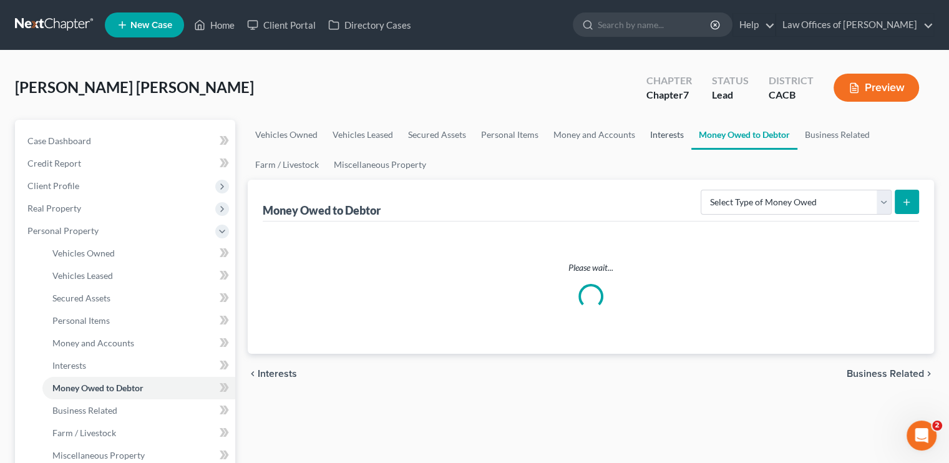
click at [677, 135] on link "Interests" at bounding box center [666, 135] width 49 height 30
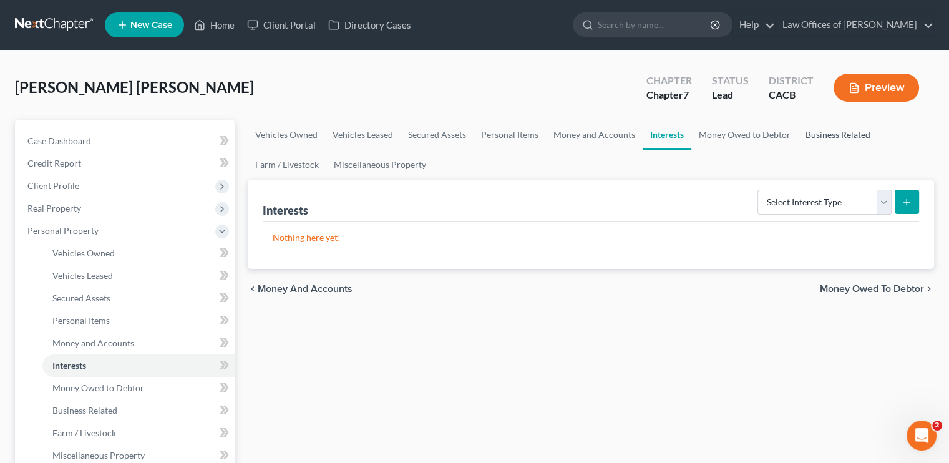
click at [819, 133] on link "Business Related" at bounding box center [838, 135] width 80 height 30
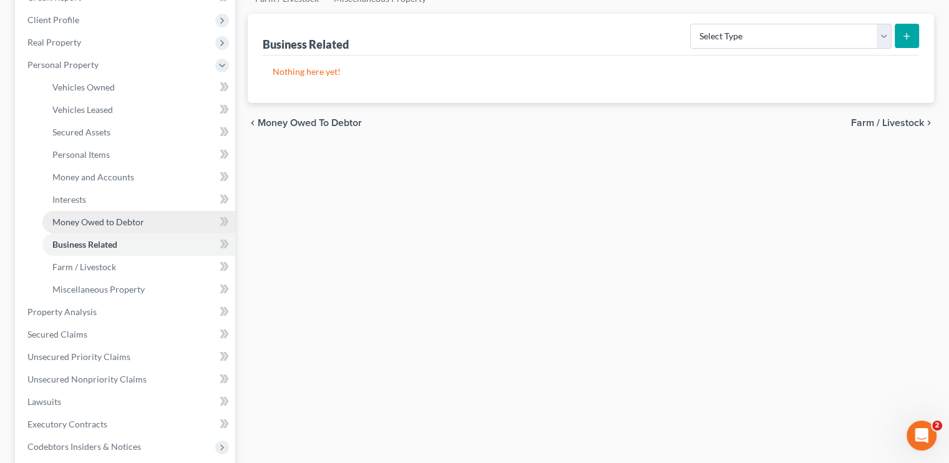
scroll to position [187, 0]
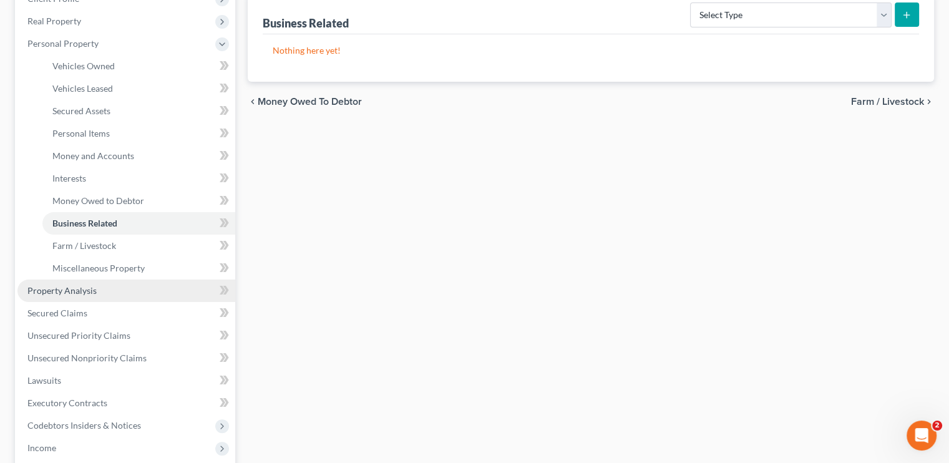
click at [57, 286] on span "Property Analysis" at bounding box center [61, 290] width 69 height 11
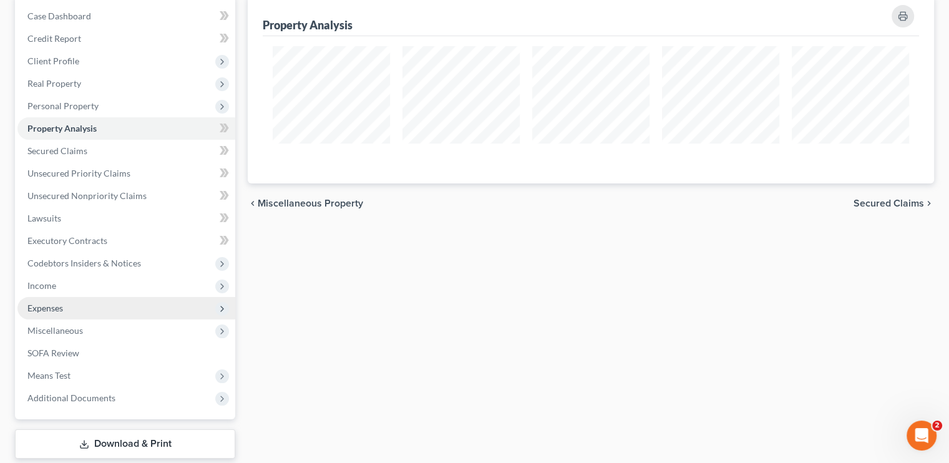
scroll to position [199, 0]
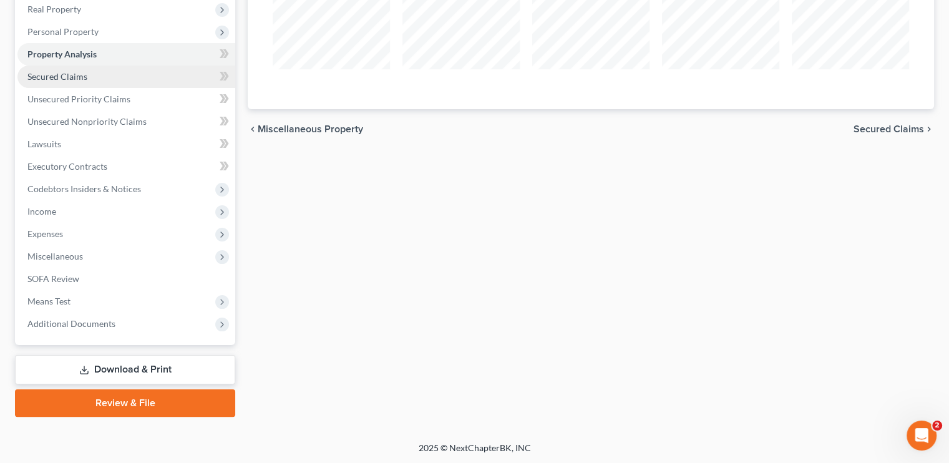
click at [52, 74] on span "Secured Claims" at bounding box center [57, 76] width 60 height 11
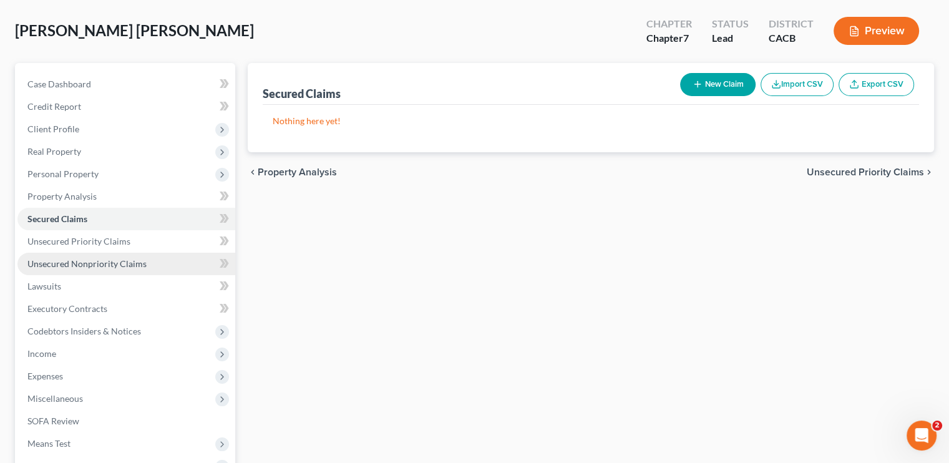
scroll to position [125, 0]
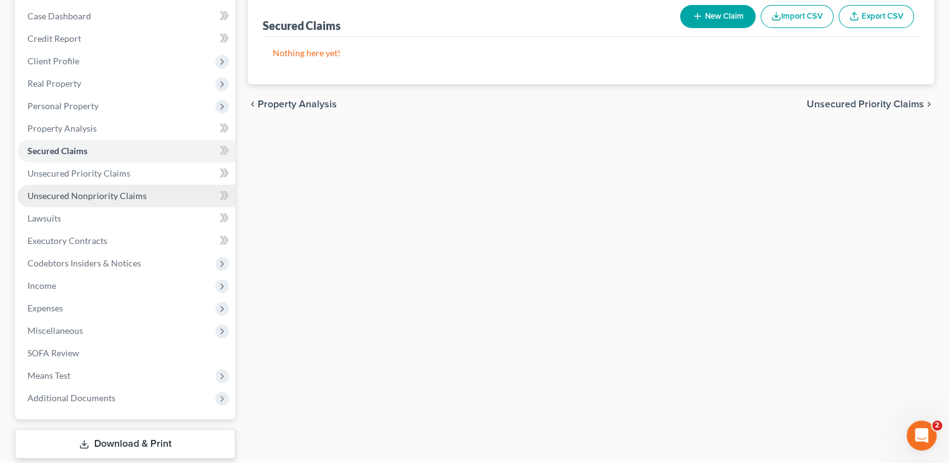
click at [67, 198] on span "Unsecured Nonpriority Claims" at bounding box center [86, 195] width 119 height 11
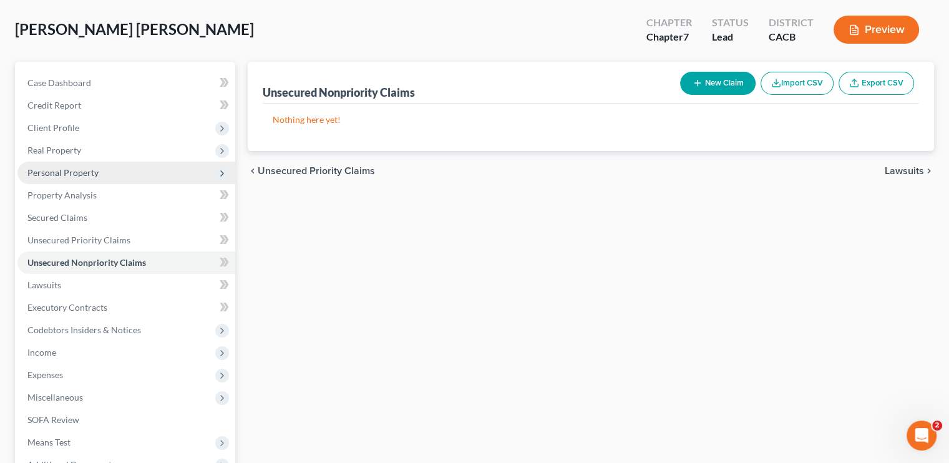
scroll to position [199, 0]
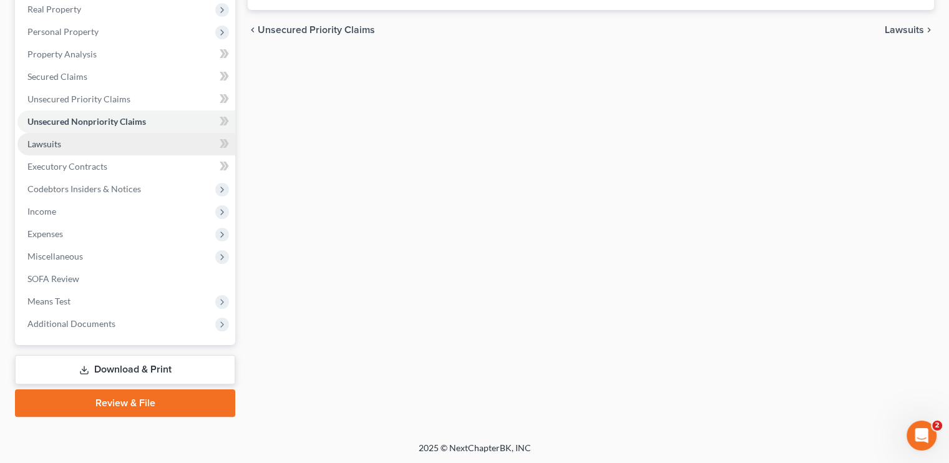
click at [53, 137] on link "Lawsuits" at bounding box center [126, 144] width 218 height 22
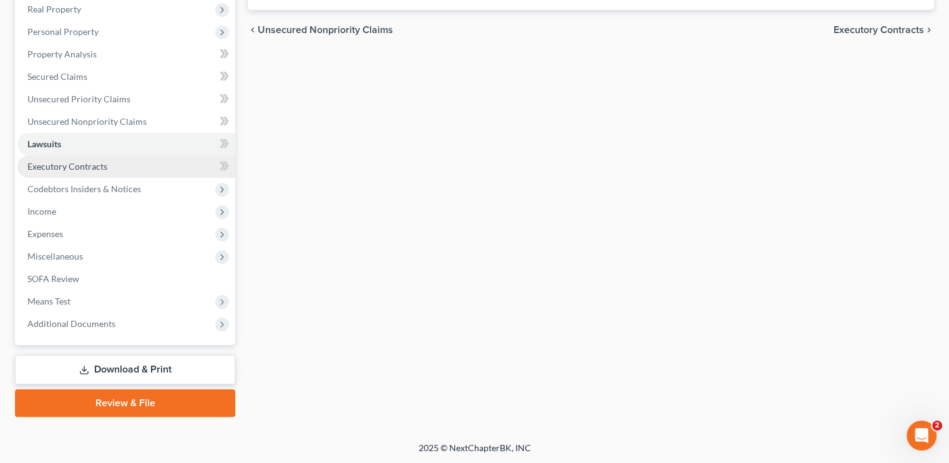
drag, startPoint x: 50, startPoint y: 165, endPoint x: 58, endPoint y: 173, distance: 11.5
click at [50, 164] on span "Executory Contracts" at bounding box center [67, 166] width 80 height 11
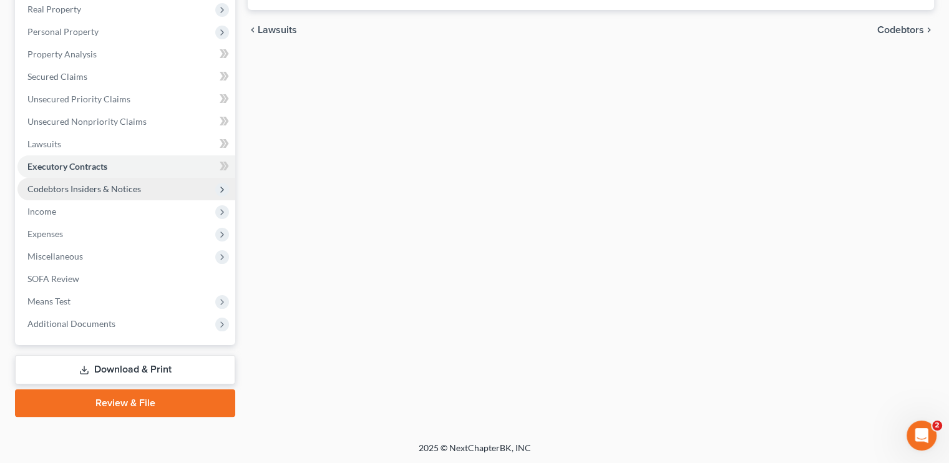
click at [81, 188] on span "Codebtors Insiders & Notices" at bounding box center [84, 188] width 114 height 11
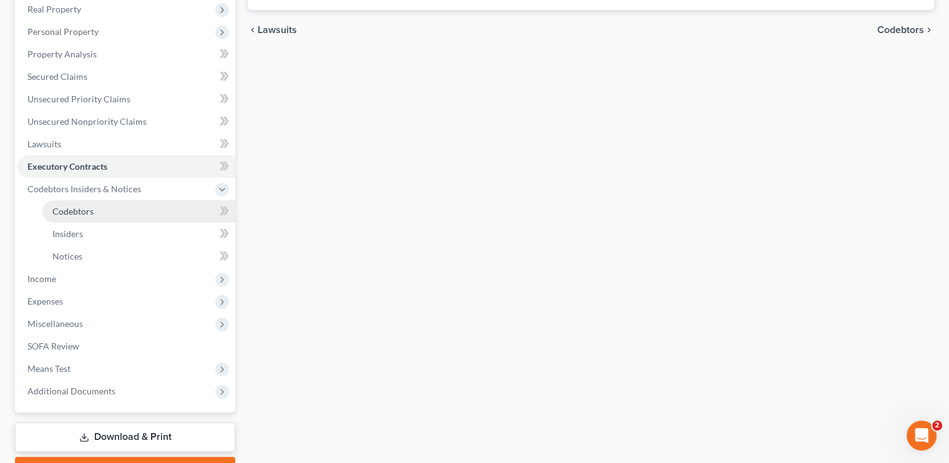
click at [95, 210] on link "Codebtors" at bounding box center [138, 211] width 193 height 22
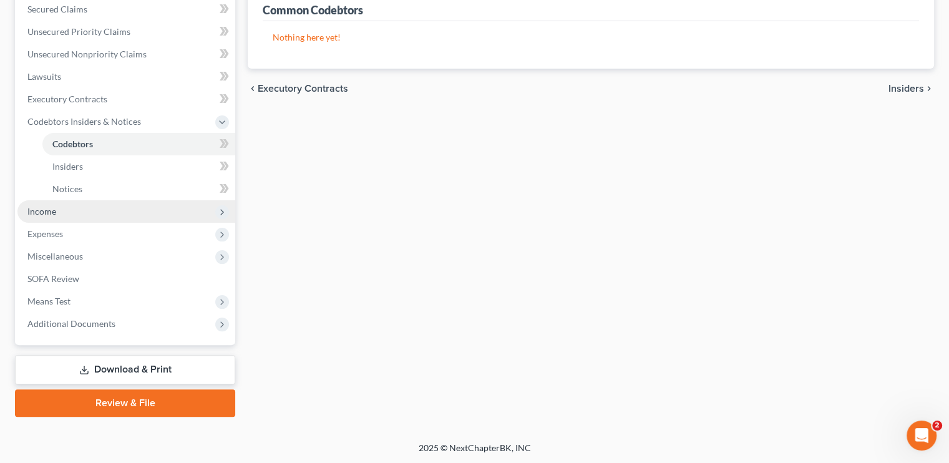
click at [62, 214] on span "Income" at bounding box center [126, 211] width 218 height 22
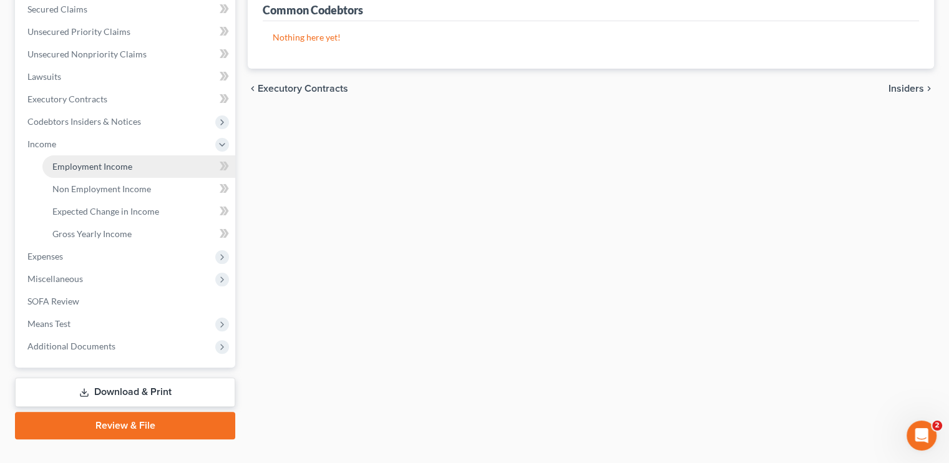
click at [94, 167] on span "Employment Income" at bounding box center [92, 166] width 80 height 11
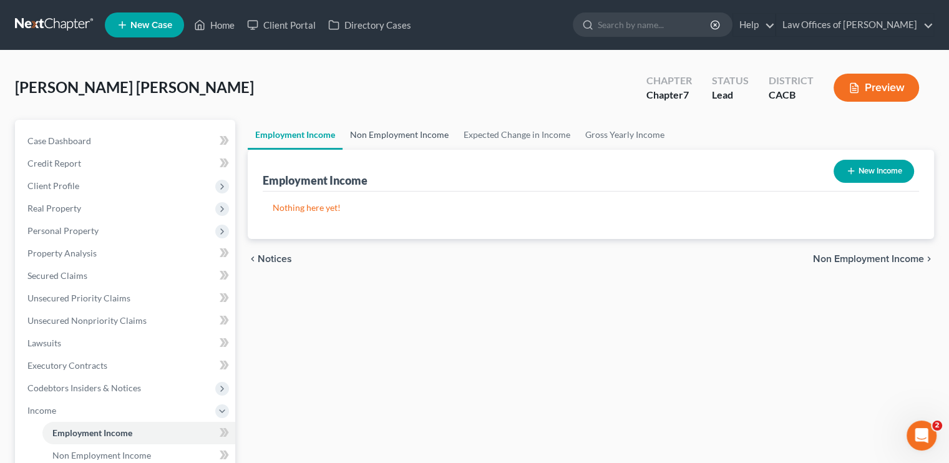
click at [357, 139] on link "Non Employment Income" at bounding box center [399, 135] width 114 height 30
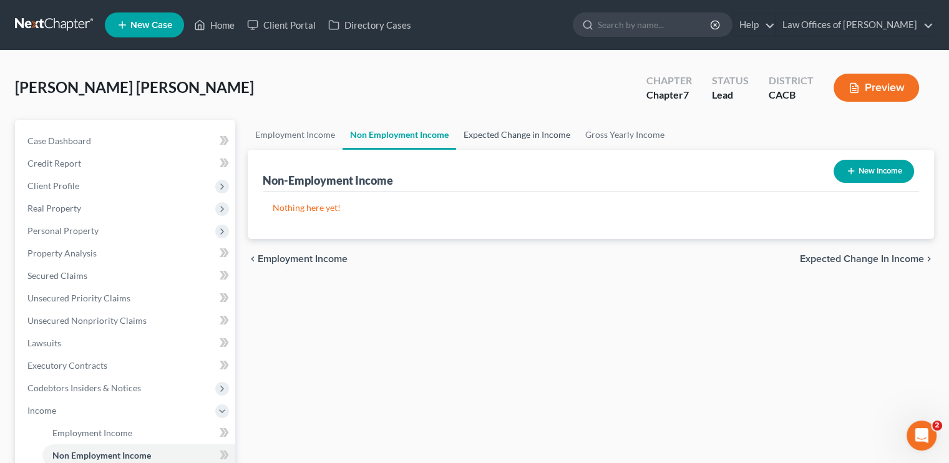
click at [491, 135] on link "Expected Change in Income" at bounding box center [517, 135] width 122 height 30
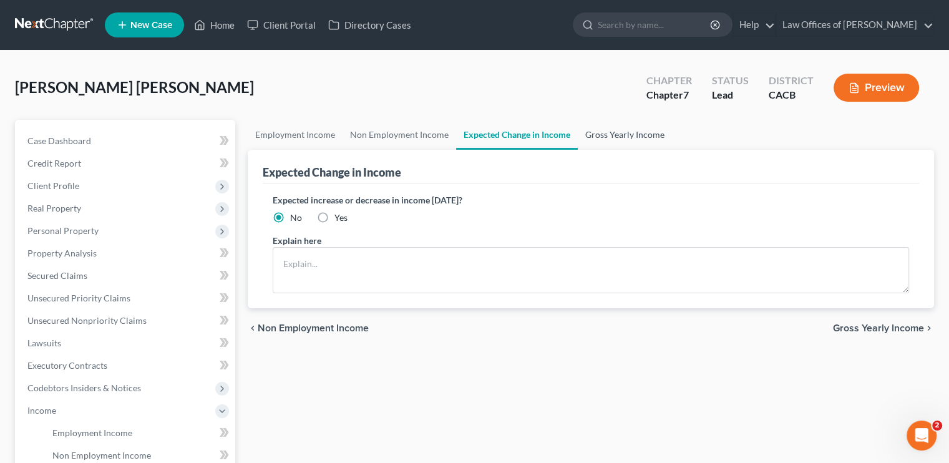
click at [586, 133] on link "Gross Yearly Income" at bounding box center [625, 135] width 94 height 30
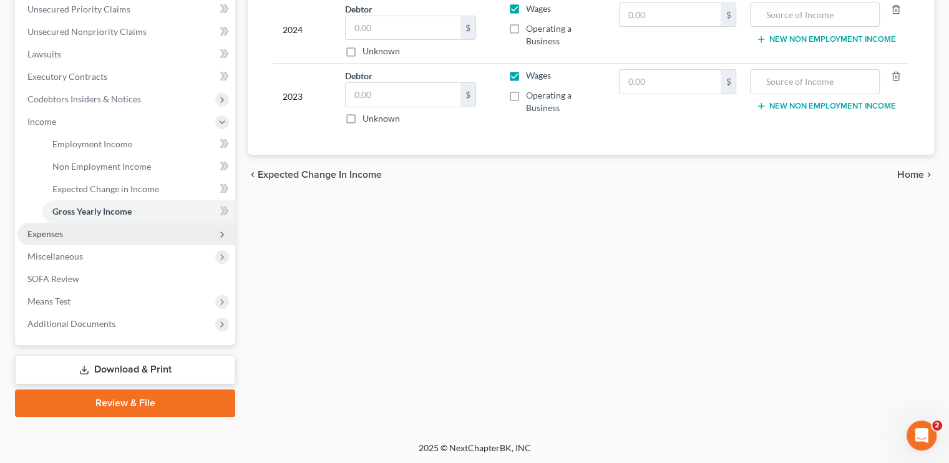
click at [52, 234] on span "Expenses" at bounding box center [45, 233] width 36 height 11
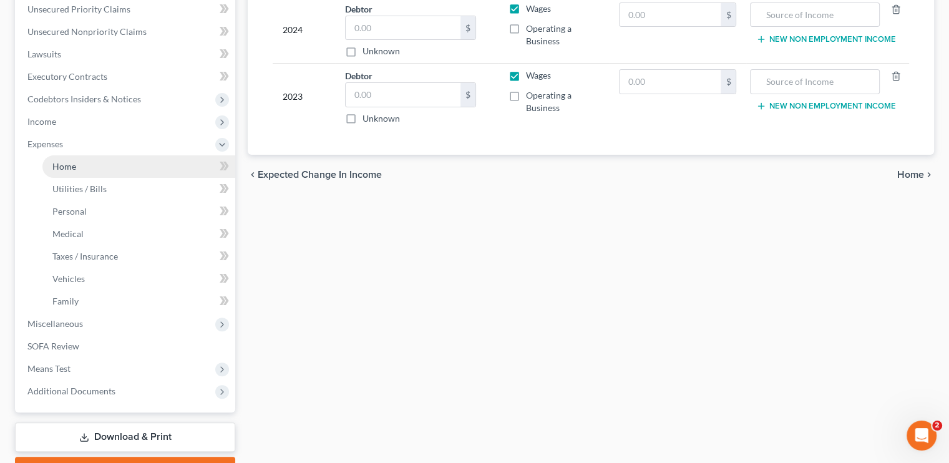
click at [78, 162] on link "Home" at bounding box center [138, 166] width 193 height 22
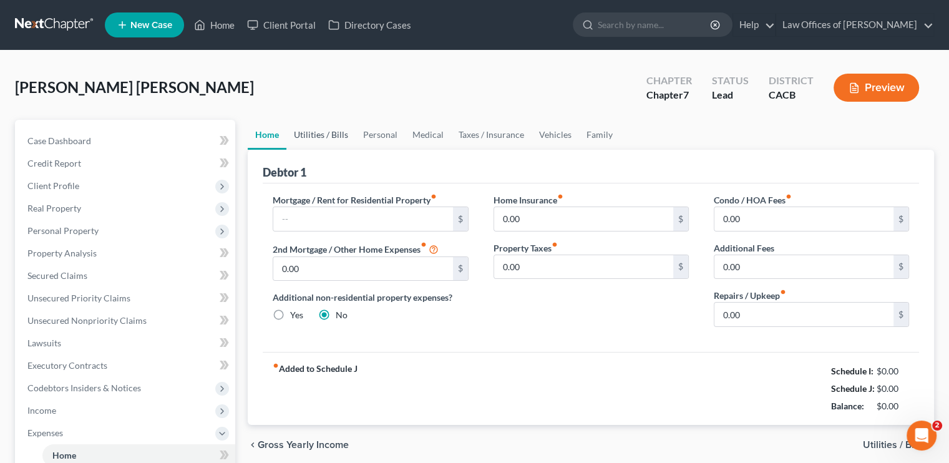
click at [324, 138] on link "Utilities / Bills" at bounding box center [320, 135] width 69 height 30
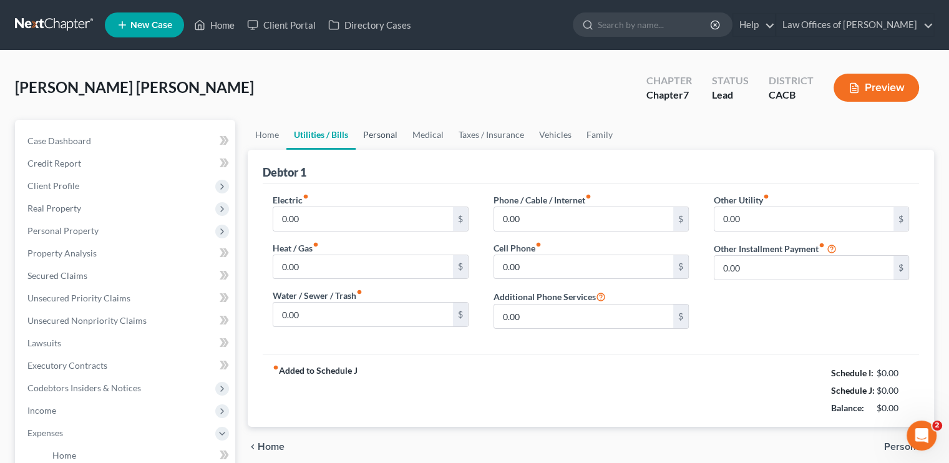
click at [390, 134] on link "Personal" at bounding box center [379, 135] width 49 height 30
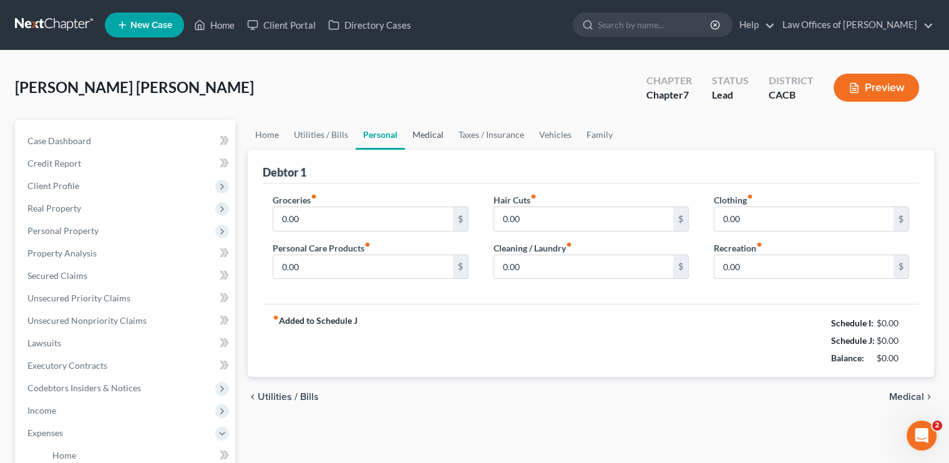
click at [441, 135] on link "Medical" at bounding box center [428, 135] width 46 height 30
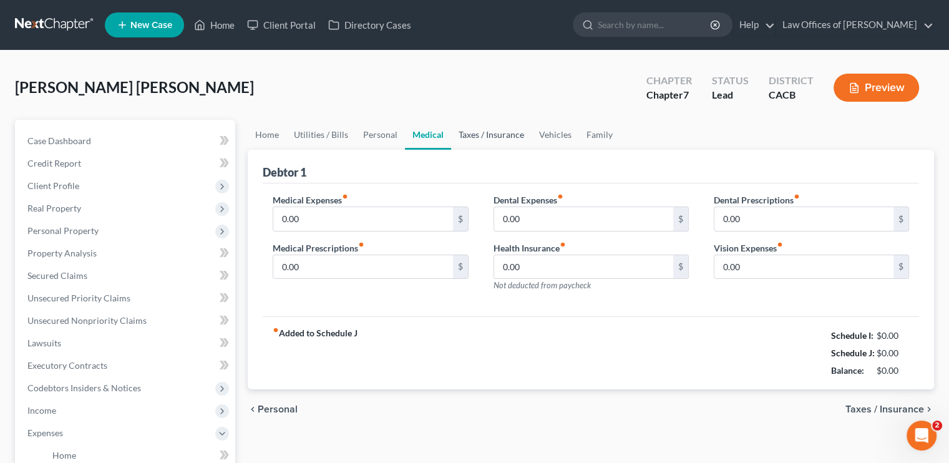
click at [485, 135] on link "Taxes / Insurance" at bounding box center [491, 135] width 80 height 30
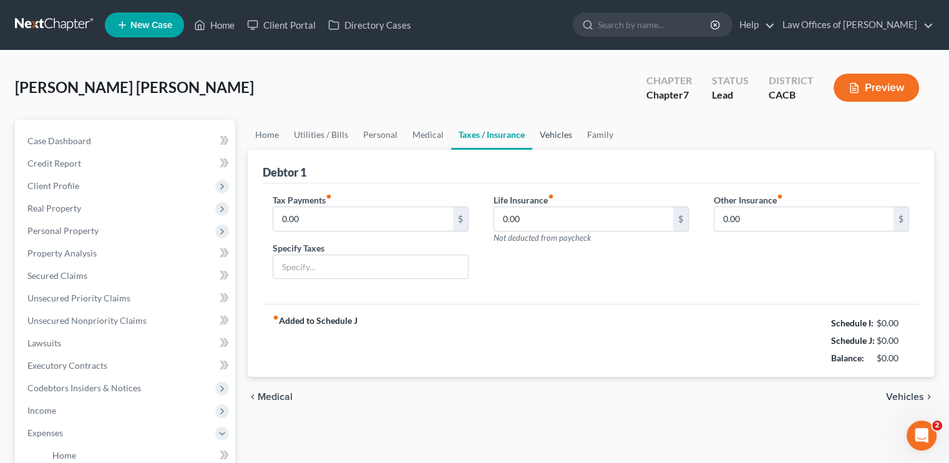
click at [544, 141] on link "Vehicles" at bounding box center [555, 135] width 47 height 30
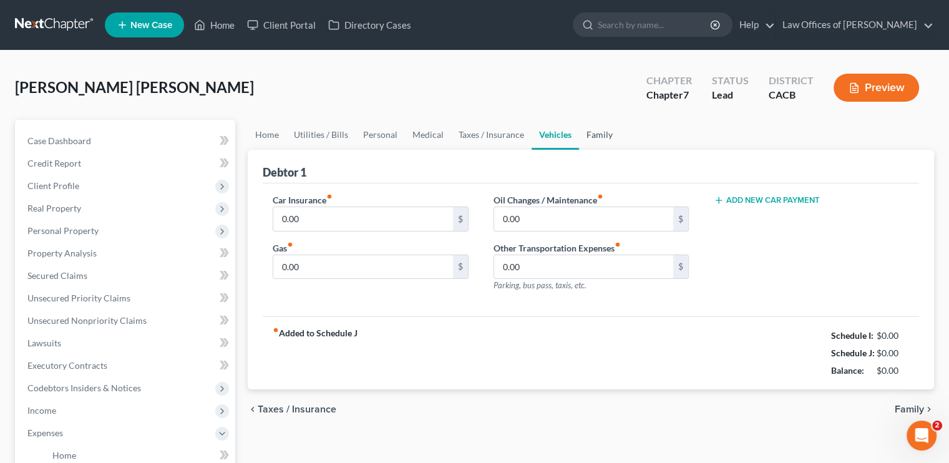
click at [596, 138] on link "Family" at bounding box center [599, 135] width 41 height 30
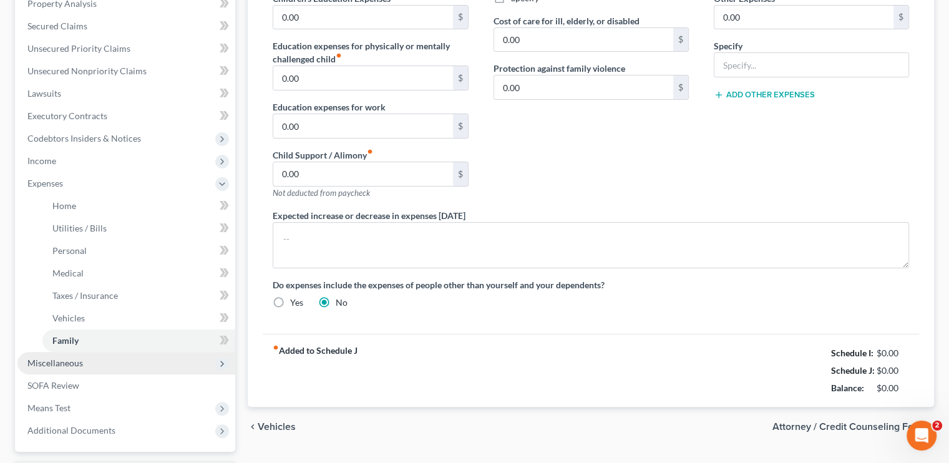
click at [77, 369] on span "Miscellaneous" at bounding box center [126, 363] width 218 height 22
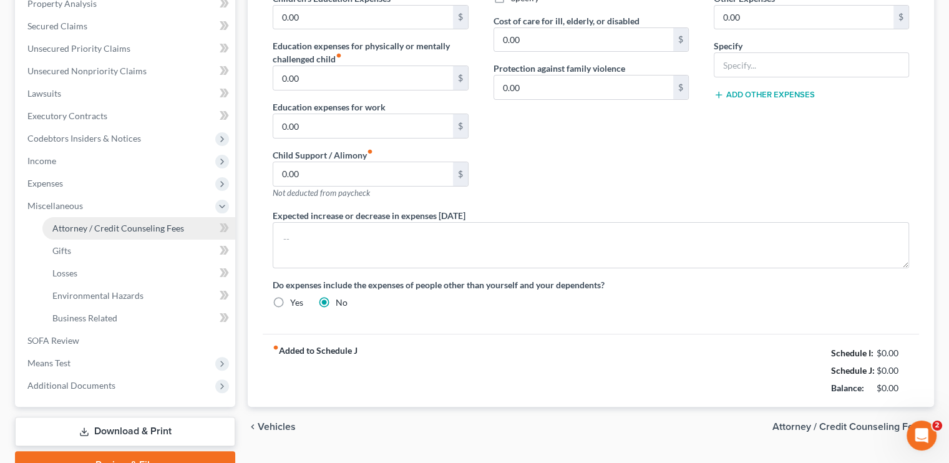
click at [79, 229] on span "Attorney / Credit Counseling Fees" at bounding box center [118, 228] width 132 height 11
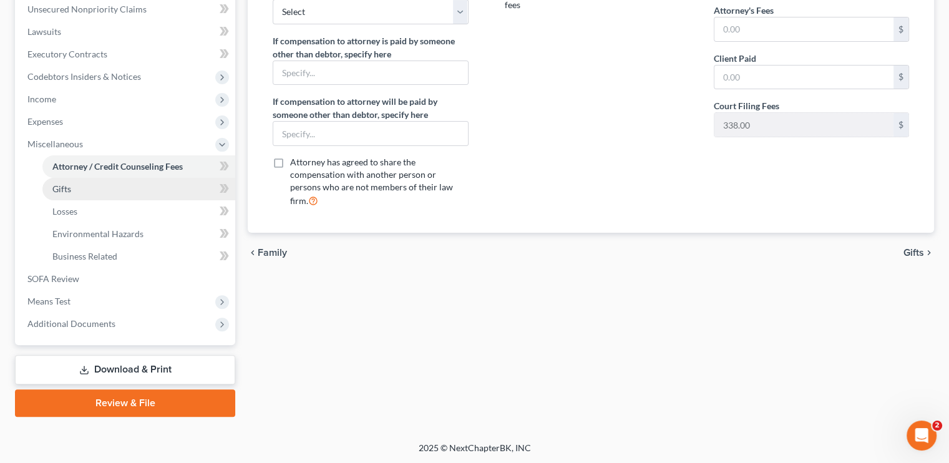
click at [65, 194] on link "Gifts" at bounding box center [138, 189] width 193 height 22
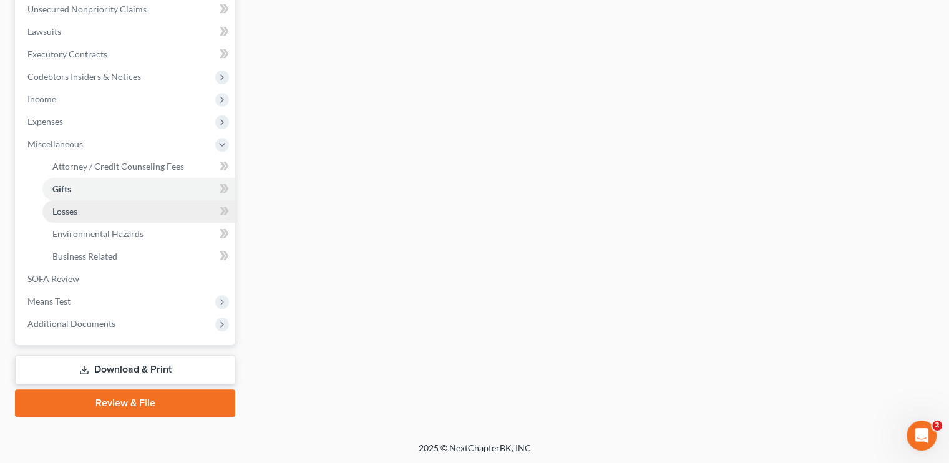
click at [67, 204] on link "Losses" at bounding box center [138, 211] width 193 height 22
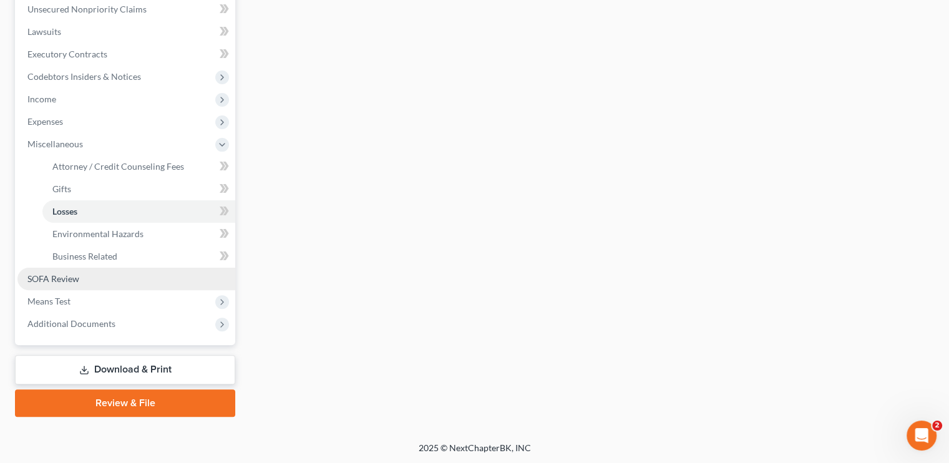
click at [48, 276] on span "SOFA Review" at bounding box center [53, 278] width 52 height 11
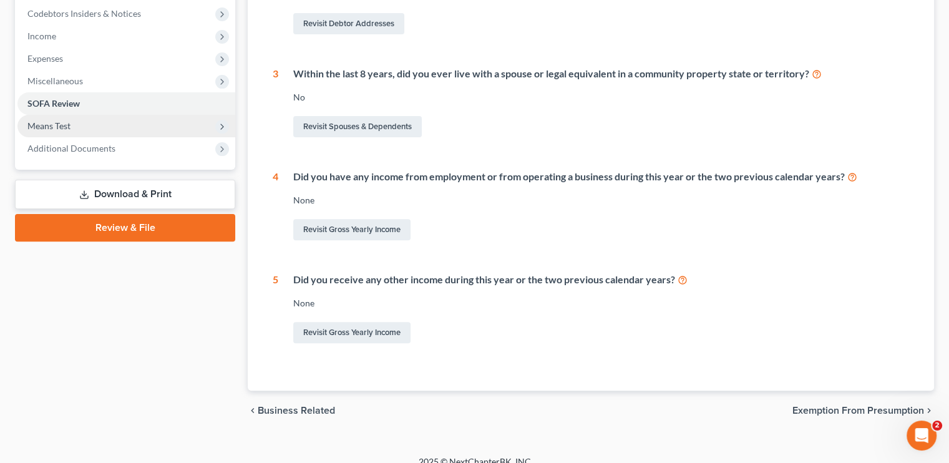
click at [75, 128] on span "Means Test" at bounding box center [126, 126] width 218 height 22
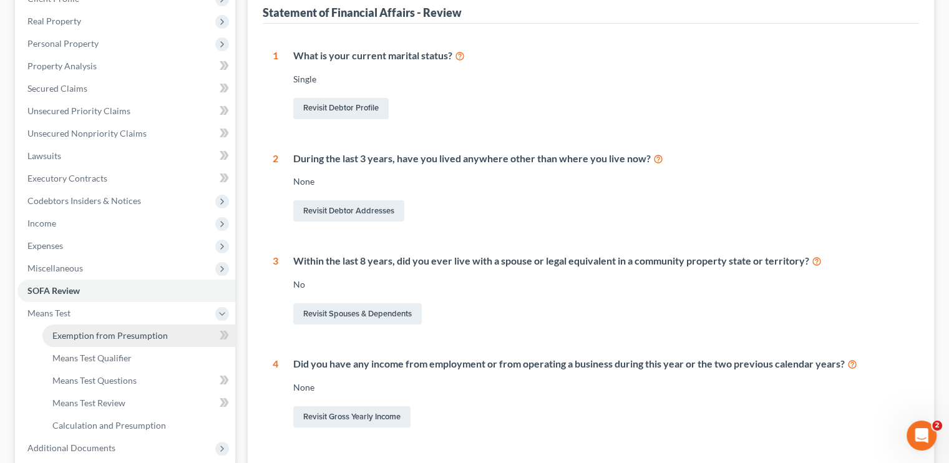
click at [159, 336] on span "Exemption from Presumption" at bounding box center [109, 335] width 115 height 11
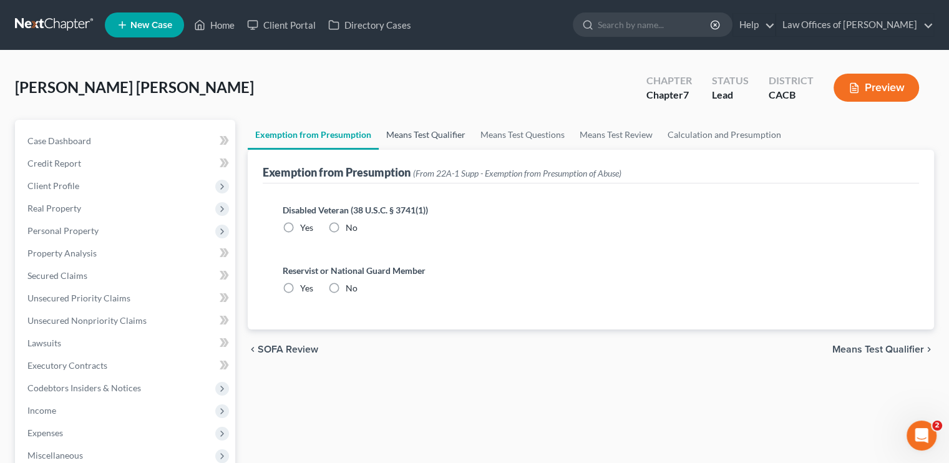
click at [422, 130] on link "Means Test Qualifier" at bounding box center [426, 135] width 94 height 30
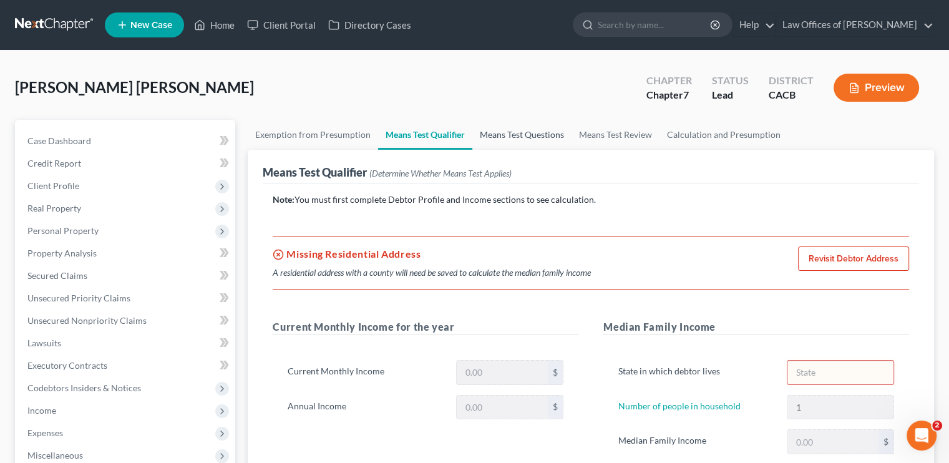
click at [526, 134] on link "Means Test Questions" at bounding box center [521, 135] width 99 height 30
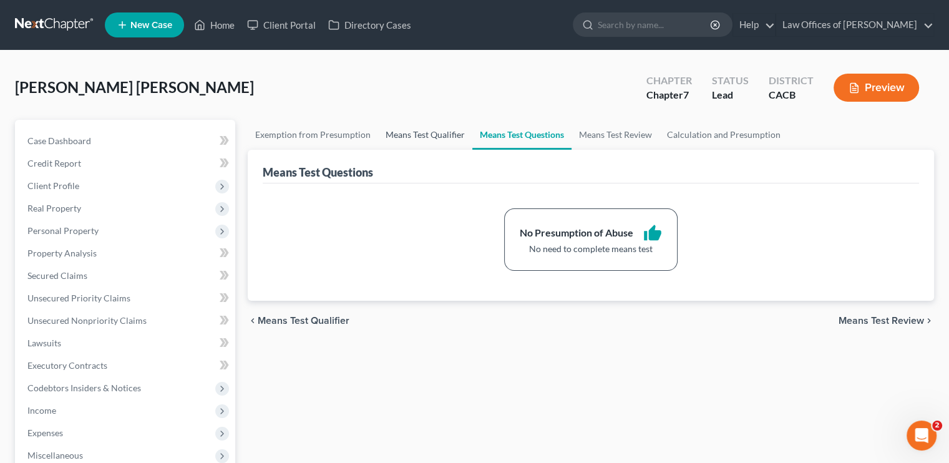
click at [438, 136] on link "Means Test Qualifier" at bounding box center [425, 135] width 94 height 30
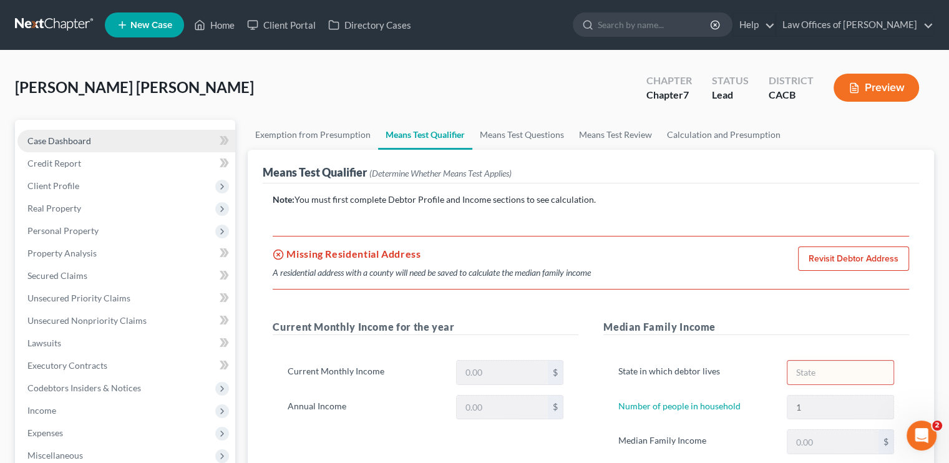
click at [75, 138] on span "Case Dashboard" at bounding box center [59, 140] width 64 height 11
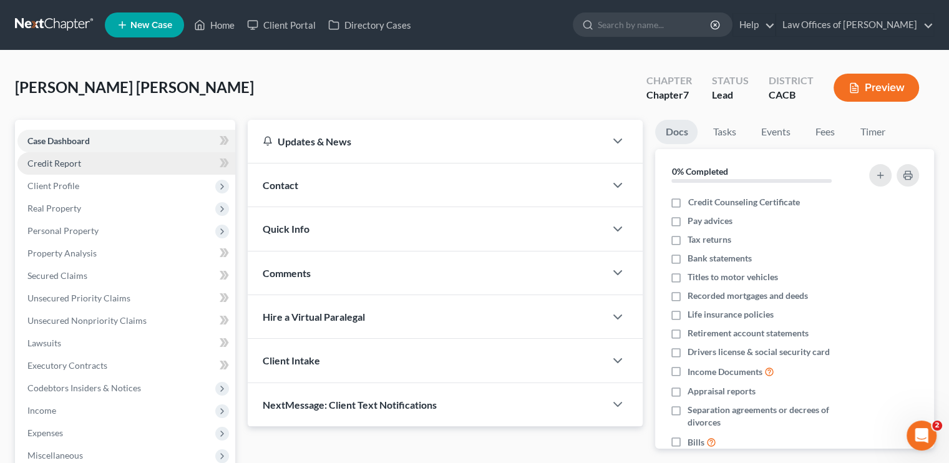
click at [92, 167] on link "Credit Report" at bounding box center [126, 163] width 218 height 22
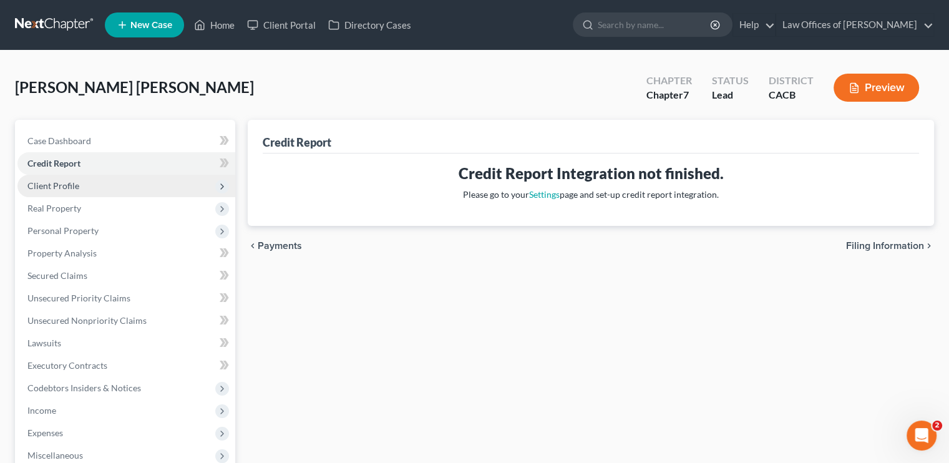
click at [59, 185] on span "Client Profile" at bounding box center [53, 185] width 52 height 11
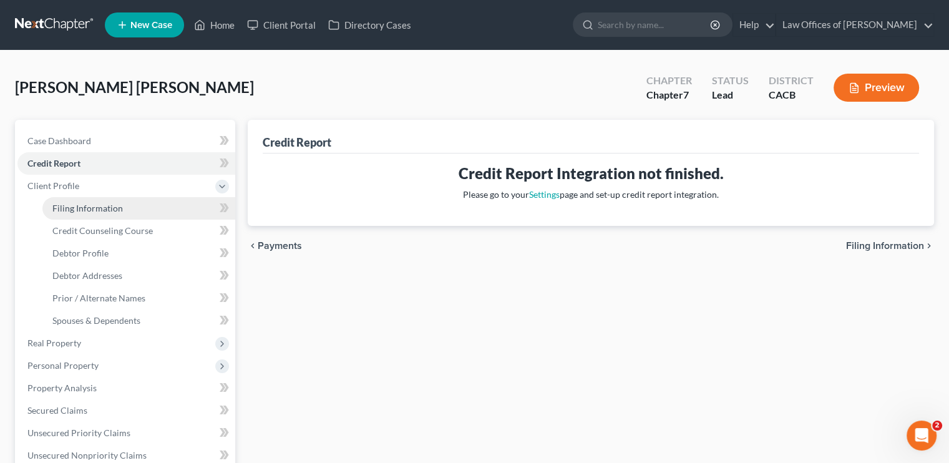
click at [82, 200] on link "Filing Information" at bounding box center [138, 208] width 193 height 22
select select "1"
select select "0"
select select "7"
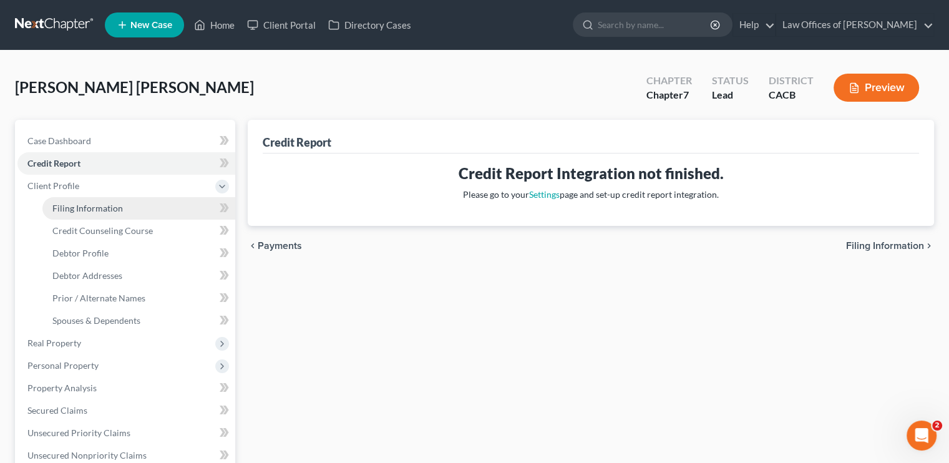
select select "0"
select select "4"
select select "0"
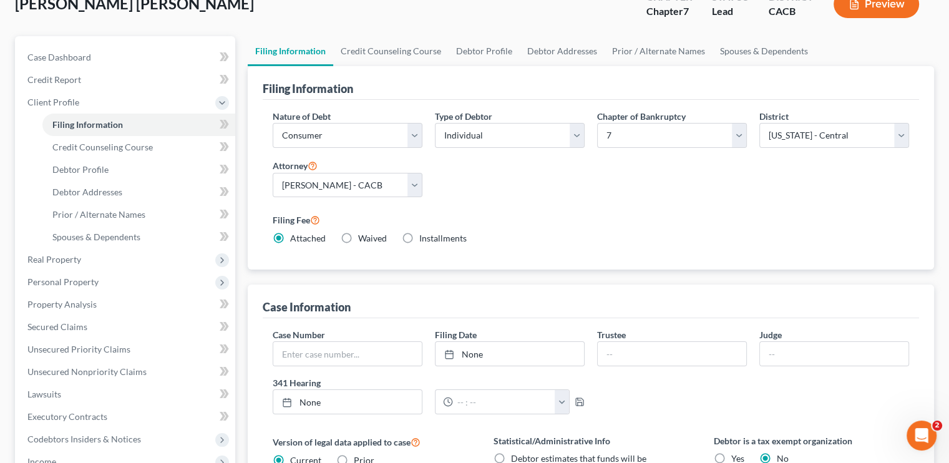
scroll to position [62, 0]
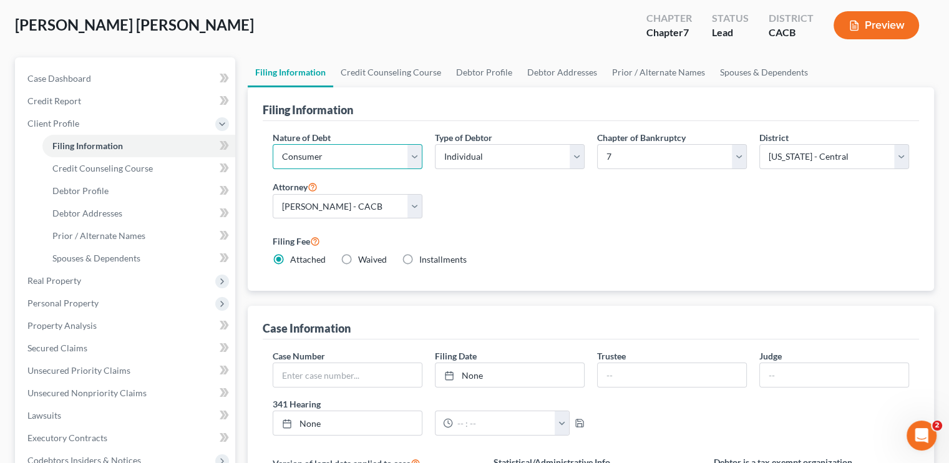
click at [383, 163] on select "Select Business Consumer Other" at bounding box center [348, 156] width 150 height 25
drag, startPoint x: 383, startPoint y: 163, endPoint x: 512, endPoint y: 157, distance: 129.3
click at [383, 163] on select "Select Business Consumer Other" at bounding box center [348, 156] width 150 height 25
click at [514, 156] on select "Select Individual Joint" at bounding box center [510, 156] width 150 height 25
drag, startPoint x: 514, startPoint y: 156, endPoint x: 534, endPoint y: 160, distance: 20.4
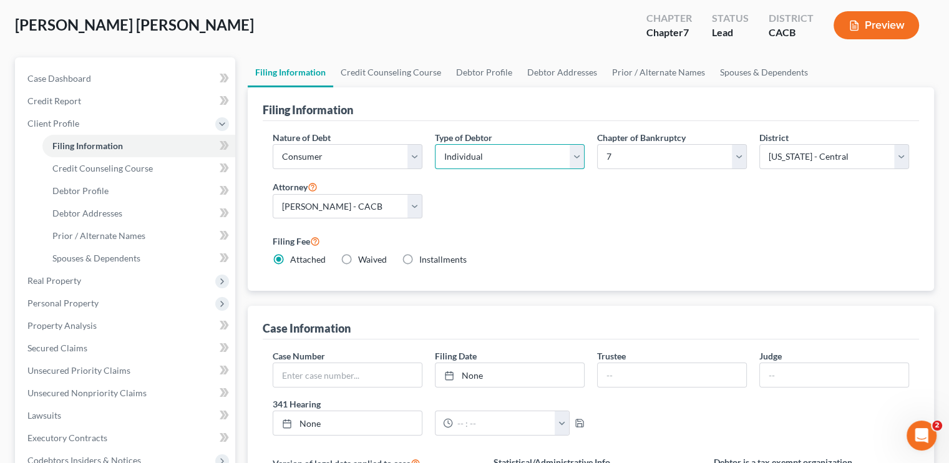
click at [514, 156] on select "Select Individual Joint" at bounding box center [510, 156] width 150 height 25
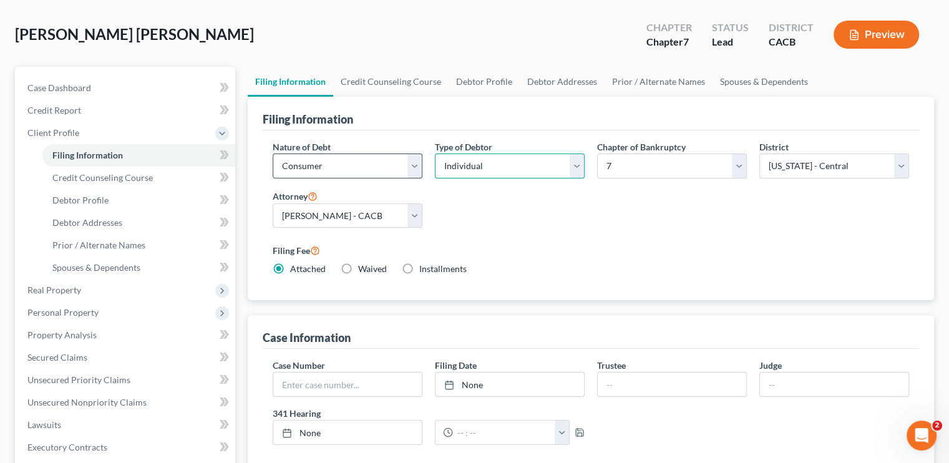
scroll to position [0, 0]
